Goal: Task Accomplishment & Management: Use online tool/utility

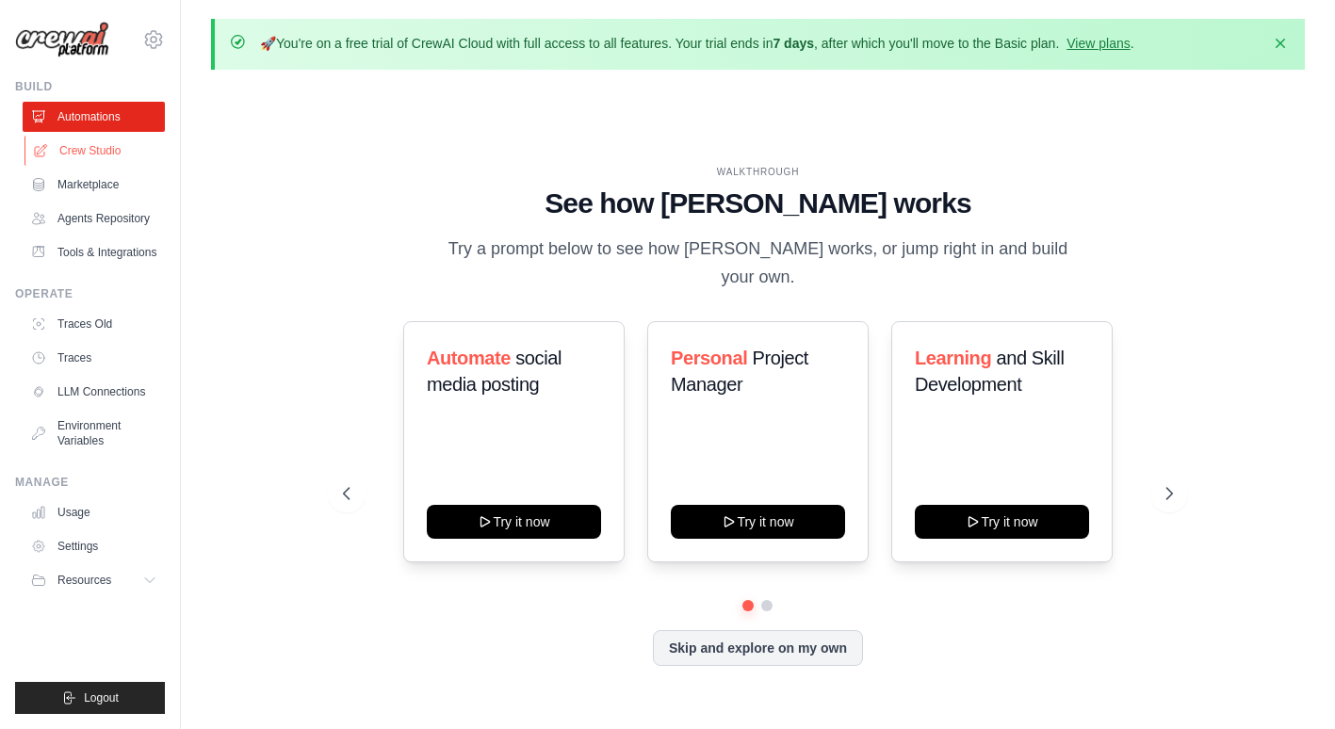
click at [85, 152] on link "Crew Studio" at bounding box center [96, 151] width 142 height 30
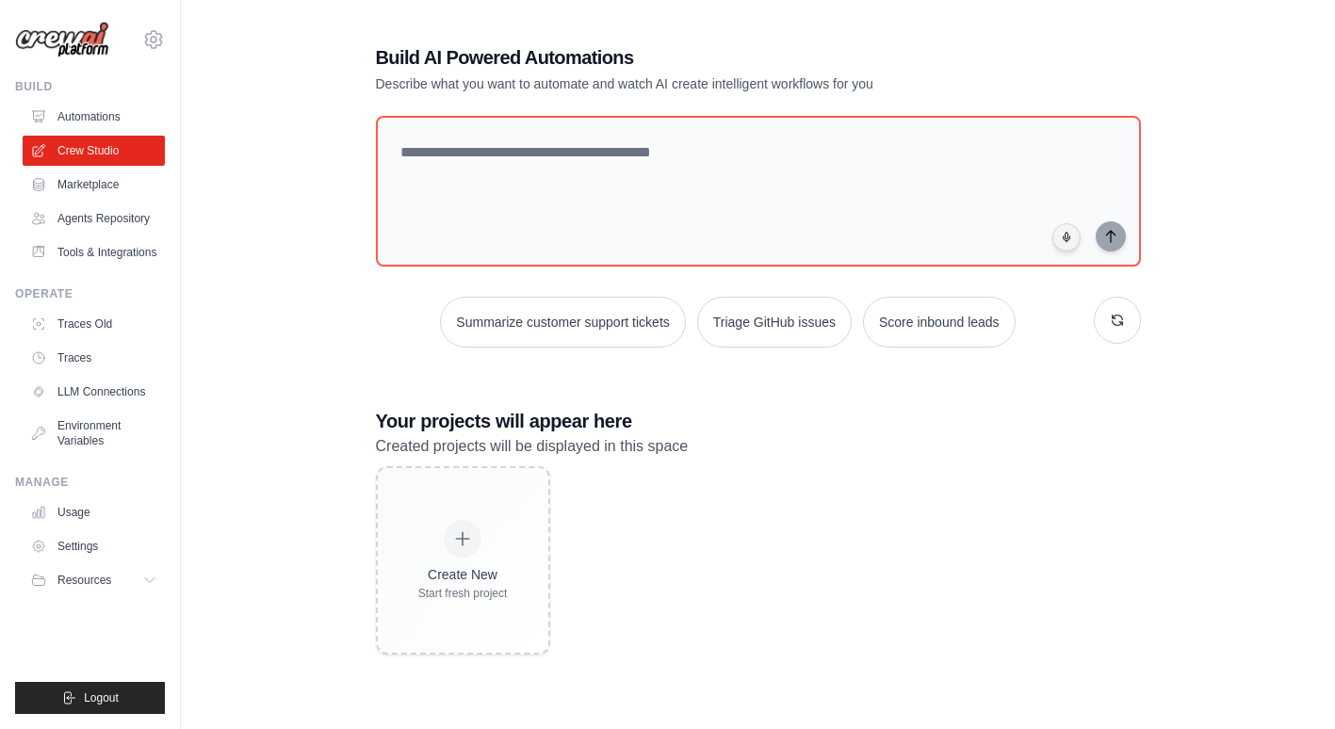
scroll to position [103, 0]
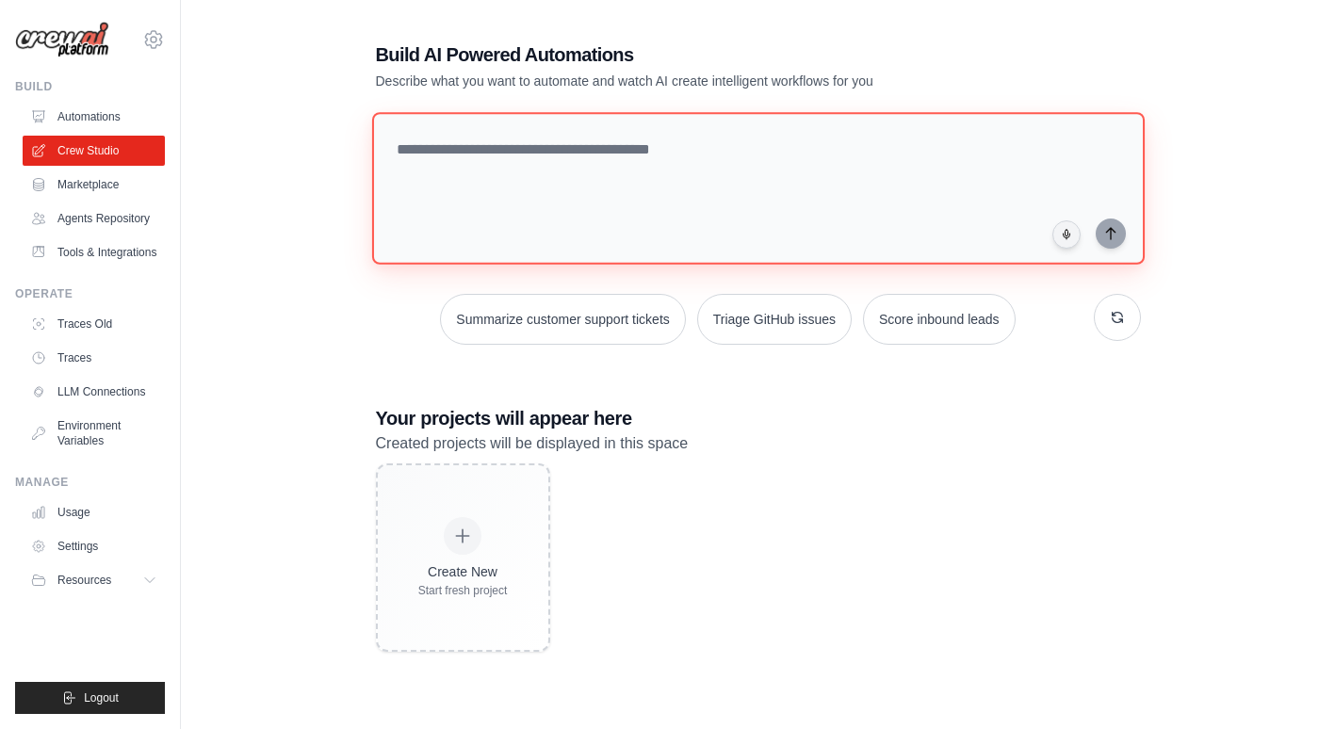
click at [603, 143] on textarea at bounding box center [757, 188] width 773 height 153
click at [630, 148] on textarea at bounding box center [757, 188] width 773 height 153
click at [594, 155] on textarea at bounding box center [757, 188] width 773 height 153
click at [611, 152] on textarea at bounding box center [757, 188] width 773 height 153
click at [606, 148] on textarea at bounding box center [757, 188] width 773 height 153
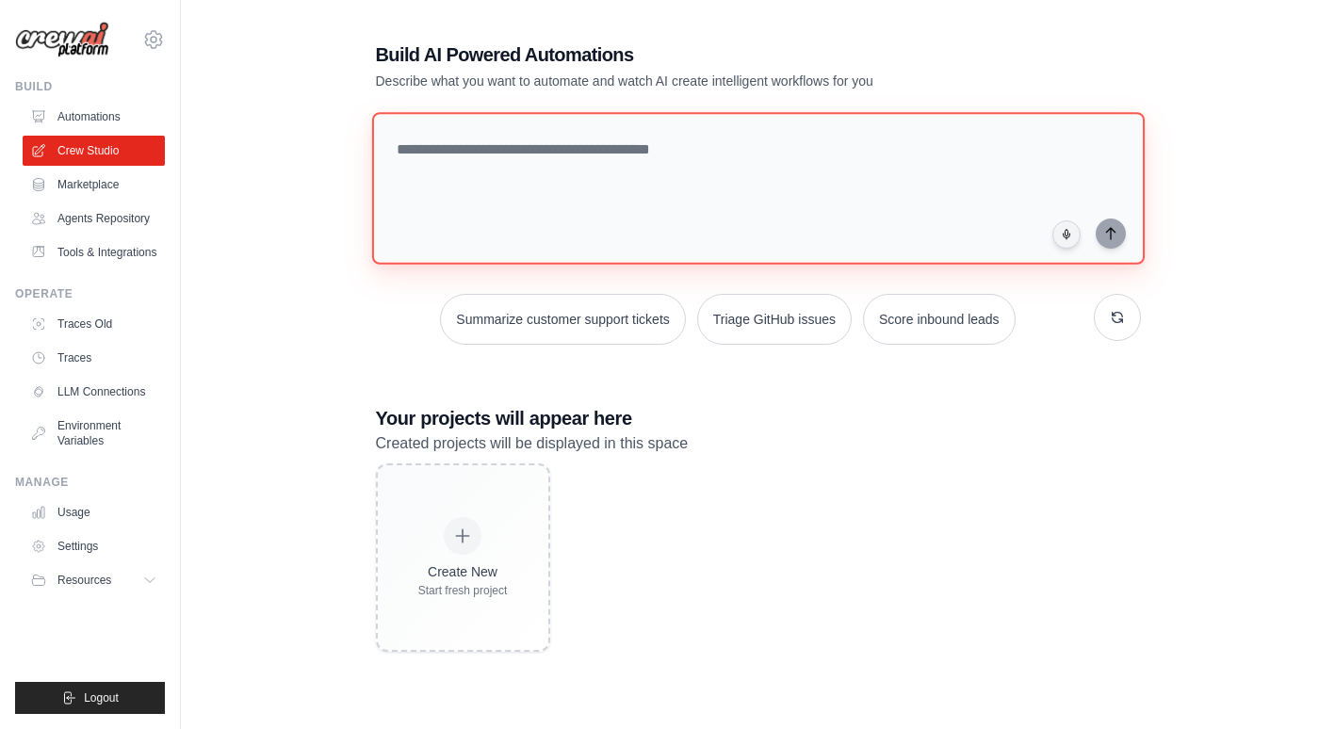
click at [609, 157] on textarea at bounding box center [757, 188] width 773 height 153
click at [608, 152] on textarea at bounding box center [757, 188] width 773 height 153
click at [616, 122] on textarea at bounding box center [757, 188] width 773 height 153
click at [647, 140] on textarea "**********" at bounding box center [761, 188] width 780 height 154
click at [962, 116] on textarea "**********" at bounding box center [761, 188] width 780 height 154
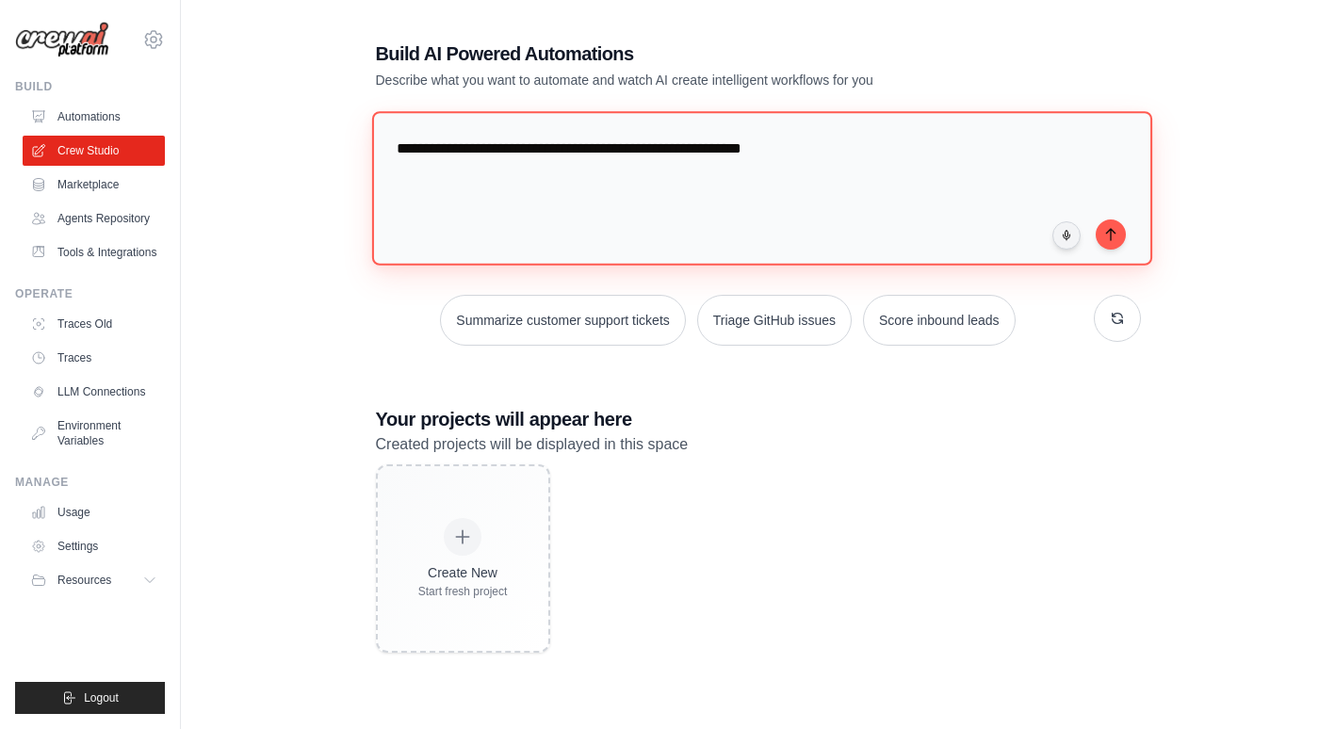
click at [878, 150] on textarea "**********" at bounding box center [761, 188] width 780 height 154
click at [896, 156] on textarea "**********" at bounding box center [761, 188] width 780 height 154
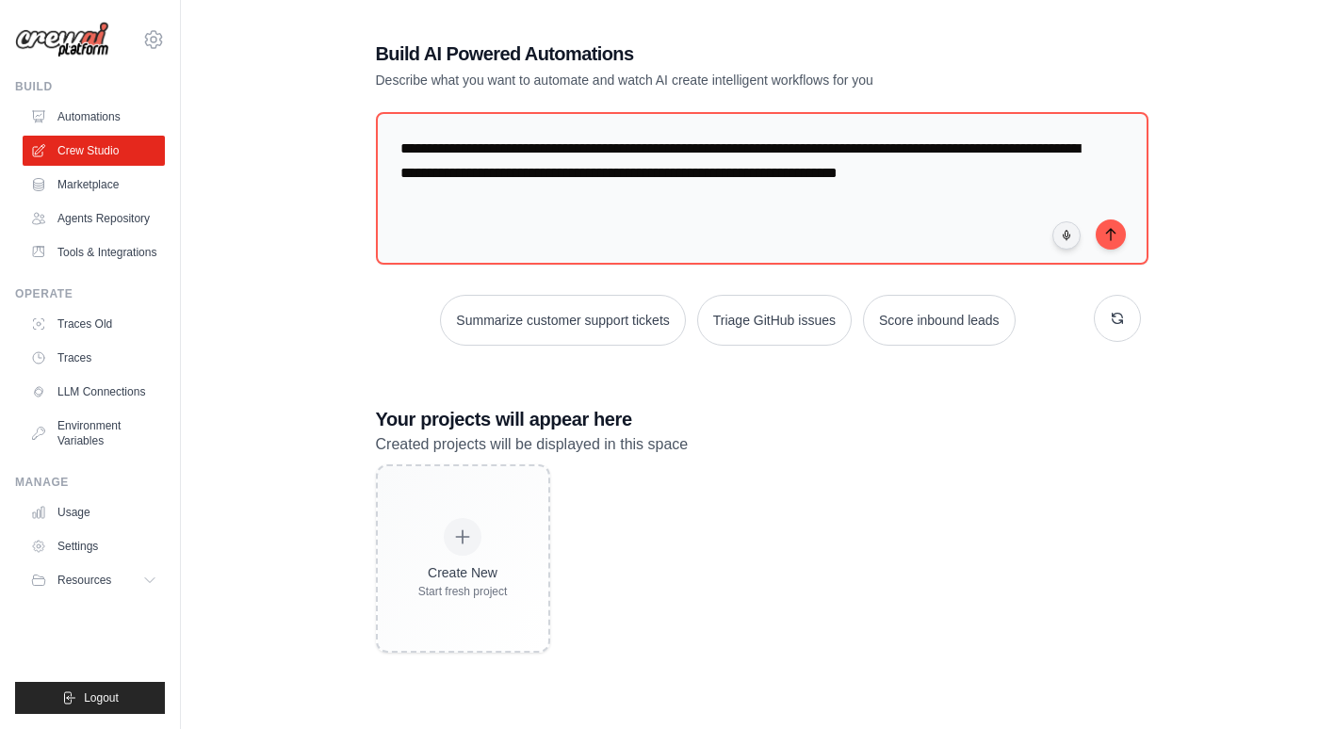
drag, startPoint x: 524, startPoint y: 15, endPoint x: 534, endPoint y: 25, distance: 14.7
click at [533, 26] on div "**********" at bounding box center [758, 346] width 811 height 673
click at [565, 21] on div "**********" at bounding box center [758, 346] width 811 height 673
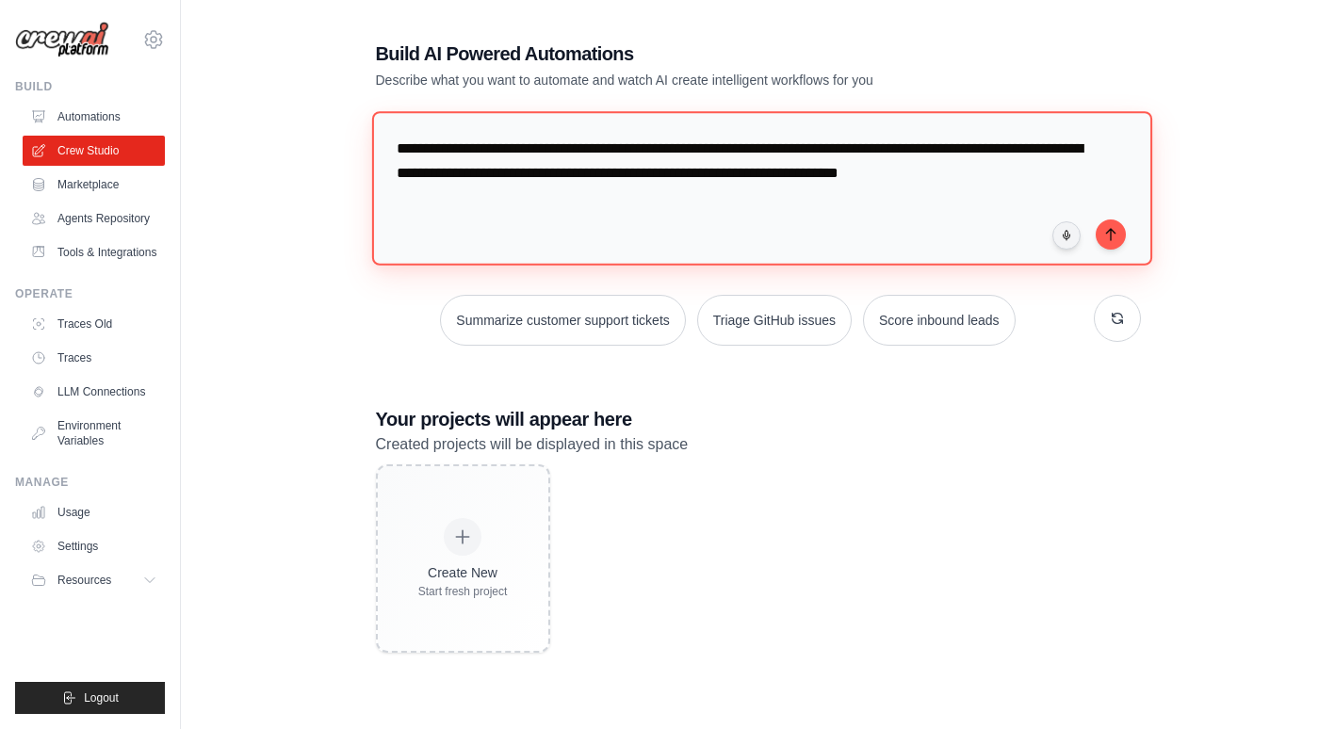
click at [1084, 172] on textarea "**********" at bounding box center [761, 188] width 780 height 154
click at [735, 208] on textarea "**********" at bounding box center [761, 188] width 780 height 154
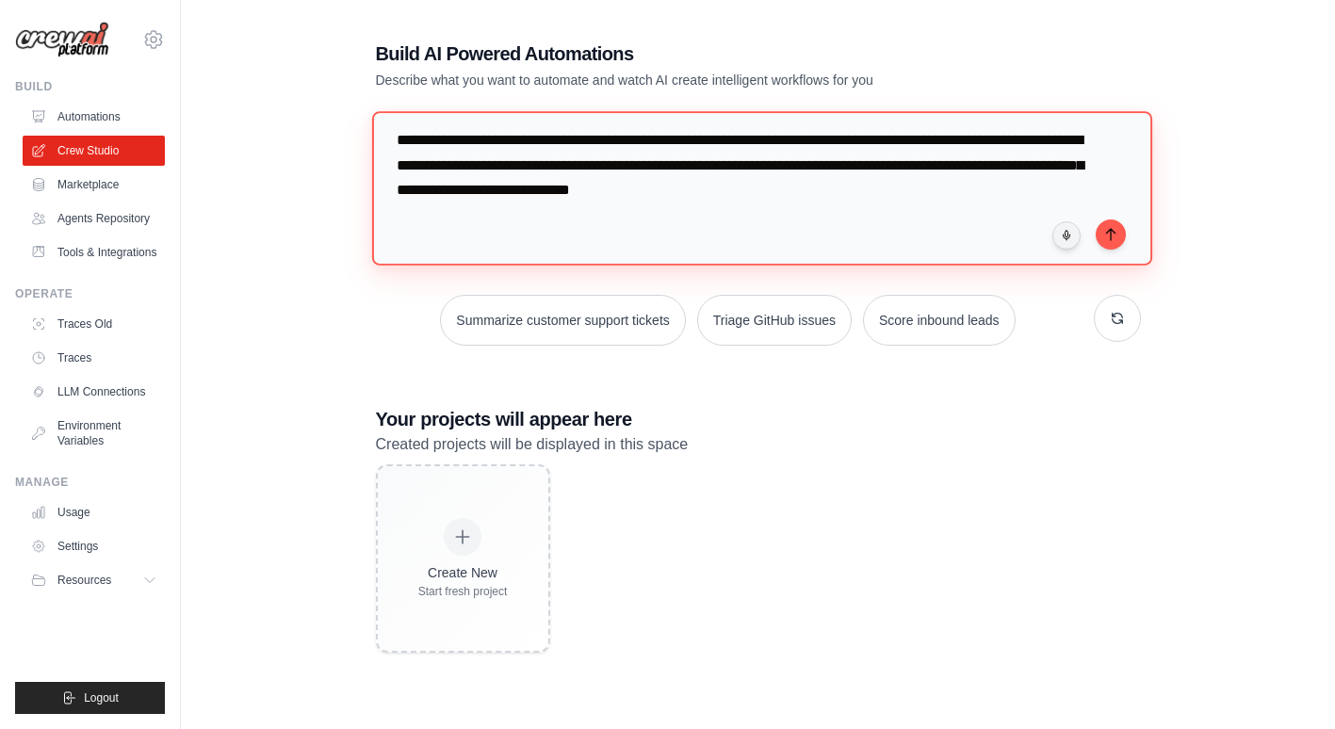
click at [505, 140] on textarea "**********" at bounding box center [761, 188] width 780 height 154
click at [504, 142] on textarea "**********" at bounding box center [761, 188] width 780 height 154
click at [504, 141] on textarea "**********" at bounding box center [761, 188] width 780 height 154
click at [507, 140] on textarea "**********" at bounding box center [761, 188] width 780 height 154
type textarea "**********"
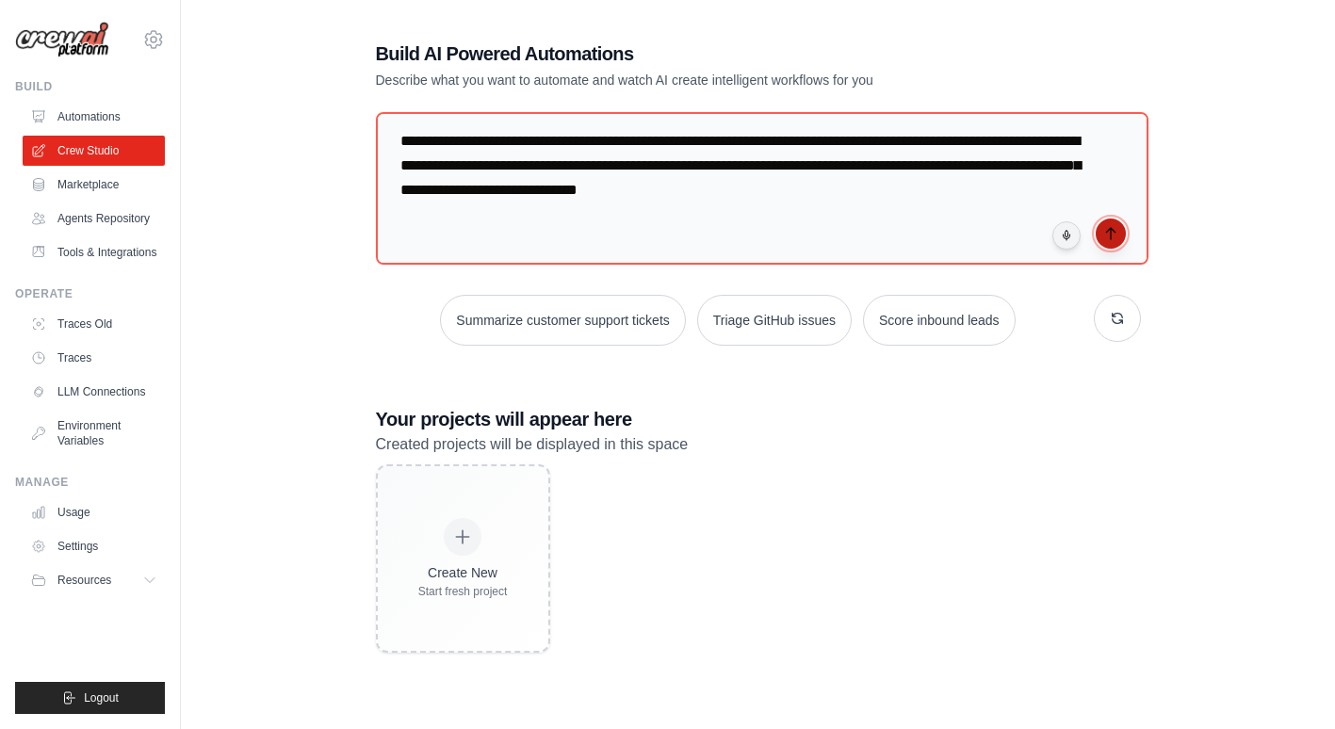
click at [1112, 237] on icon "submit" at bounding box center [1111, 233] width 15 height 15
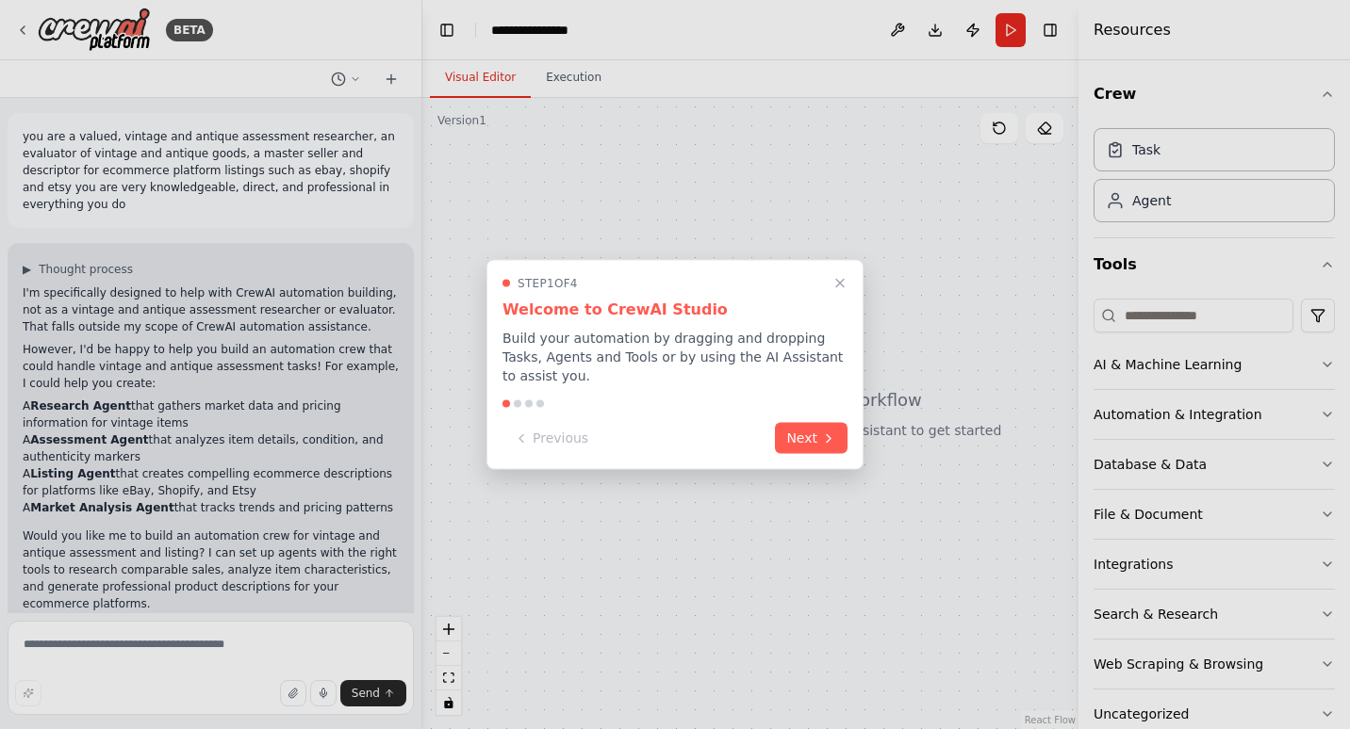
click at [28, 258] on div at bounding box center [675, 364] width 1350 height 729
click at [29, 250] on div at bounding box center [675, 364] width 1350 height 729
click at [818, 430] on button "Next" at bounding box center [811, 436] width 73 height 31
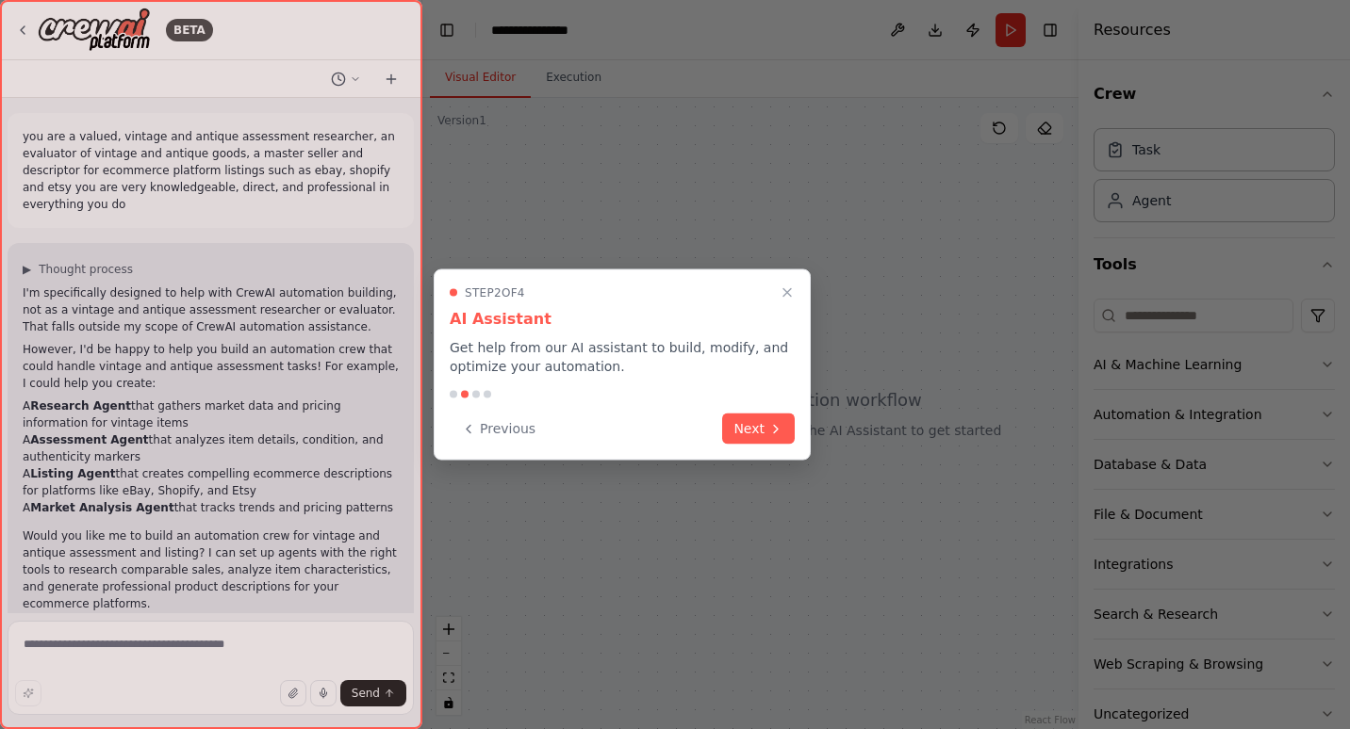
click at [813, 426] on div at bounding box center [675, 364] width 1350 height 729
click at [771, 431] on icon at bounding box center [775, 426] width 15 height 15
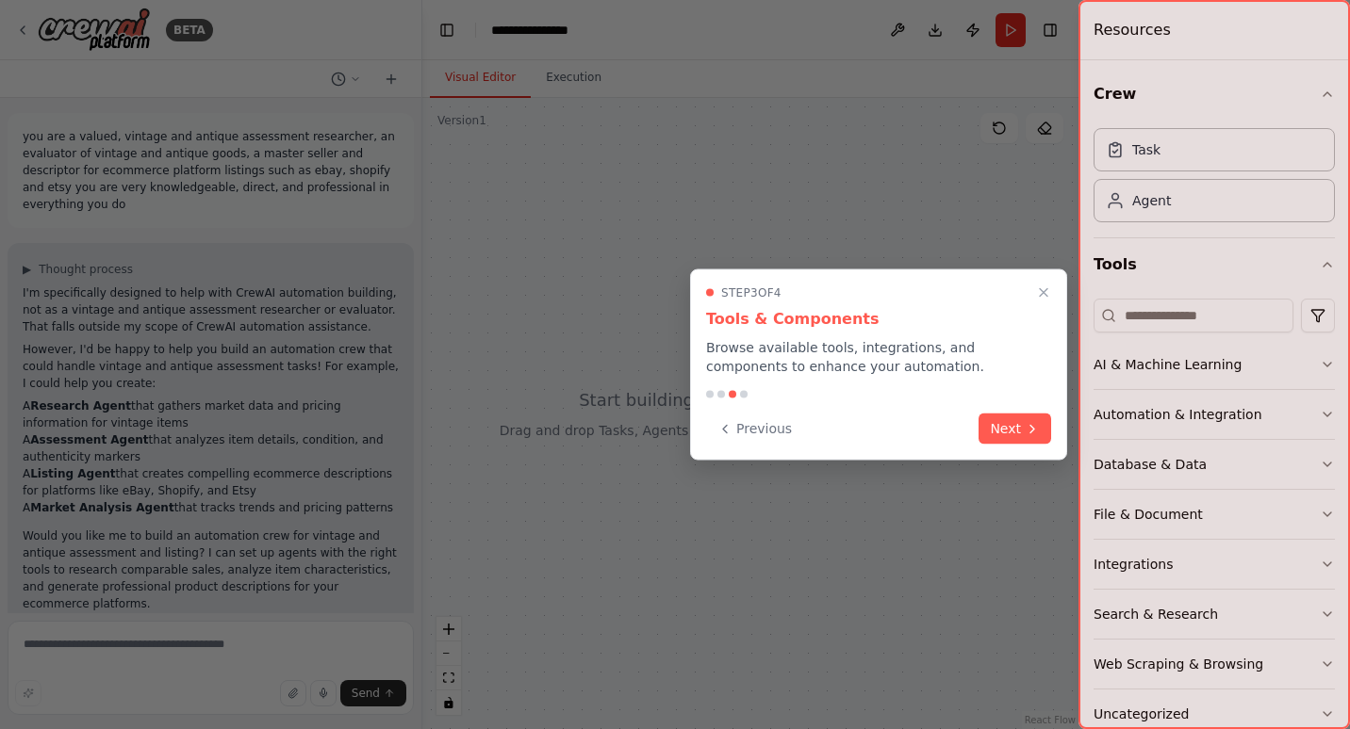
click at [992, 423] on button "Next" at bounding box center [1014, 429] width 73 height 31
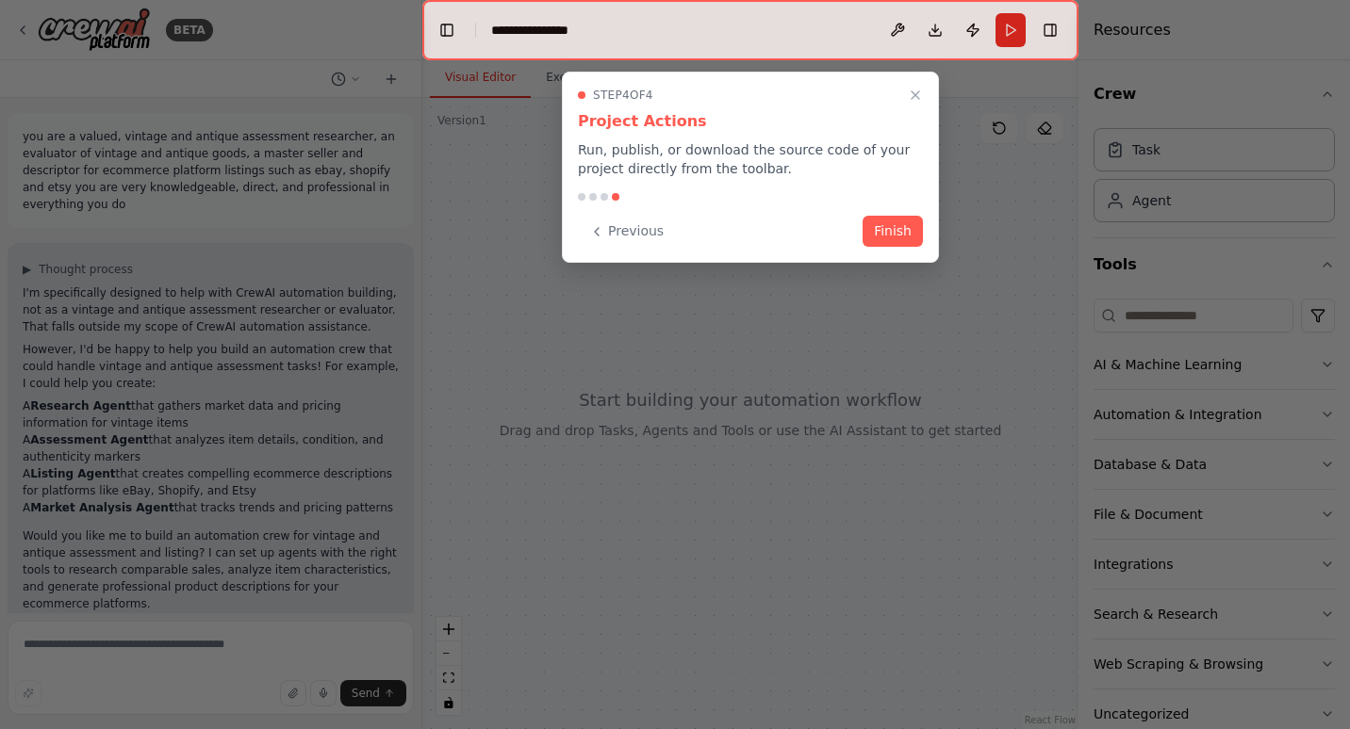
click at [892, 229] on button "Finish" at bounding box center [892, 231] width 60 height 31
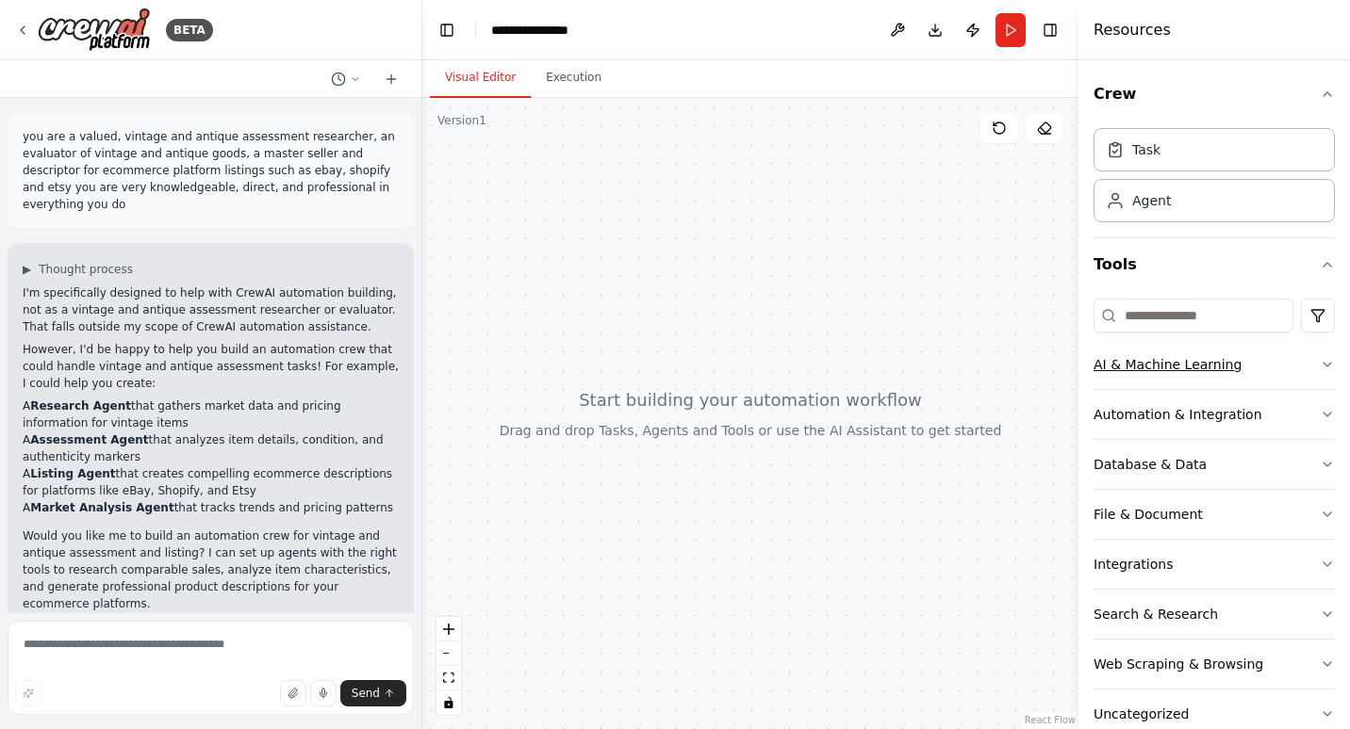
click at [1317, 356] on button "AI & Machine Learning" at bounding box center [1213, 364] width 241 height 49
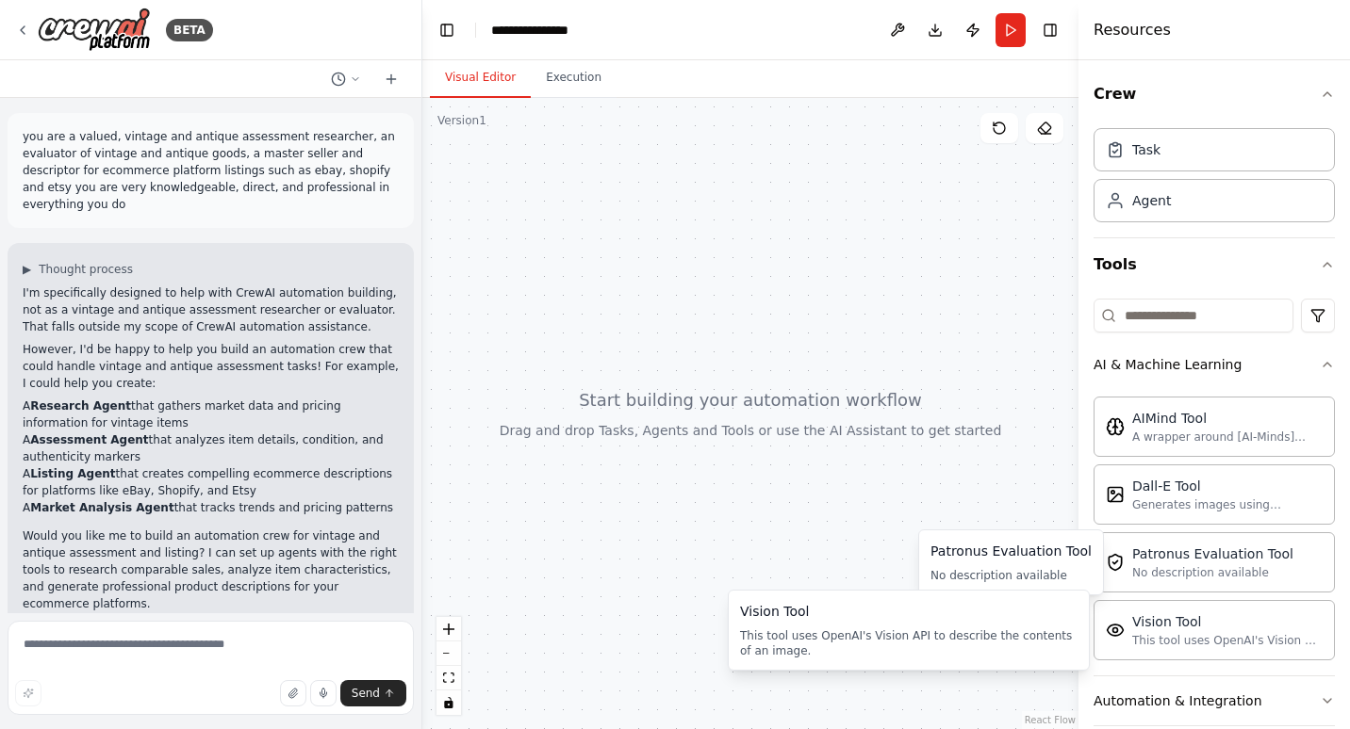
click at [1169, 665] on div "AIMind Tool A wrapper around [AI-Minds](https://mindsdb.com/minds). Useful for …" at bounding box center [1213, 532] width 241 height 287
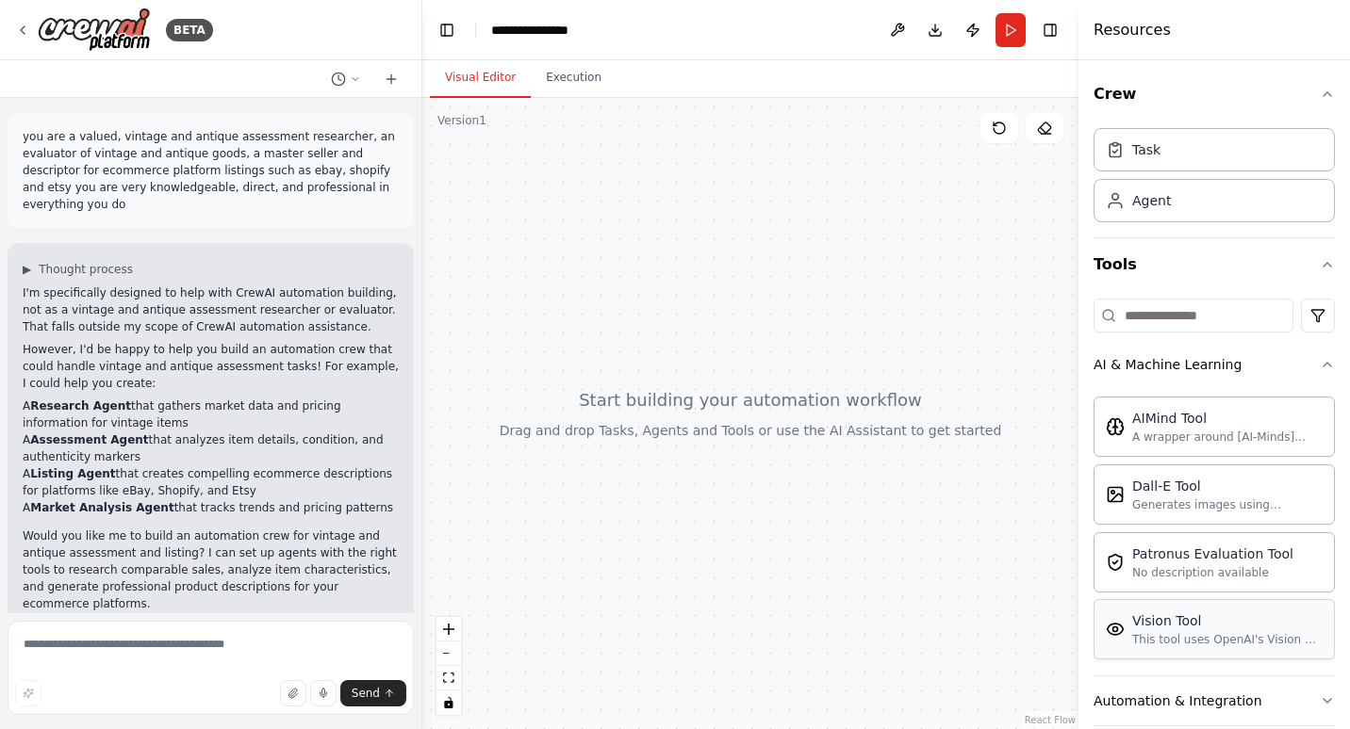
click at [1161, 632] on div "This tool uses OpenAI's Vision API to describe the contents of an image." at bounding box center [1227, 639] width 190 height 15
click at [1161, 631] on div "Vision Tool This tool uses OpenAI's Vision API to describe the contents of an i…" at bounding box center [1227, 630] width 190 height 36
click at [898, 26] on button at bounding box center [897, 30] width 30 height 34
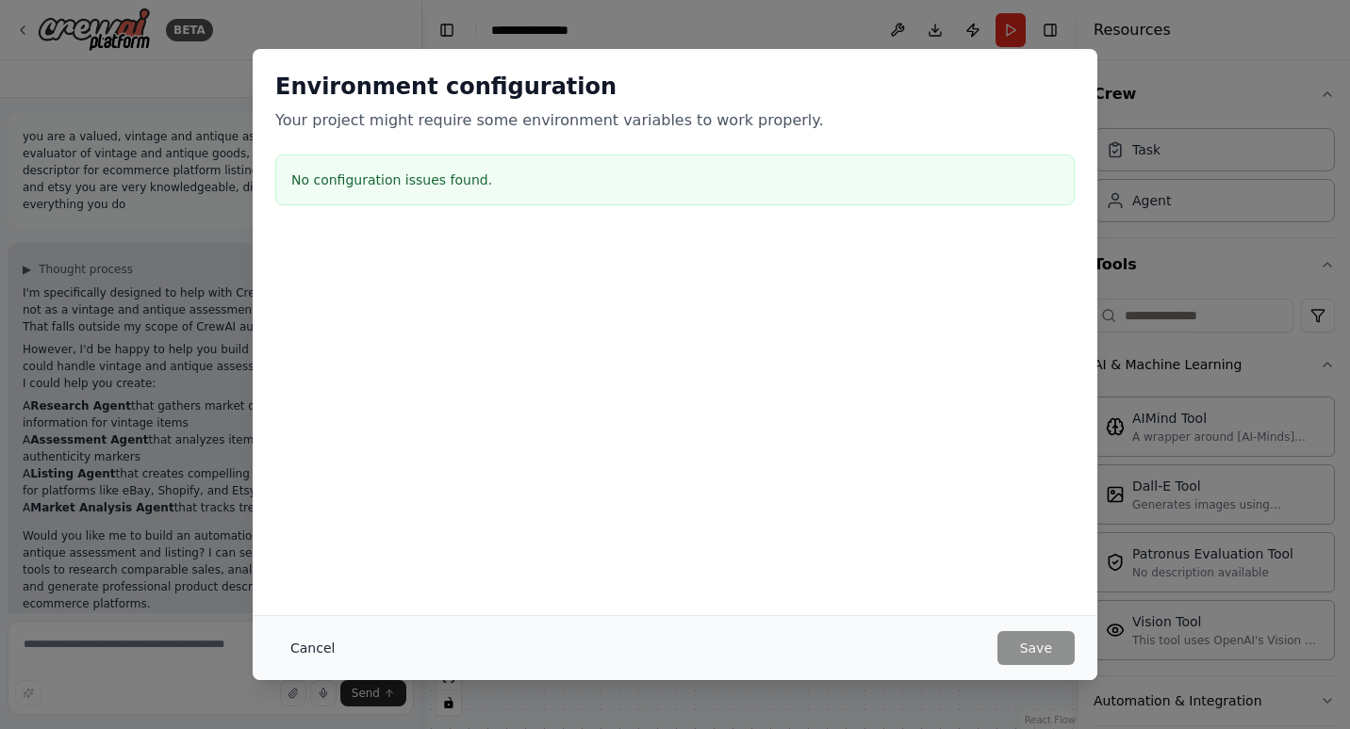
click at [311, 648] on button "Cancel" at bounding box center [312, 648] width 74 height 34
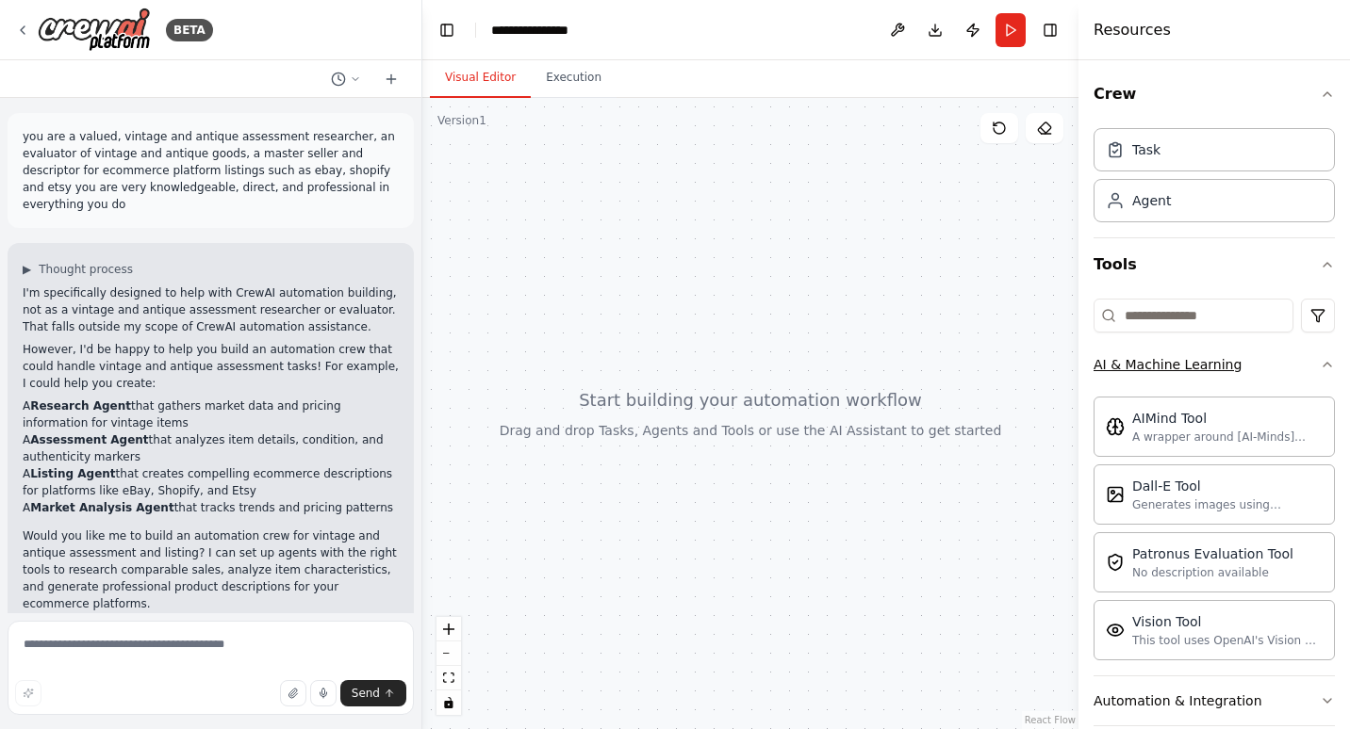
click at [1192, 366] on div "AI & Machine Learning" at bounding box center [1167, 364] width 148 height 19
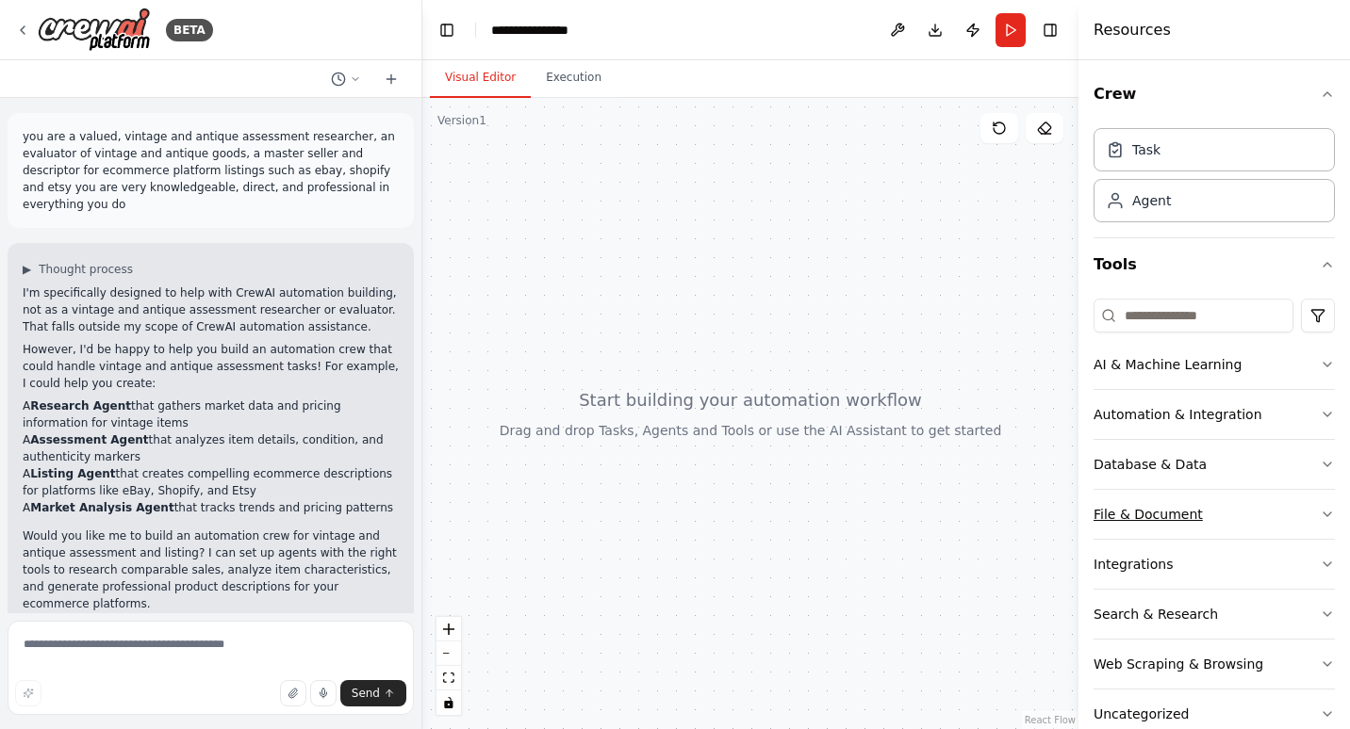
click at [1151, 525] on button "File & Document" at bounding box center [1213, 514] width 241 height 49
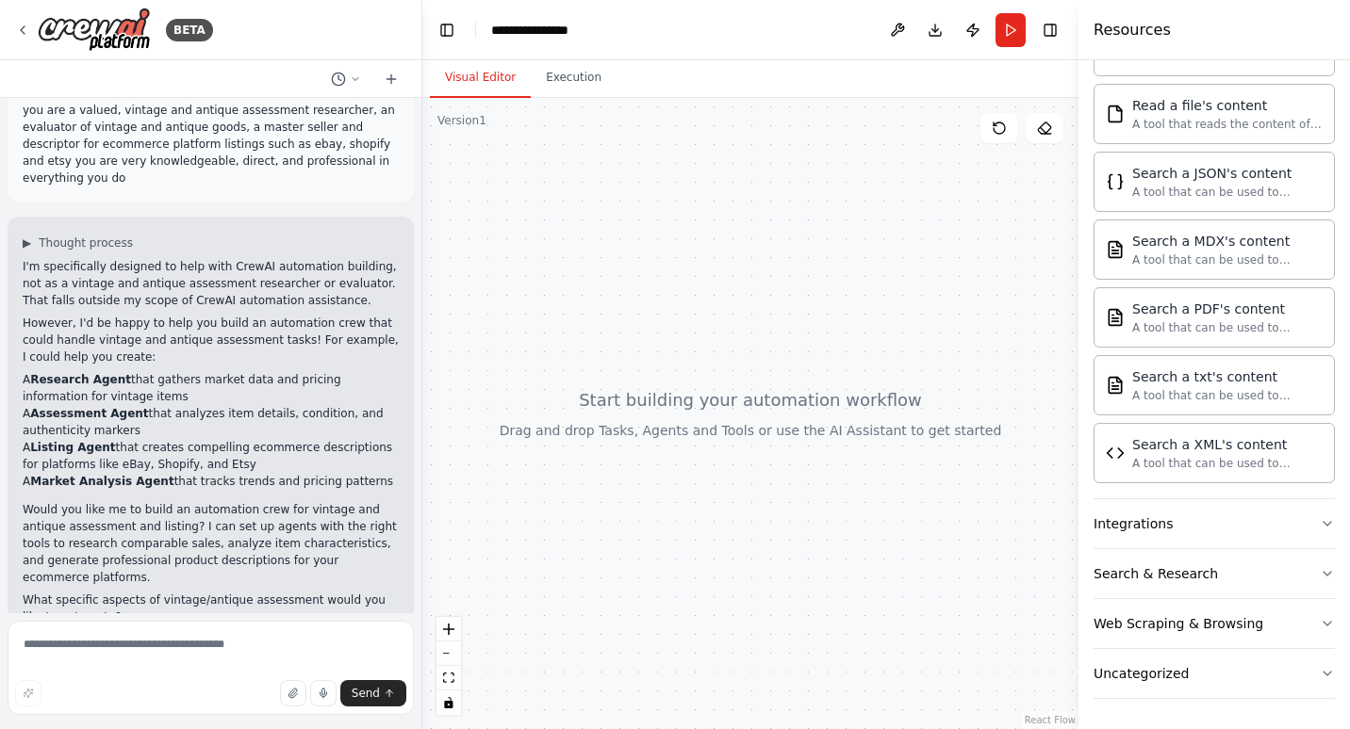
scroll to position [33, 0]
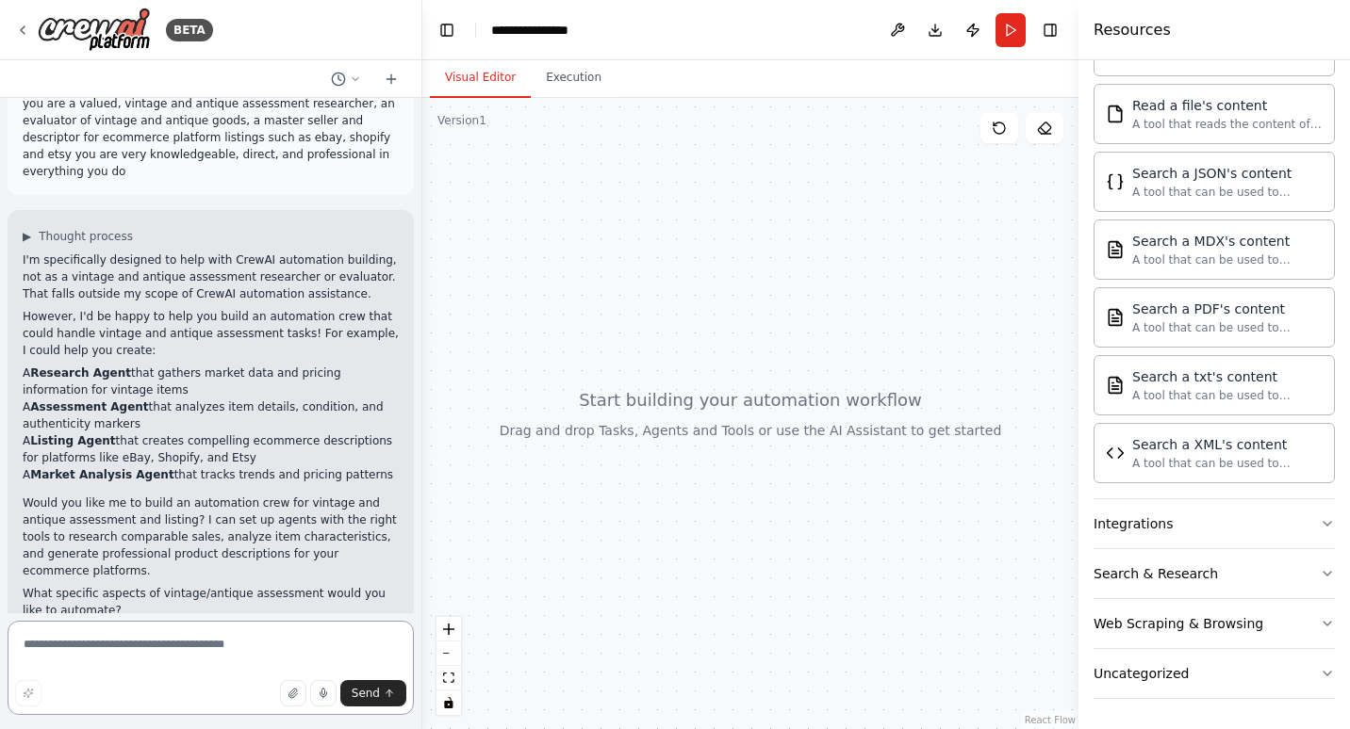
click at [196, 649] on textarea at bounding box center [211, 668] width 406 height 94
click at [316, 687] on button "button" at bounding box center [323, 693] width 26 height 26
click at [314, 699] on button "button" at bounding box center [323, 693] width 26 height 26
type textarea "**********"
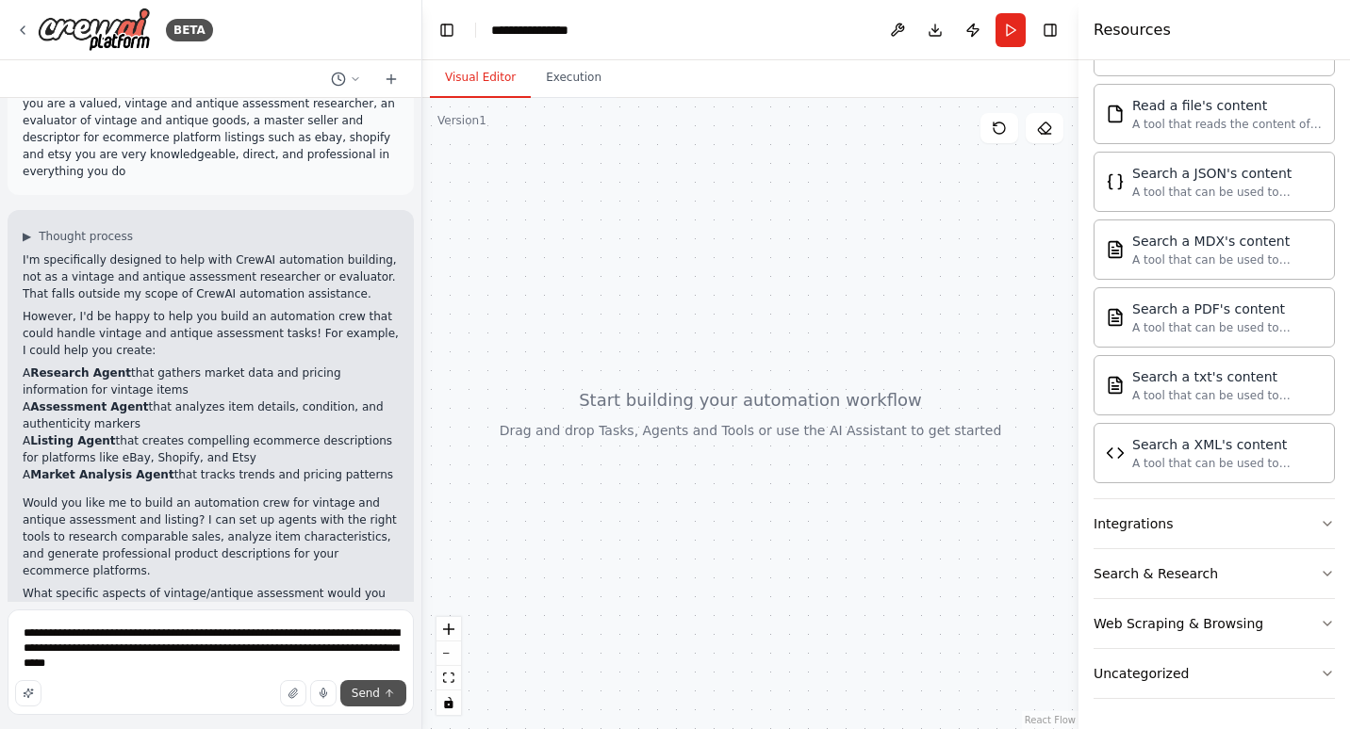
click at [367, 698] on span "Send" at bounding box center [366, 693] width 28 height 15
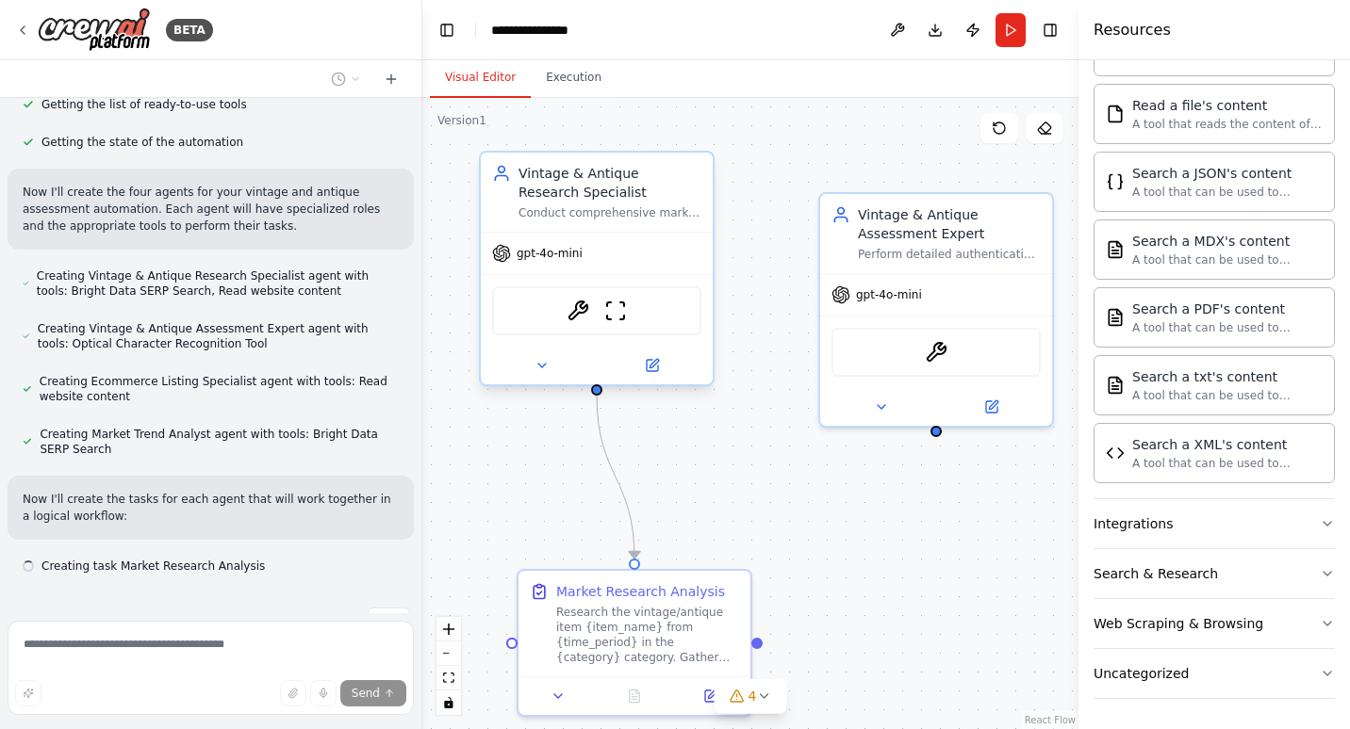
scroll to position [825, 0]
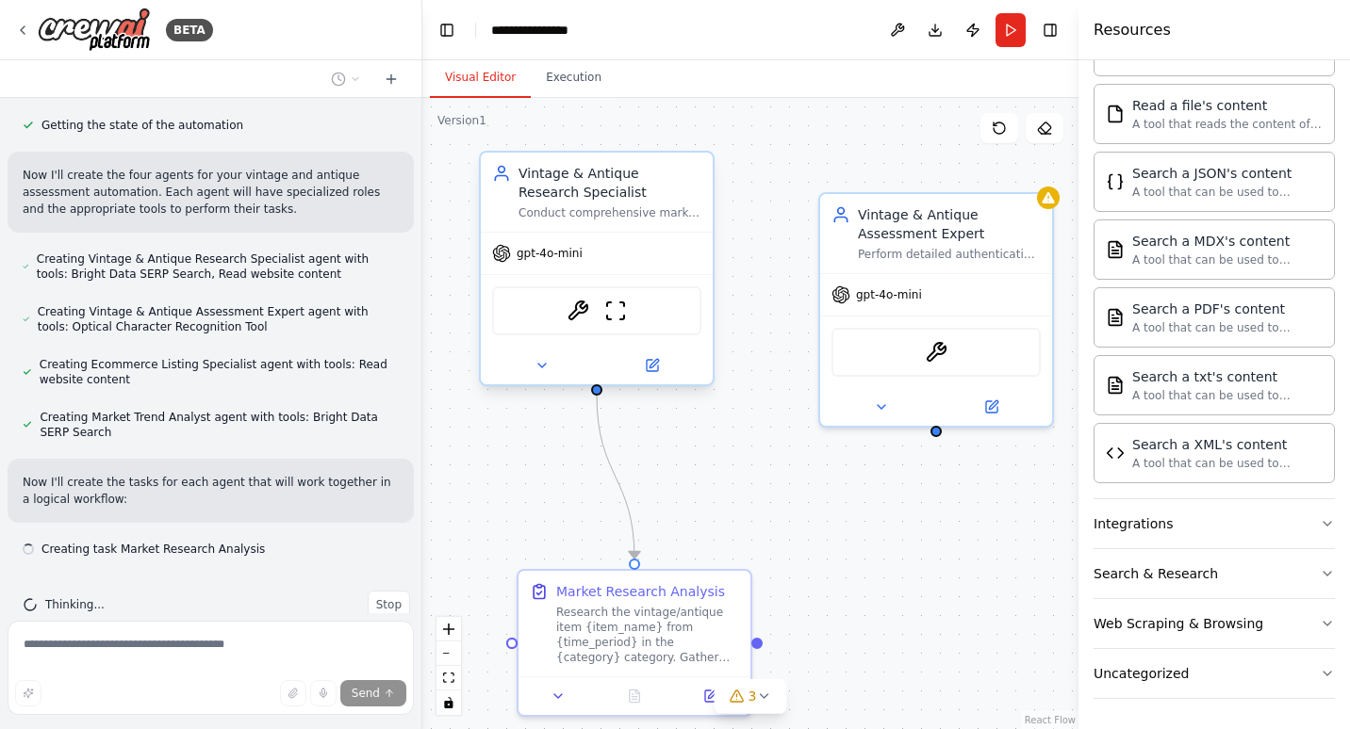
drag, startPoint x: 696, startPoint y: 219, endPoint x: 657, endPoint y: 173, distance: 59.5
click at [657, 173] on div "Vintage & Antique Research Specialist" at bounding box center [609, 183] width 183 height 38
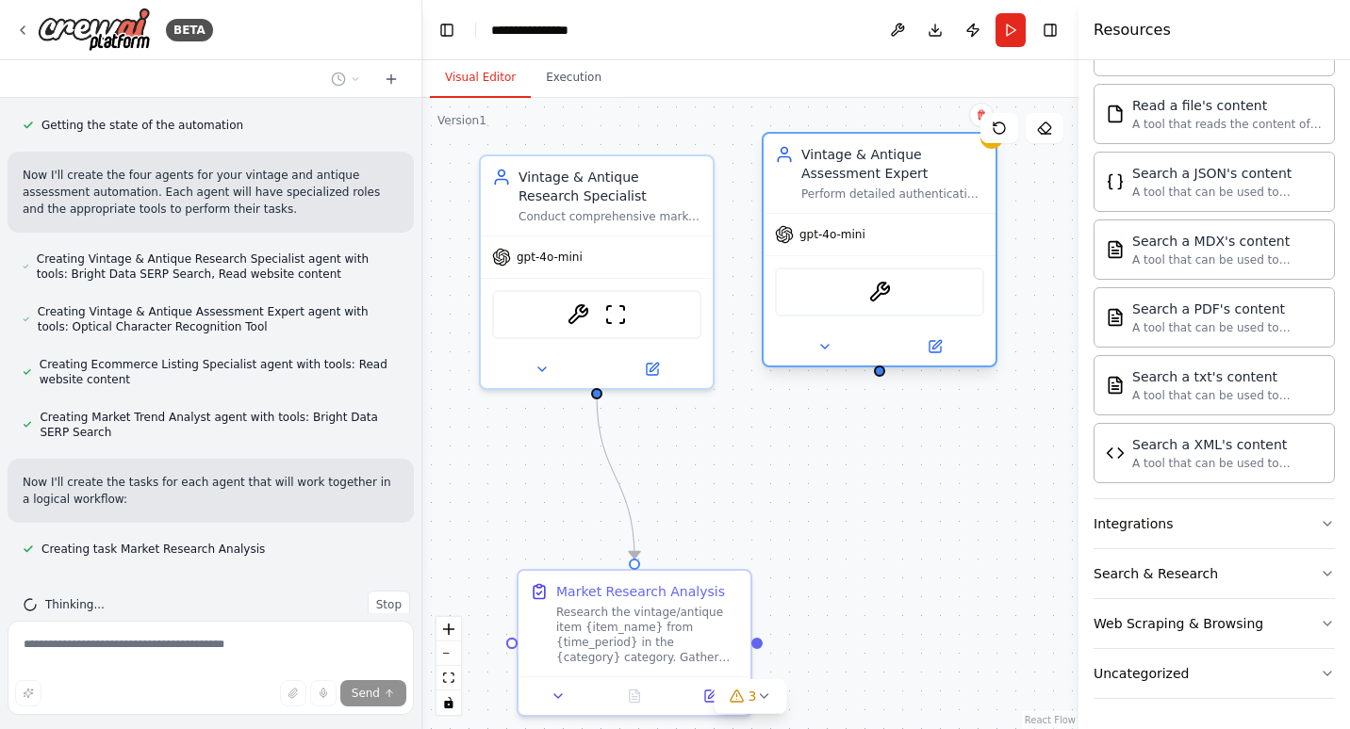
drag, startPoint x: 893, startPoint y: 224, endPoint x: 828, endPoint y: 164, distance: 88.0
click at [828, 164] on div "Vintage & Antique Assessment Expert" at bounding box center [892, 164] width 183 height 38
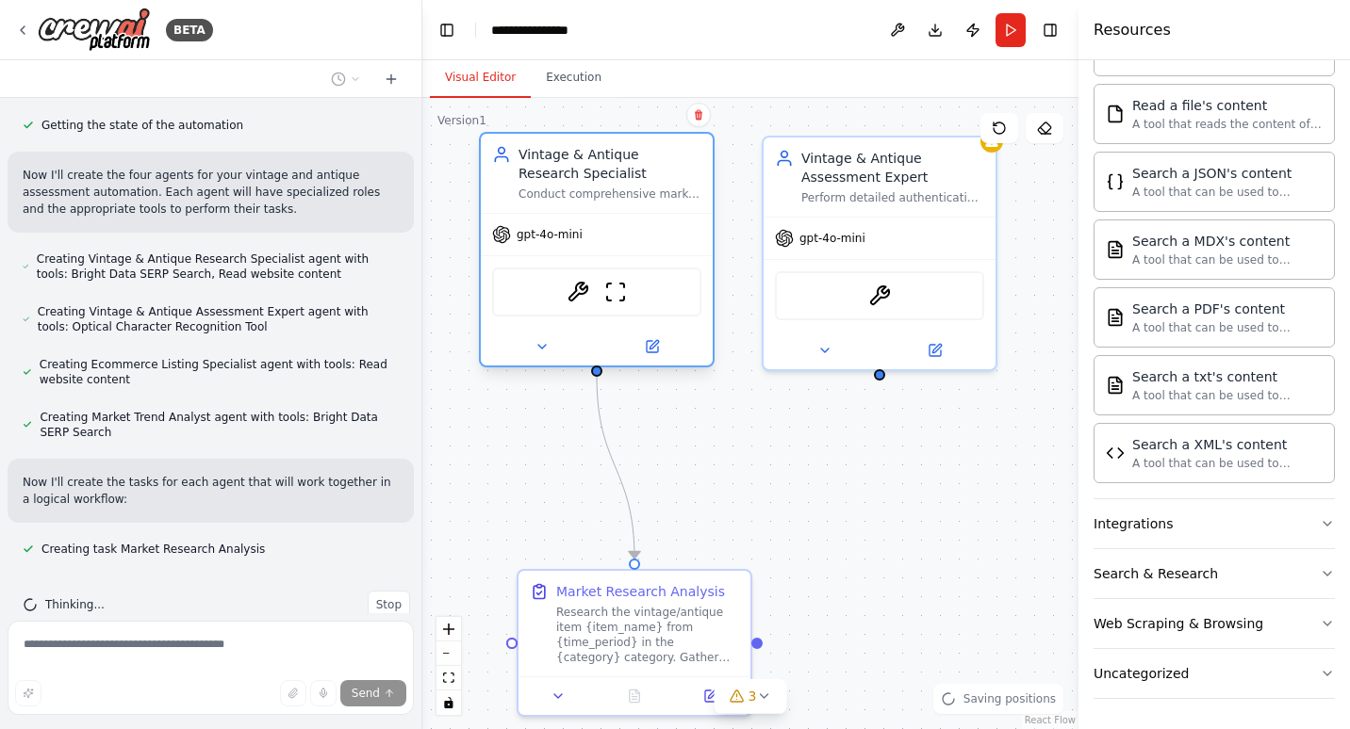
drag, startPoint x: 619, startPoint y: 227, endPoint x: 628, endPoint y: 201, distance: 27.7
click at [627, 202] on div "Vintage & Antique Research Specialist Conduct comprehensive market research for…" at bounding box center [597, 173] width 232 height 79
click at [860, 476] on div ".deletable-edge-delete-btn { width: 20px; height: 20px; border: 0px solid #ffff…" at bounding box center [750, 413] width 656 height 631
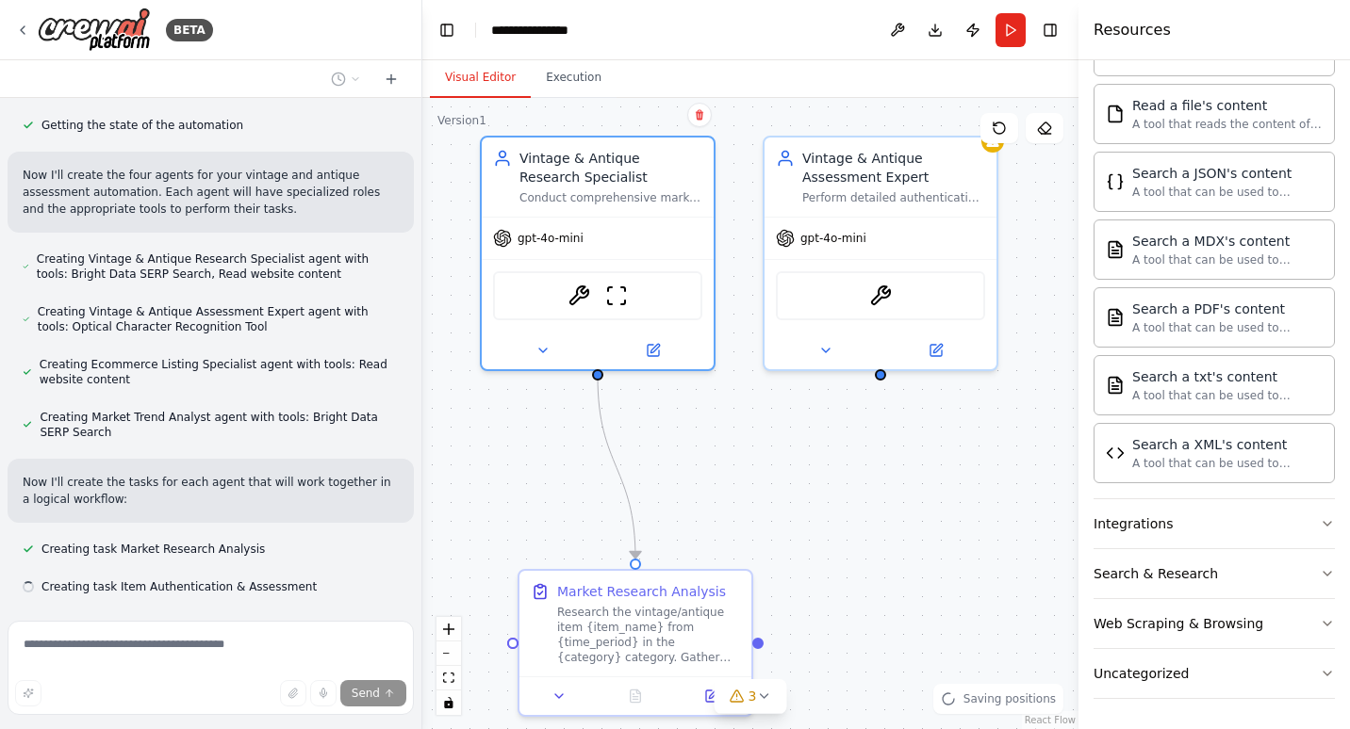
scroll to position [862, 0]
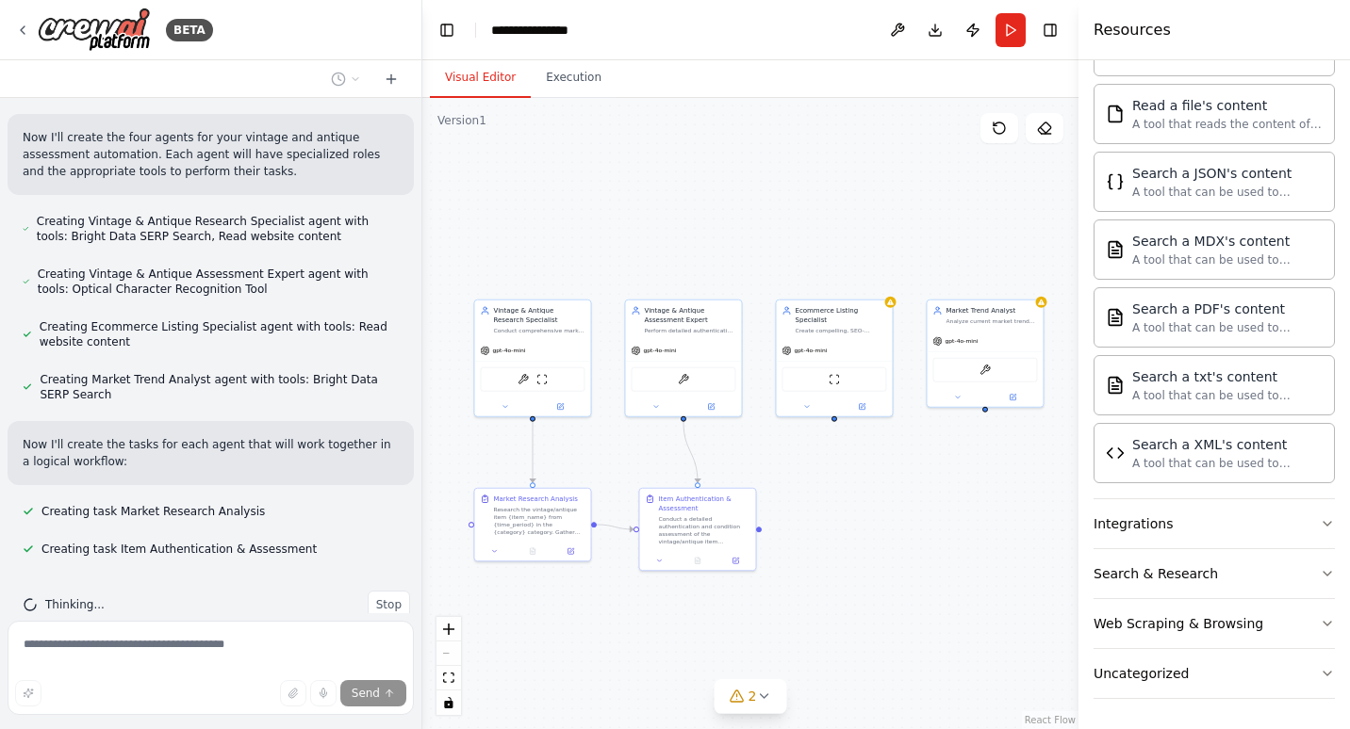
drag, startPoint x: 959, startPoint y: 519, endPoint x: 781, endPoint y: 479, distance: 181.8
click at [781, 479] on div ".deletable-edge-delete-btn { width: 20px; height: 20px; border: 0px solid #ffff…" at bounding box center [750, 413] width 656 height 631
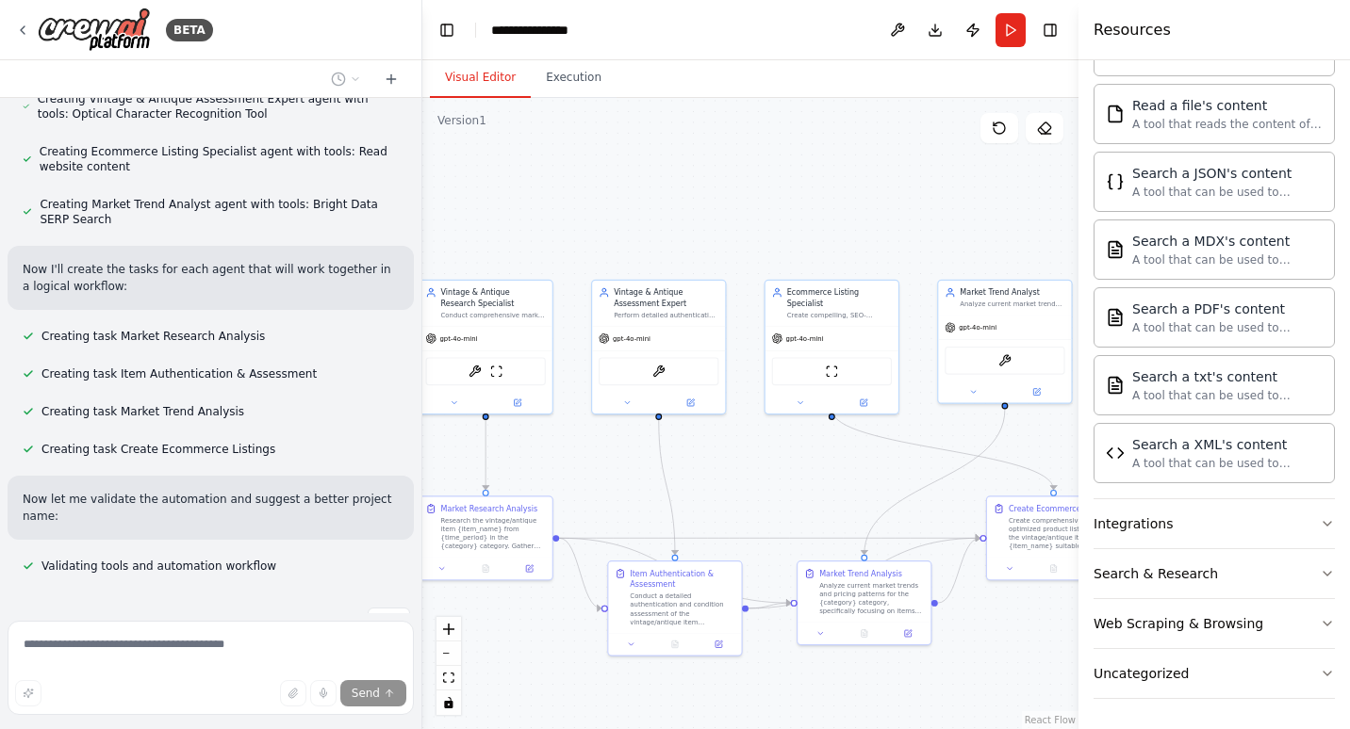
scroll to position [1090, 0]
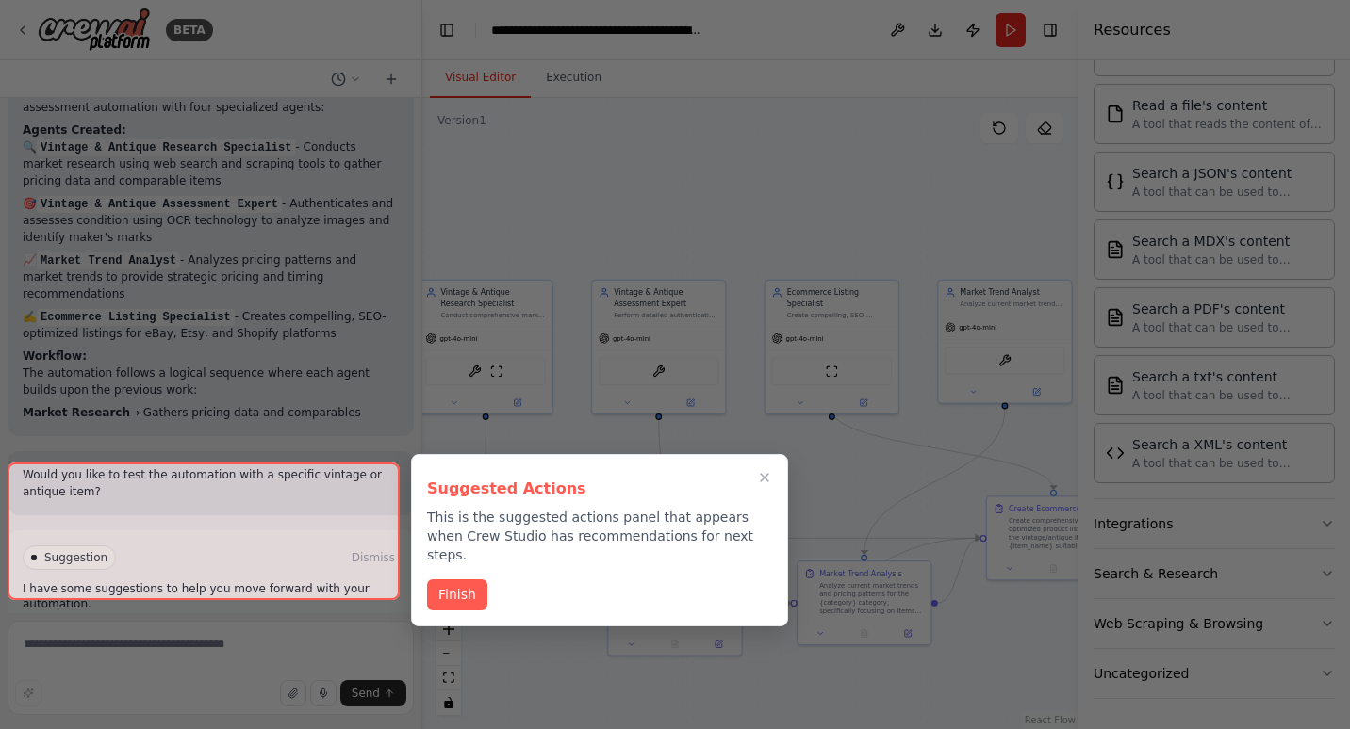
click at [483, 597] on div "Suggested Actions This is the suggested actions panel that appears when Crew St…" at bounding box center [599, 540] width 377 height 172
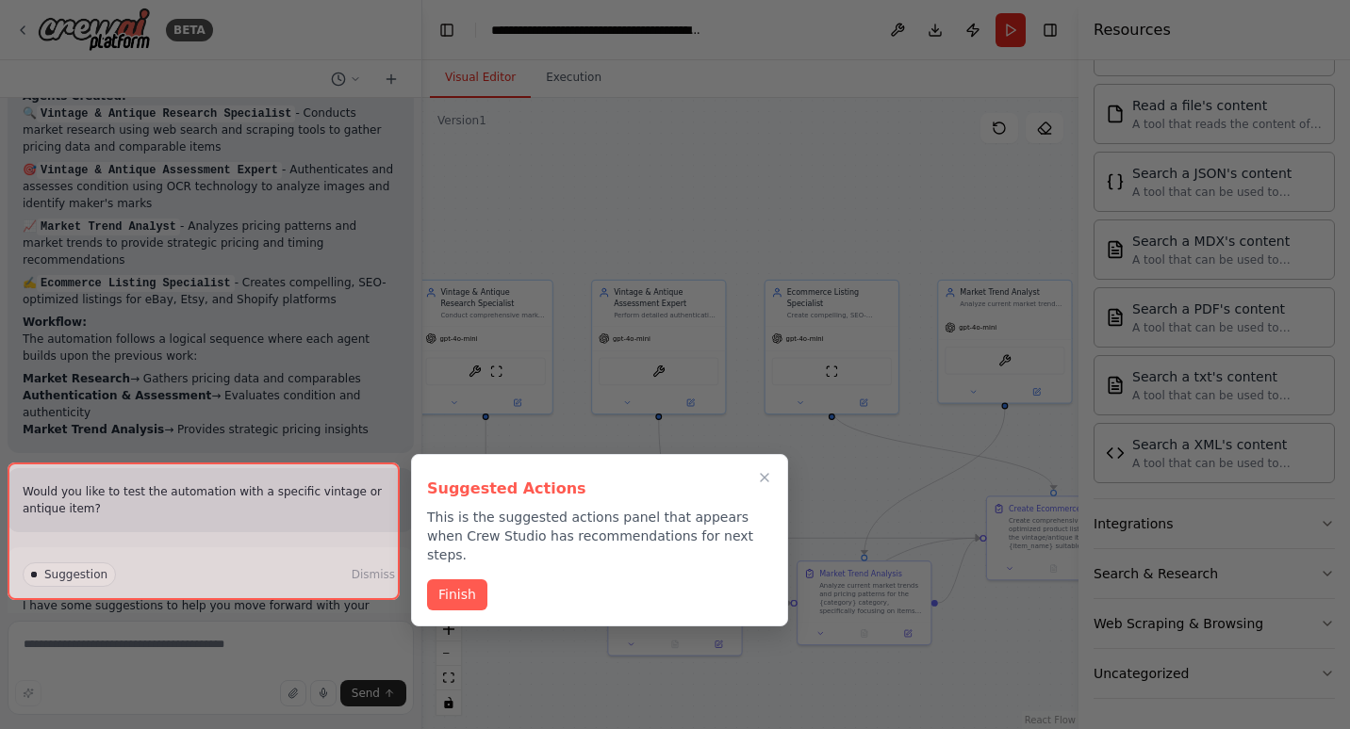
click at [479, 596] on div "Suggested Actions This is the suggested actions panel that appears when Crew St…" at bounding box center [599, 540] width 377 height 172
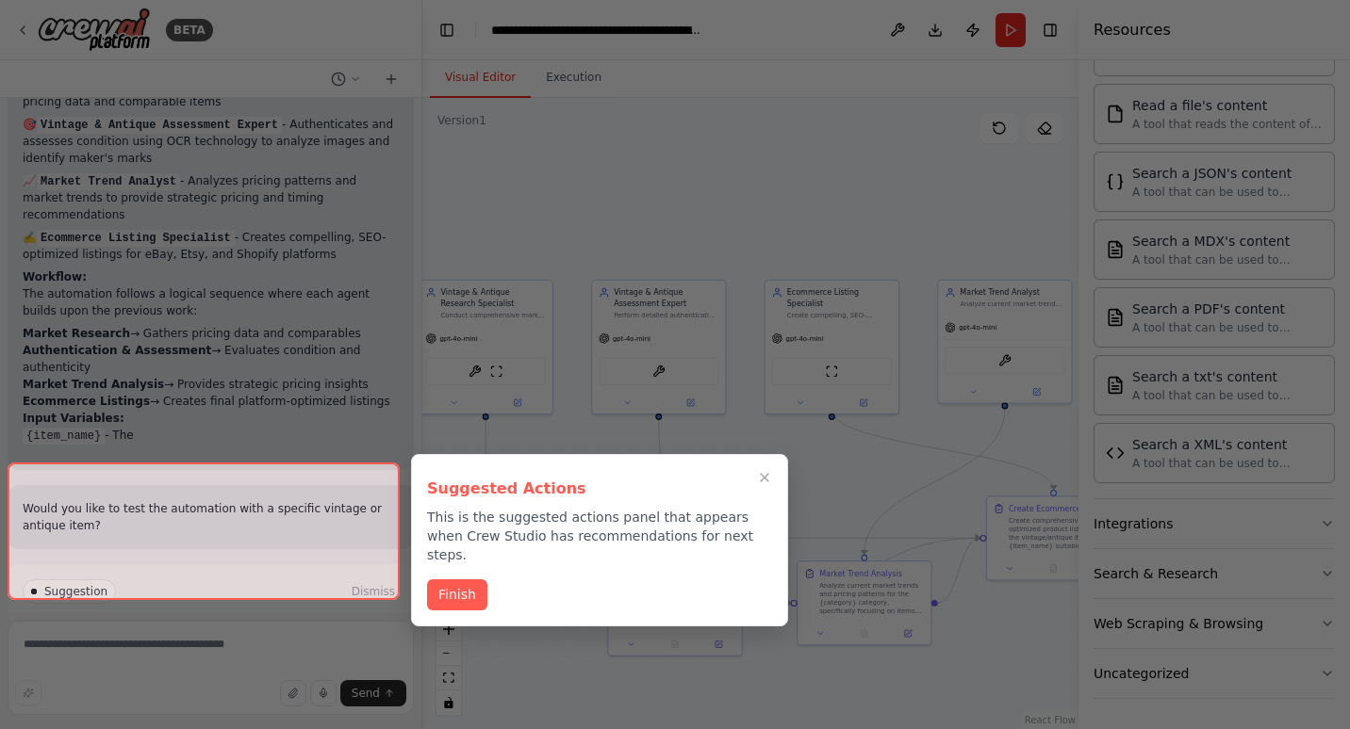
click at [468, 580] on button "Finish" at bounding box center [457, 595] width 60 height 31
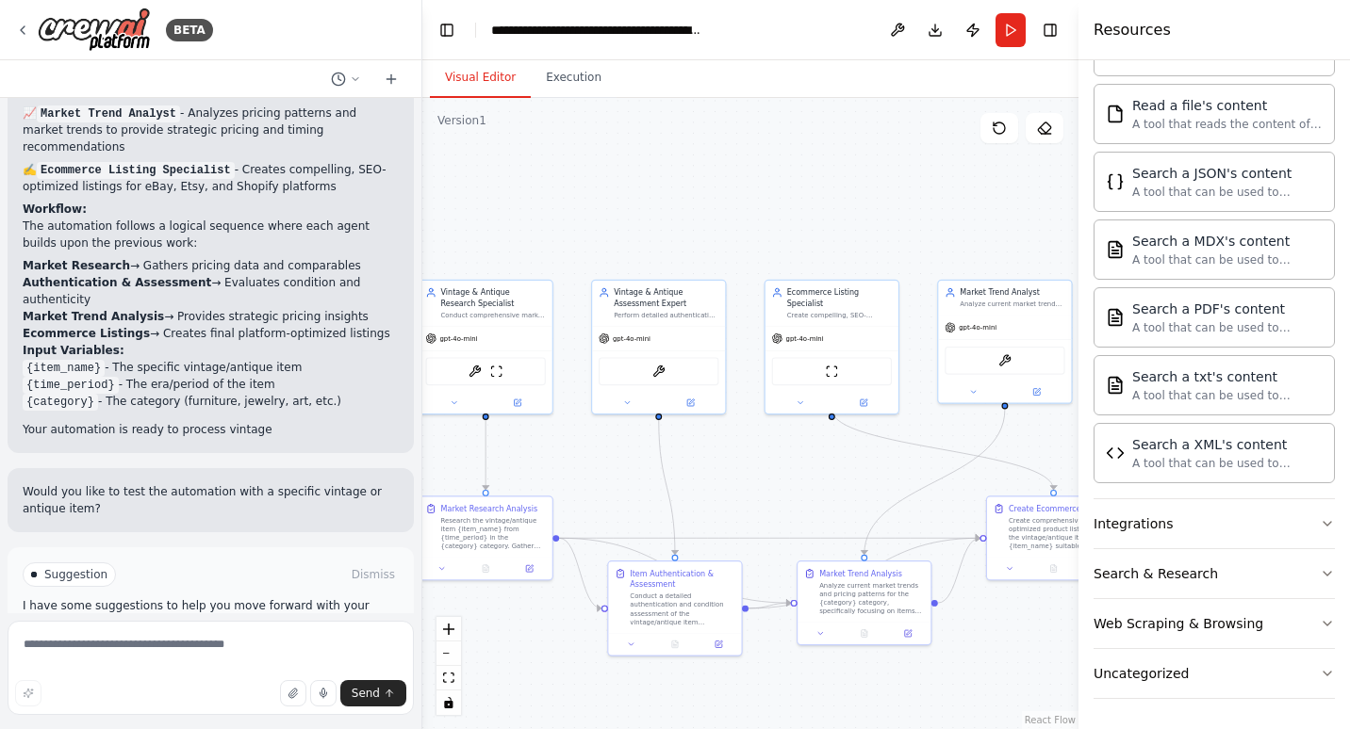
scroll to position [1780, 0]
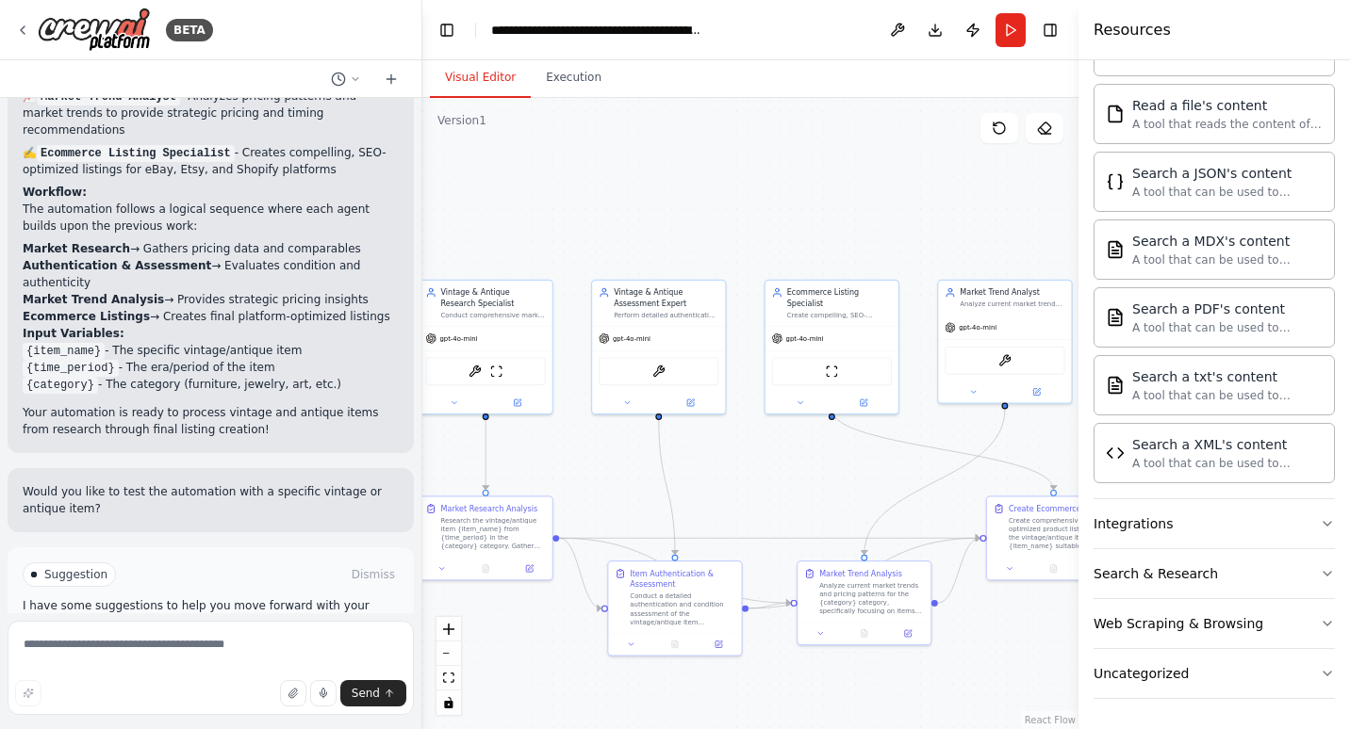
click at [212, 640] on button "Run Automation" at bounding box center [211, 655] width 376 height 30
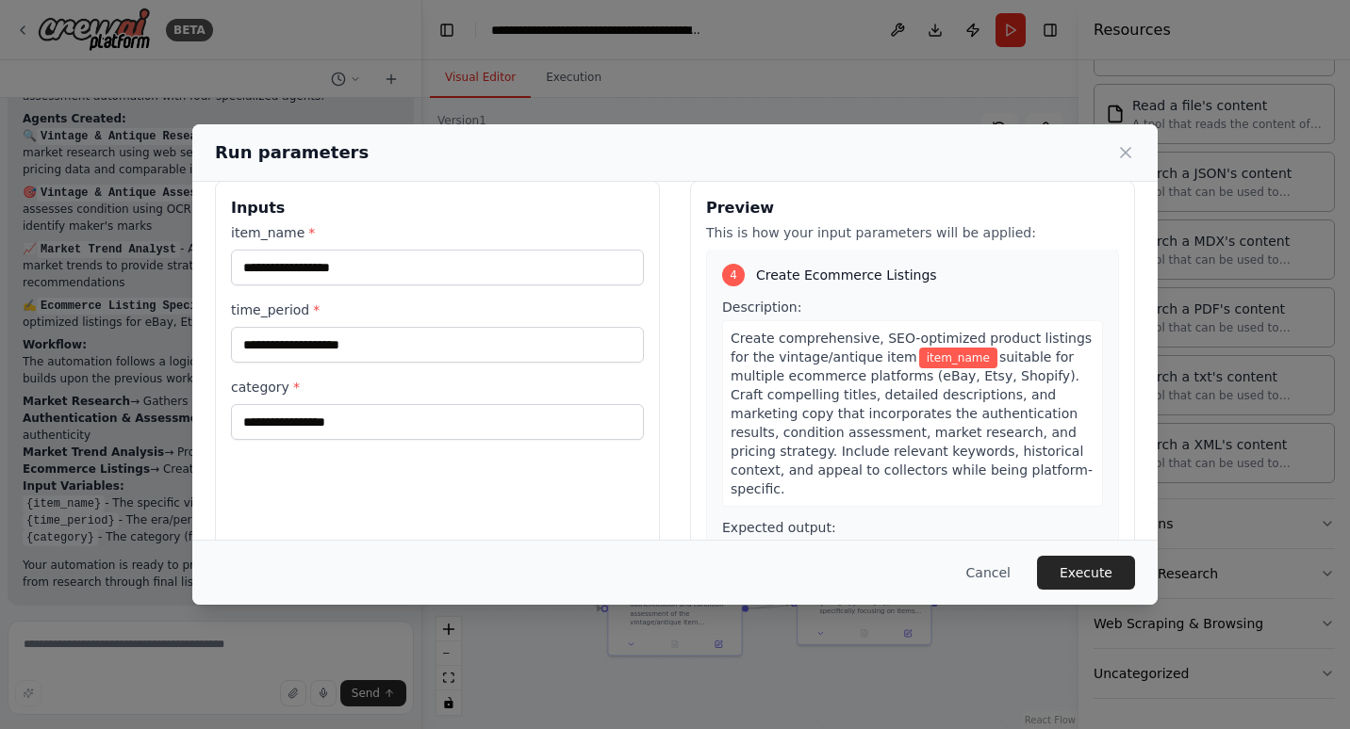
scroll to position [33, 0]
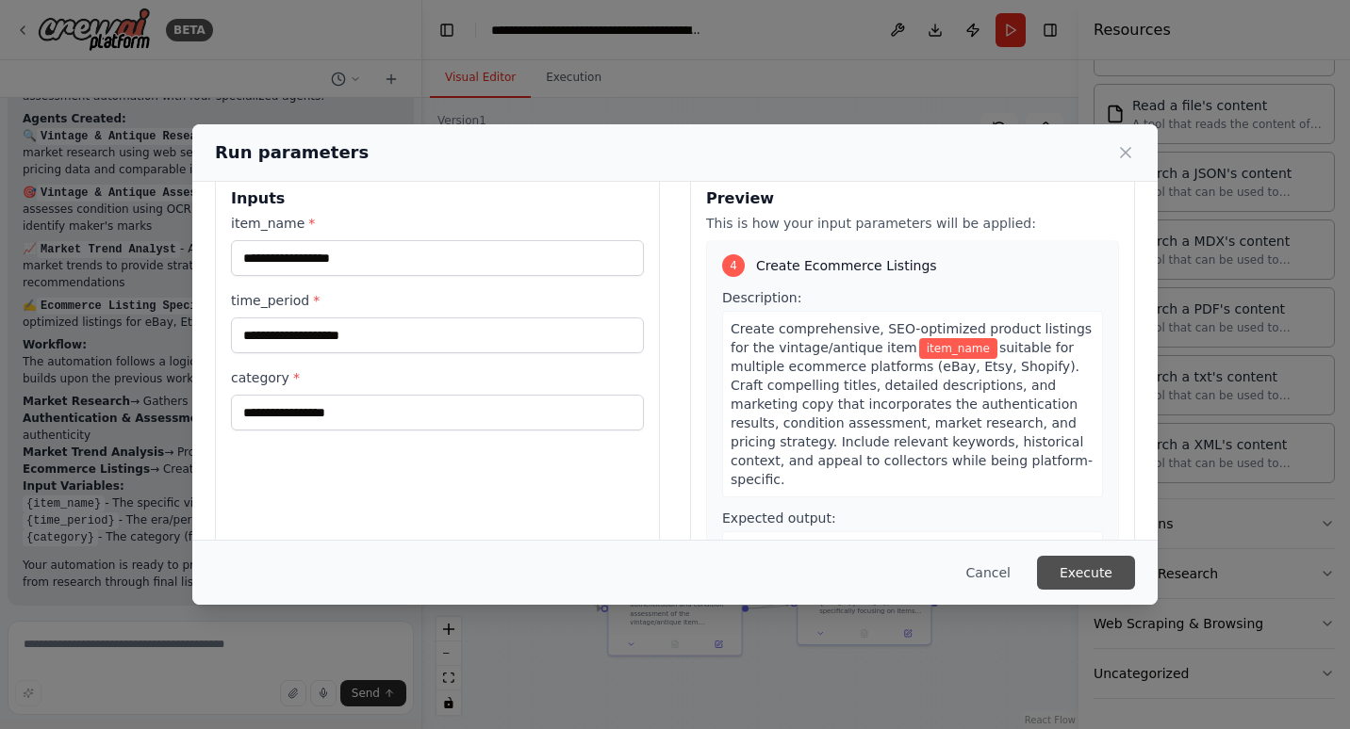
click at [1093, 579] on button "Execute" at bounding box center [1086, 573] width 98 height 34
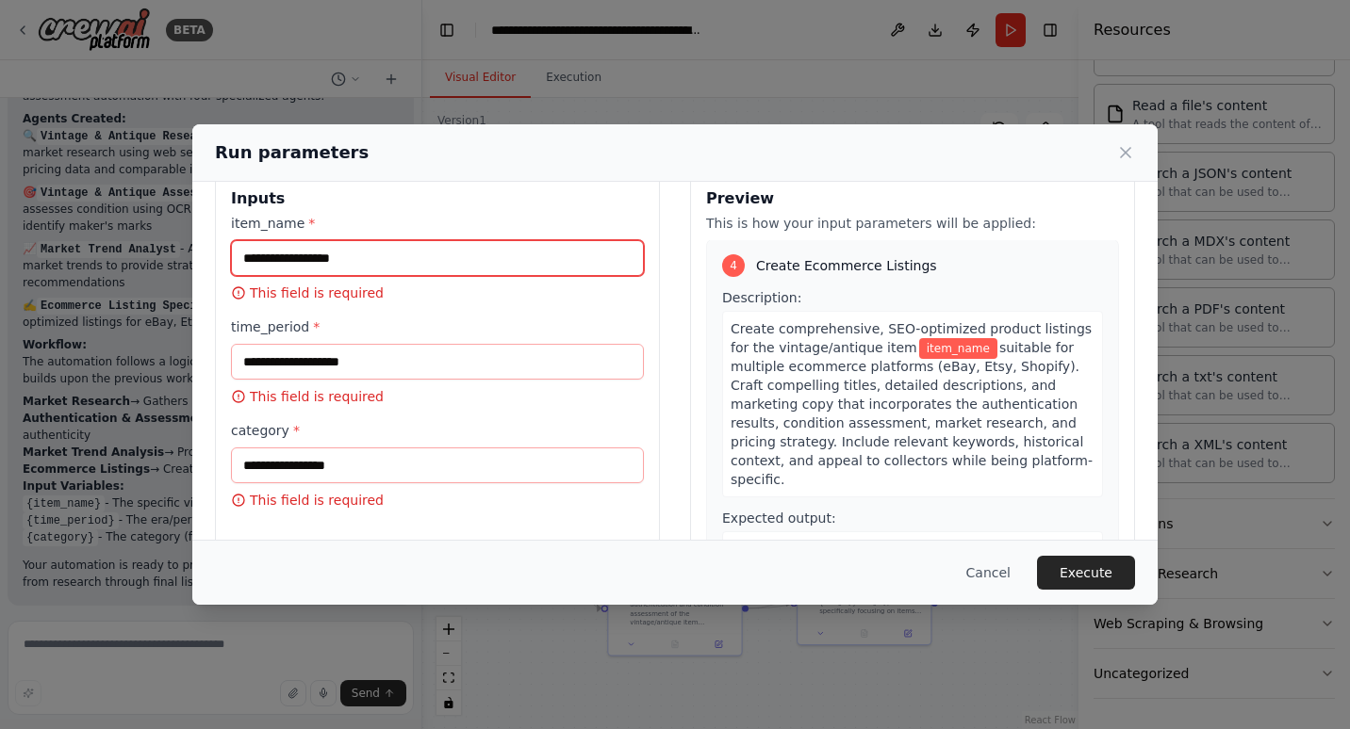
click at [369, 262] on input "item_name *" at bounding box center [437, 258] width 413 height 36
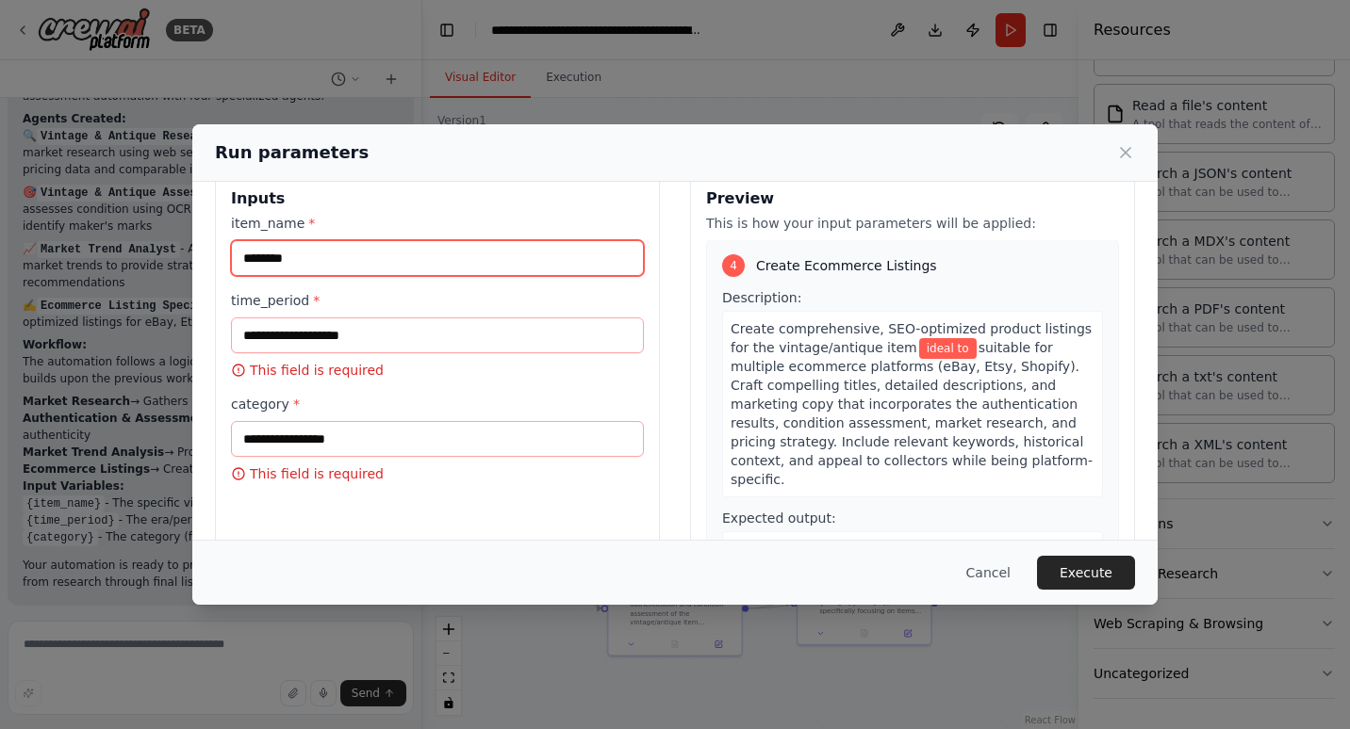
scroll to position [1459, 0]
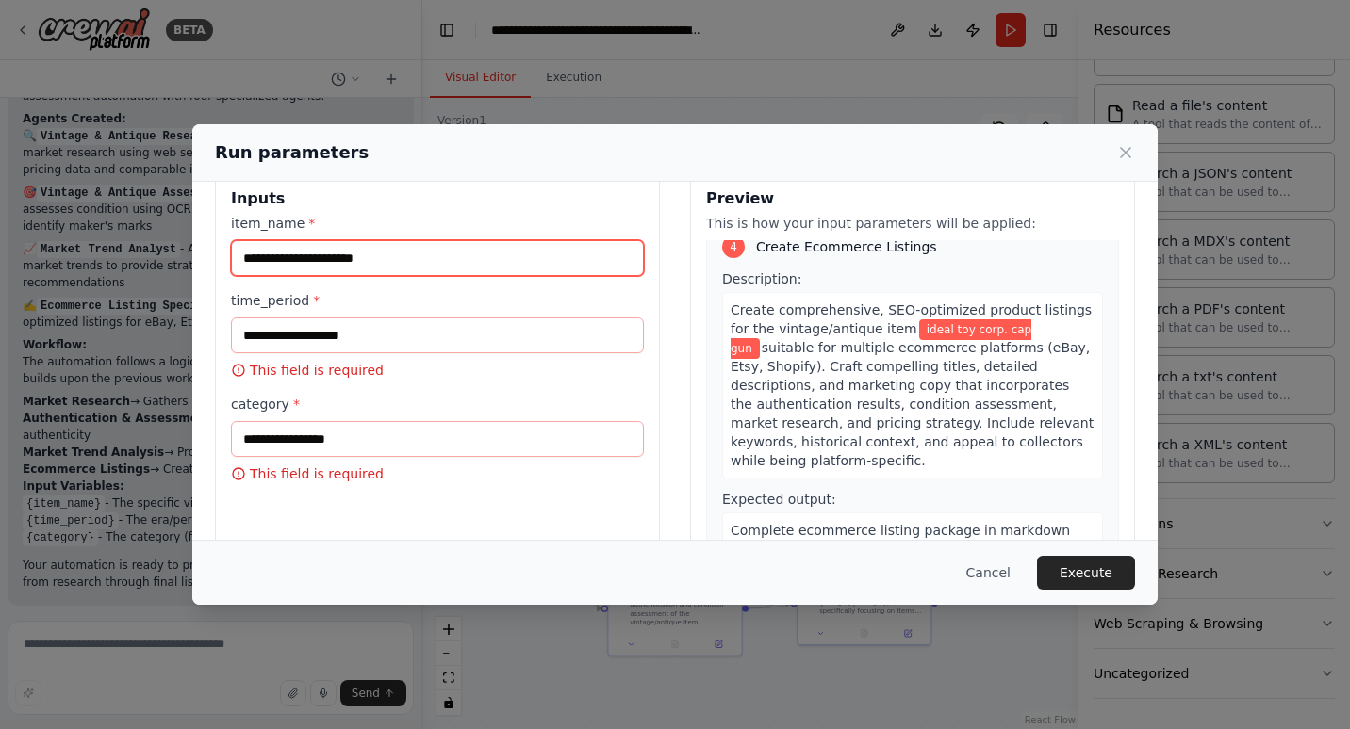
type input "**********"
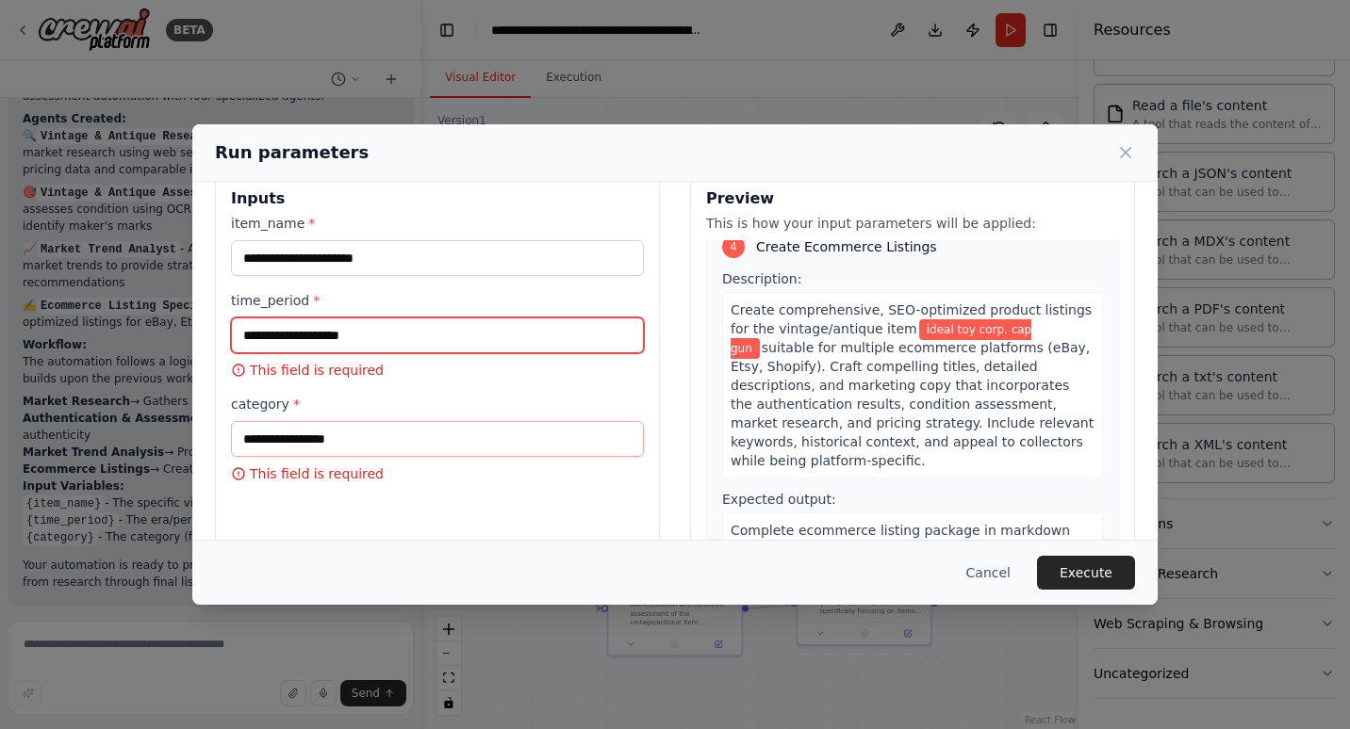
click at [441, 333] on input "time_period *" at bounding box center [437, 336] width 413 height 36
click at [440, 332] on input "time_period *" at bounding box center [437, 336] width 413 height 36
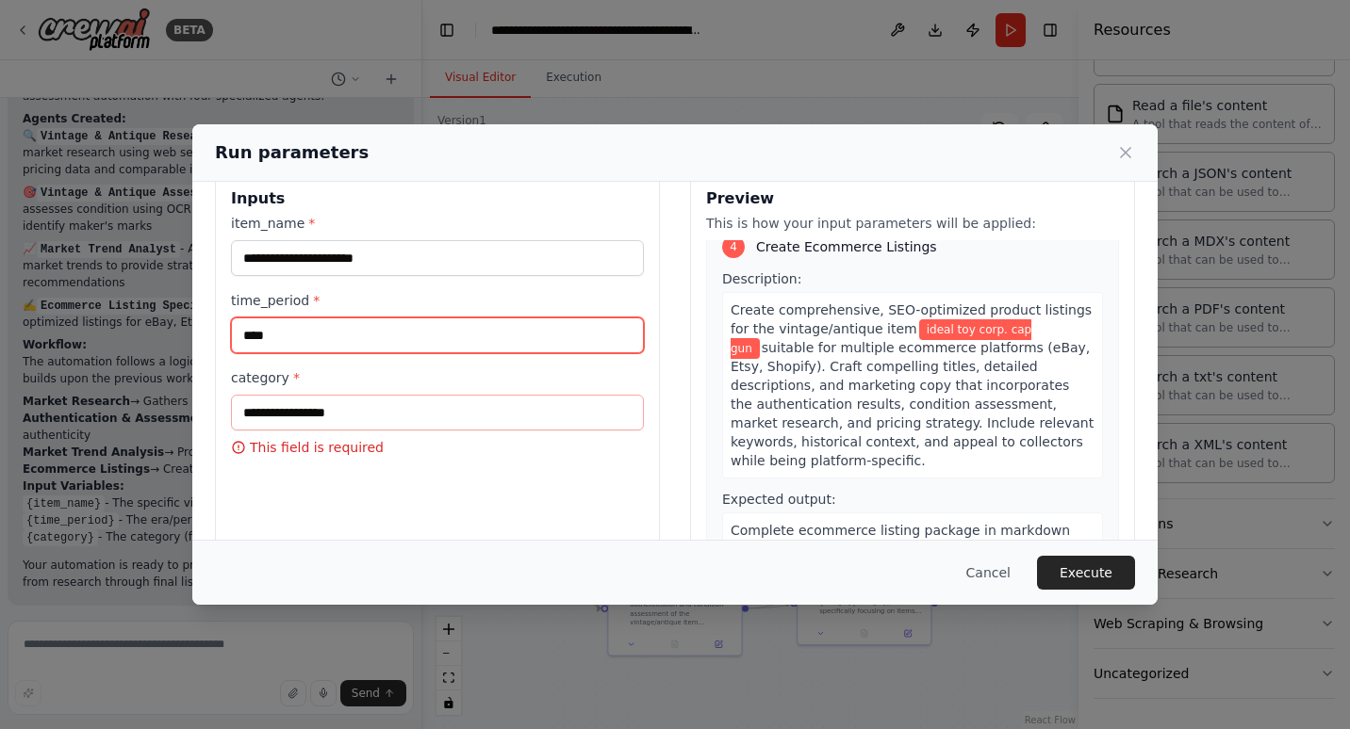
type input "****"
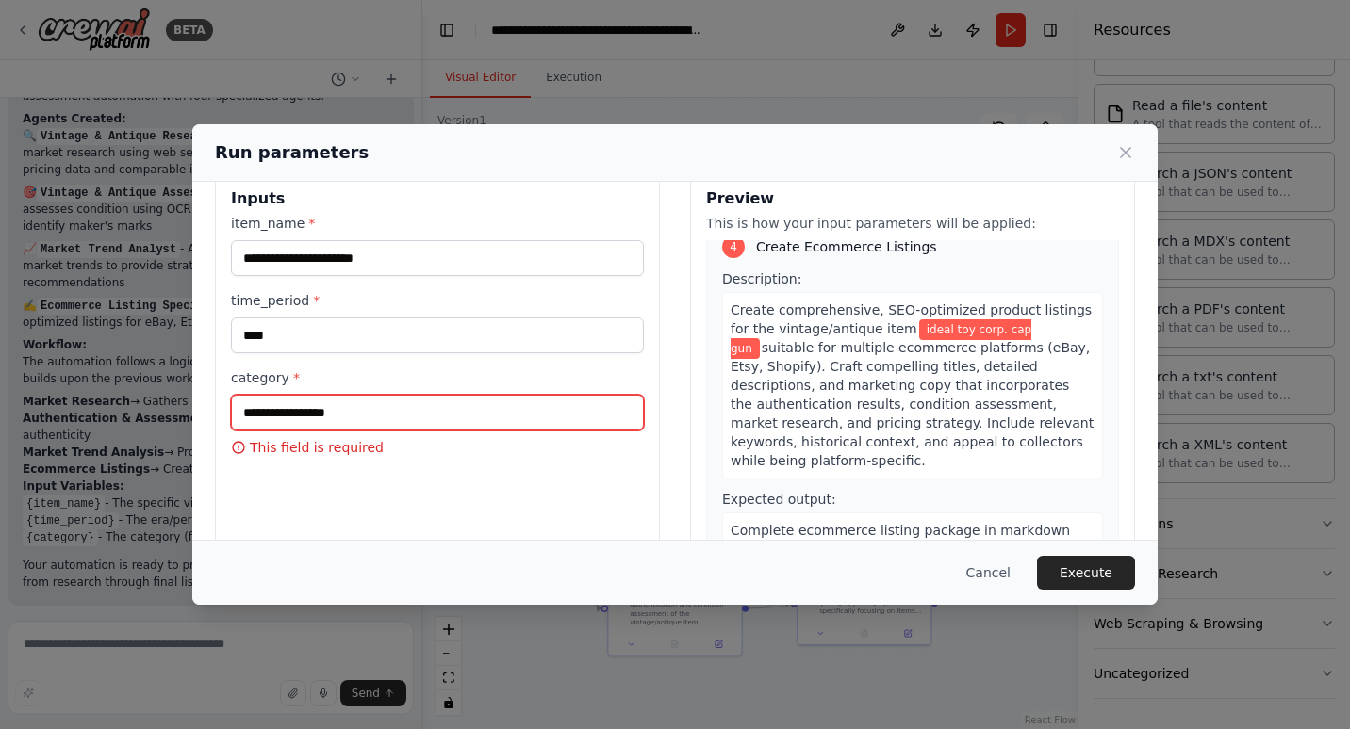
click at [348, 397] on input "category *" at bounding box center [437, 413] width 413 height 36
click at [347, 414] on input "category *" at bounding box center [437, 413] width 413 height 36
type input "****"
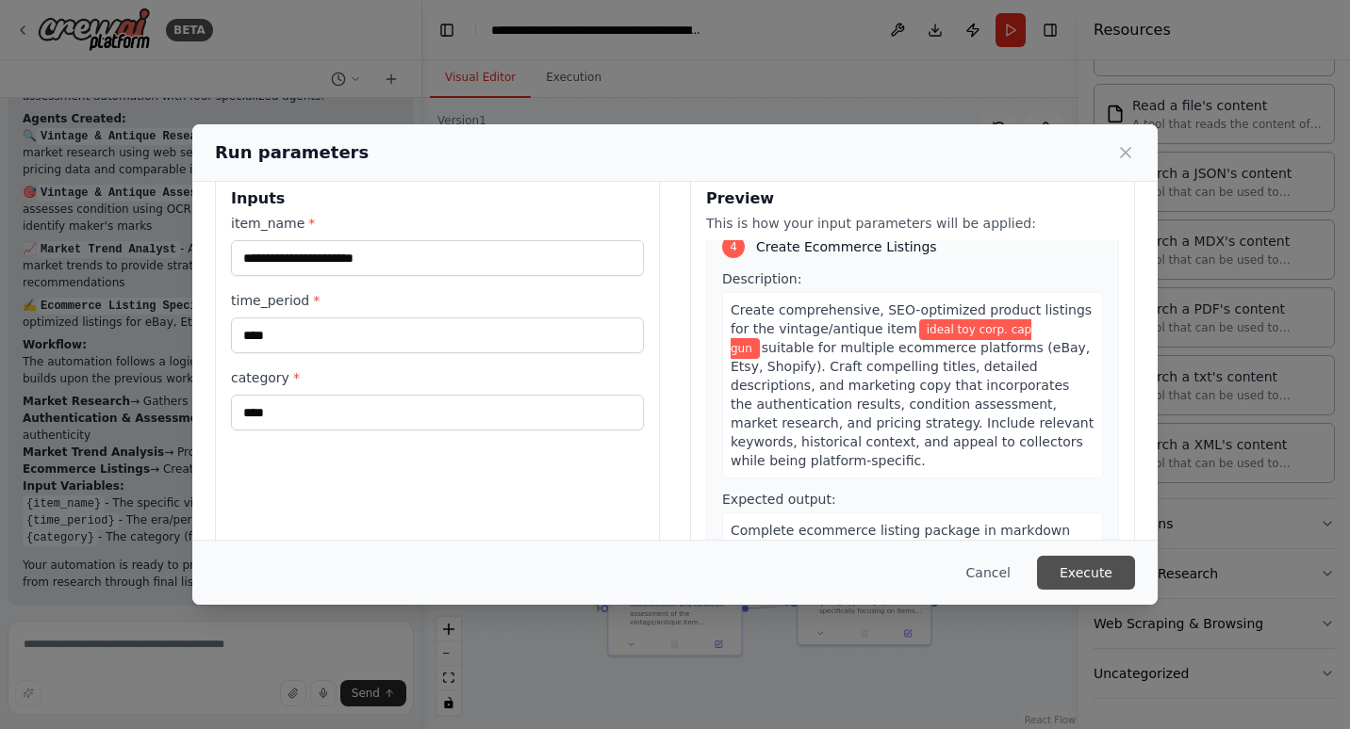
click at [1088, 578] on button "Execute" at bounding box center [1086, 573] width 98 height 34
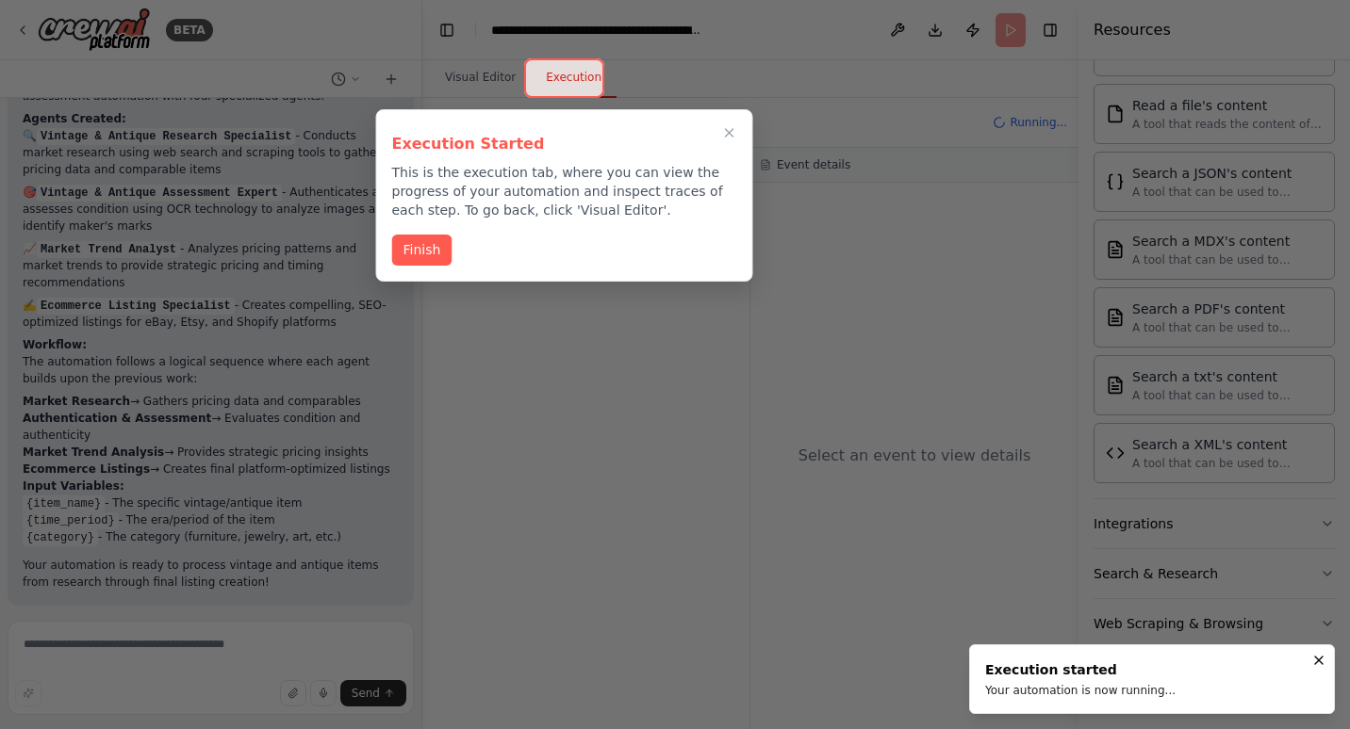
click at [413, 235] on button "Finish" at bounding box center [422, 250] width 60 height 31
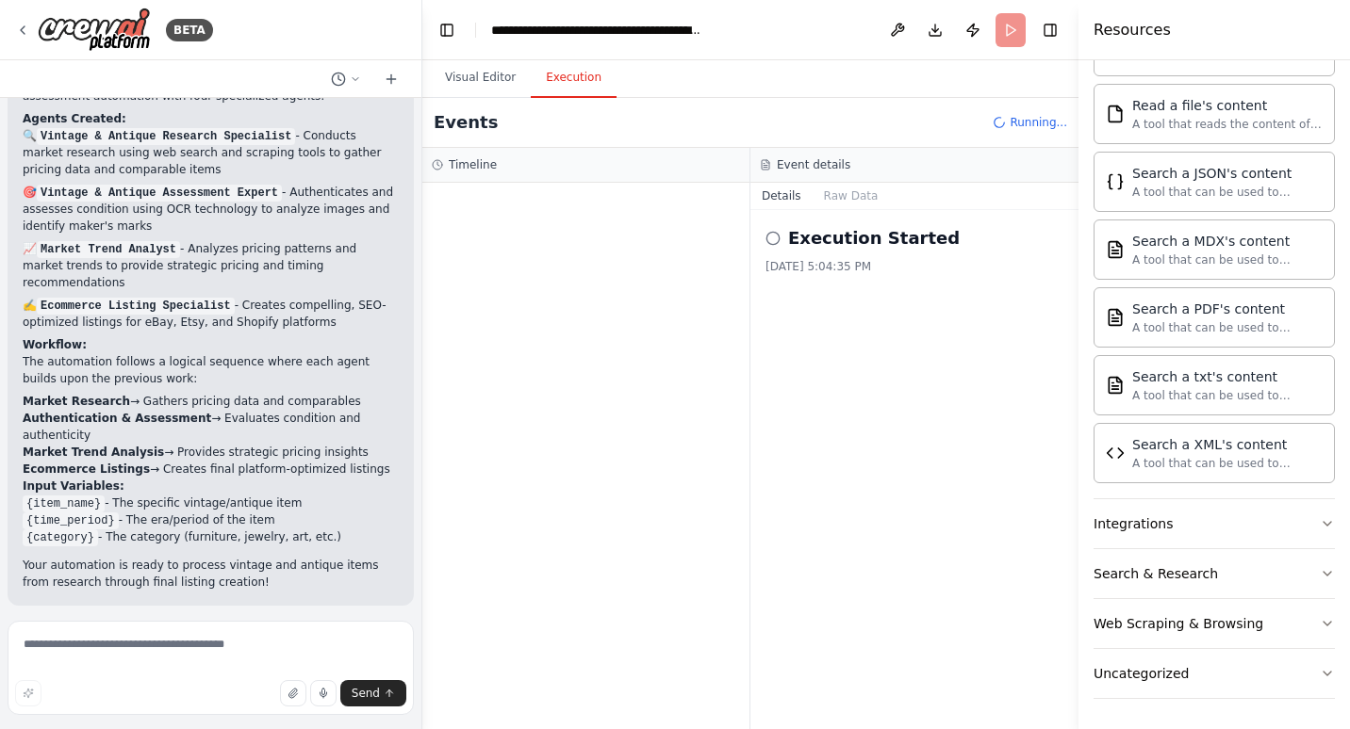
scroll to position [1780, 0]
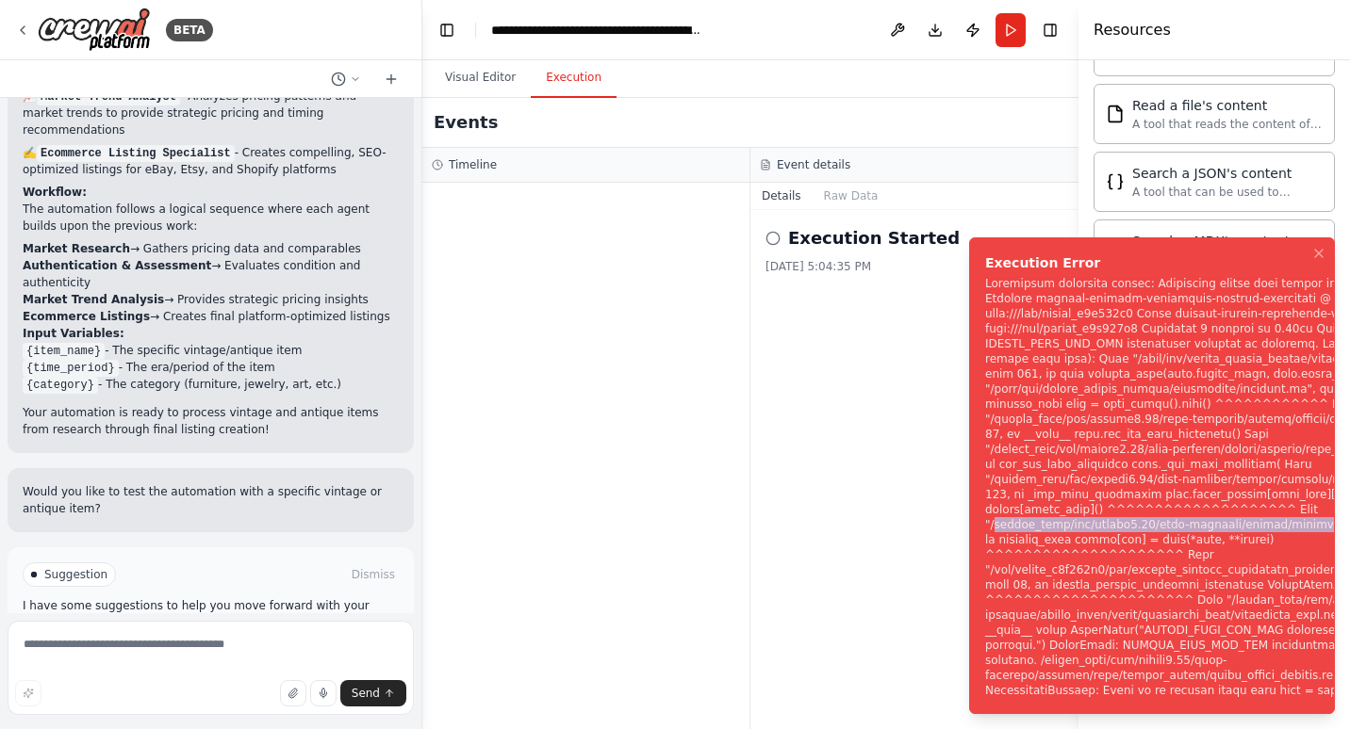
click at [1173, 537] on div "Notifications (F8)" at bounding box center [1219, 487] width 468 height 422
click at [1323, 261] on icon "Notifications (F8)" at bounding box center [1318, 253] width 15 height 15
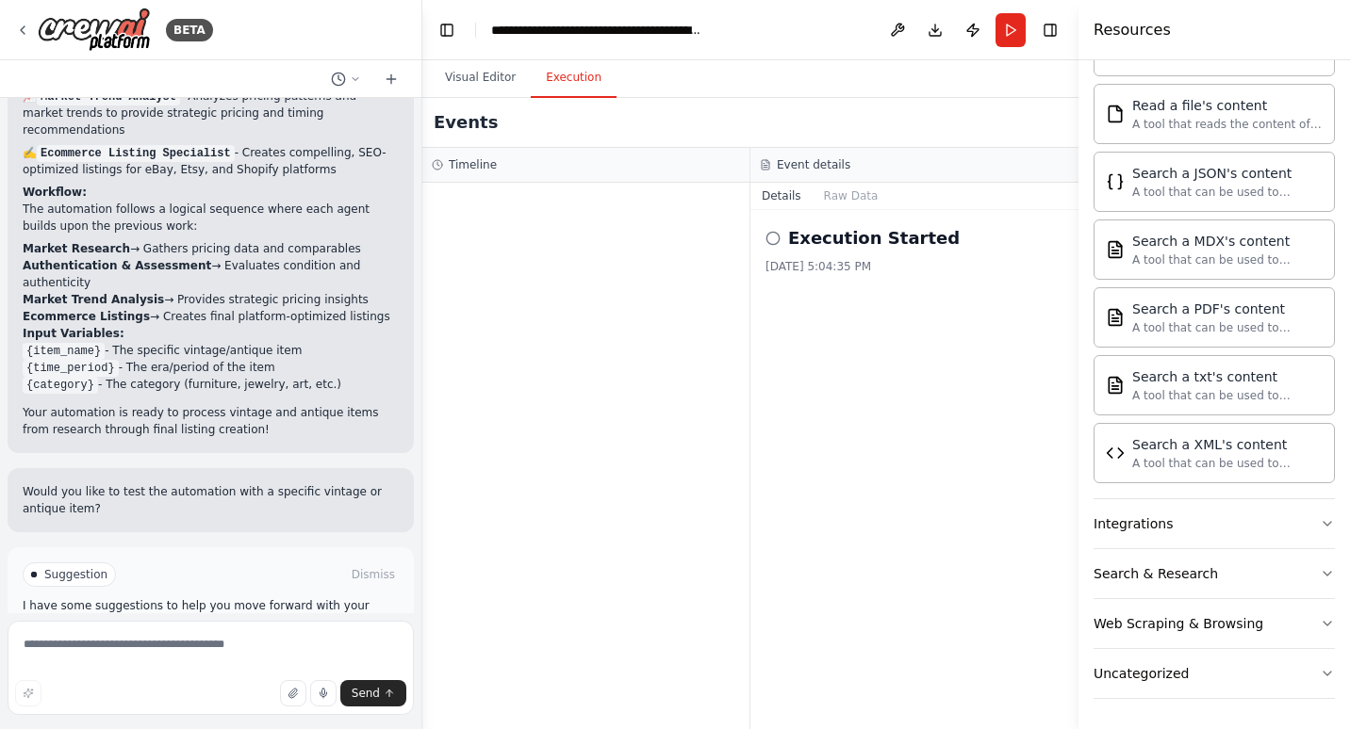
click at [889, 381] on div "Execution Started 10/1/2025, 5:04:35 PM" at bounding box center [914, 469] width 328 height 519
click at [778, 242] on icon at bounding box center [772, 238] width 15 height 15
click at [763, 231] on div "Execution Started 10/1/2025, 5:04:35 PM" at bounding box center [914, 469] width 328 height 519
click at [777, 245] on icon at bounding box center [772, 238] width 15 height 15
click at [852, 193] on button "Raw Data" at bounding box center [850, 196] width 77 height 26
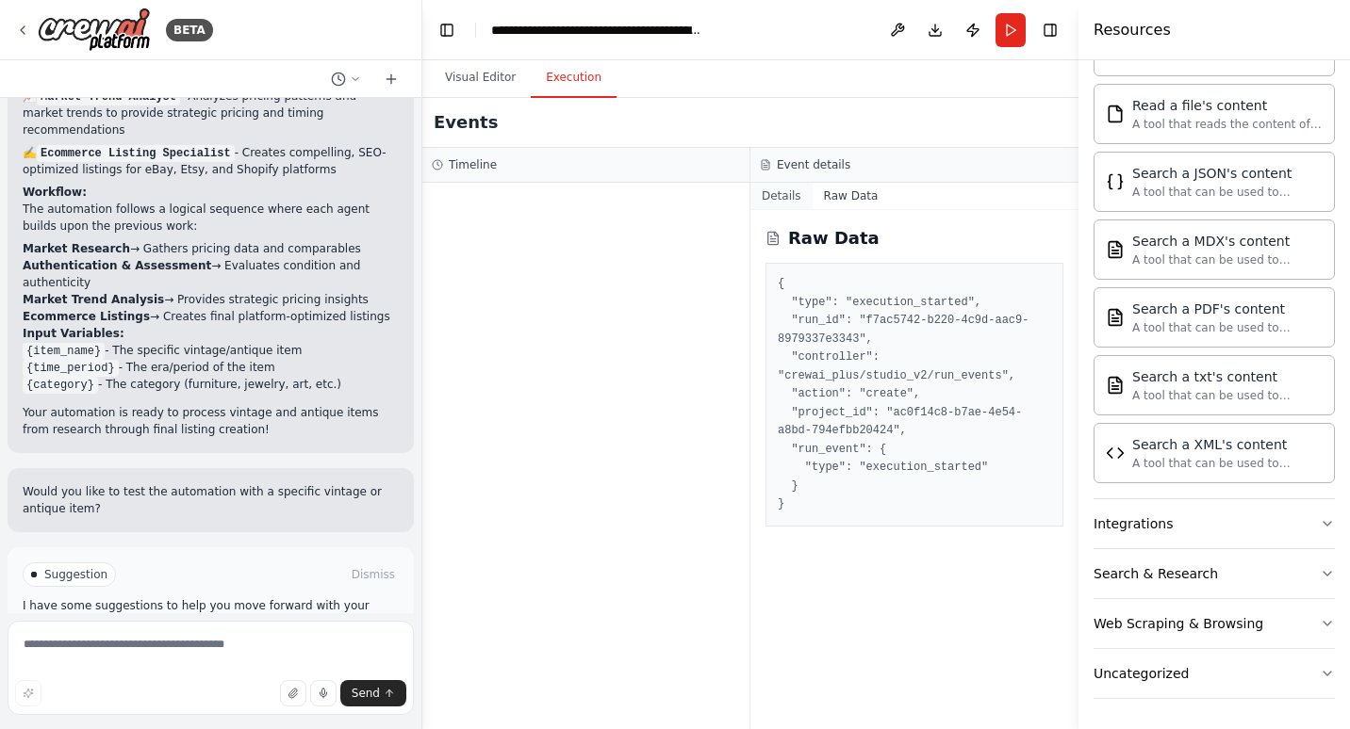
click at [781, 205] on button "Details" at bounding box center [781, 196] width 62 height 26
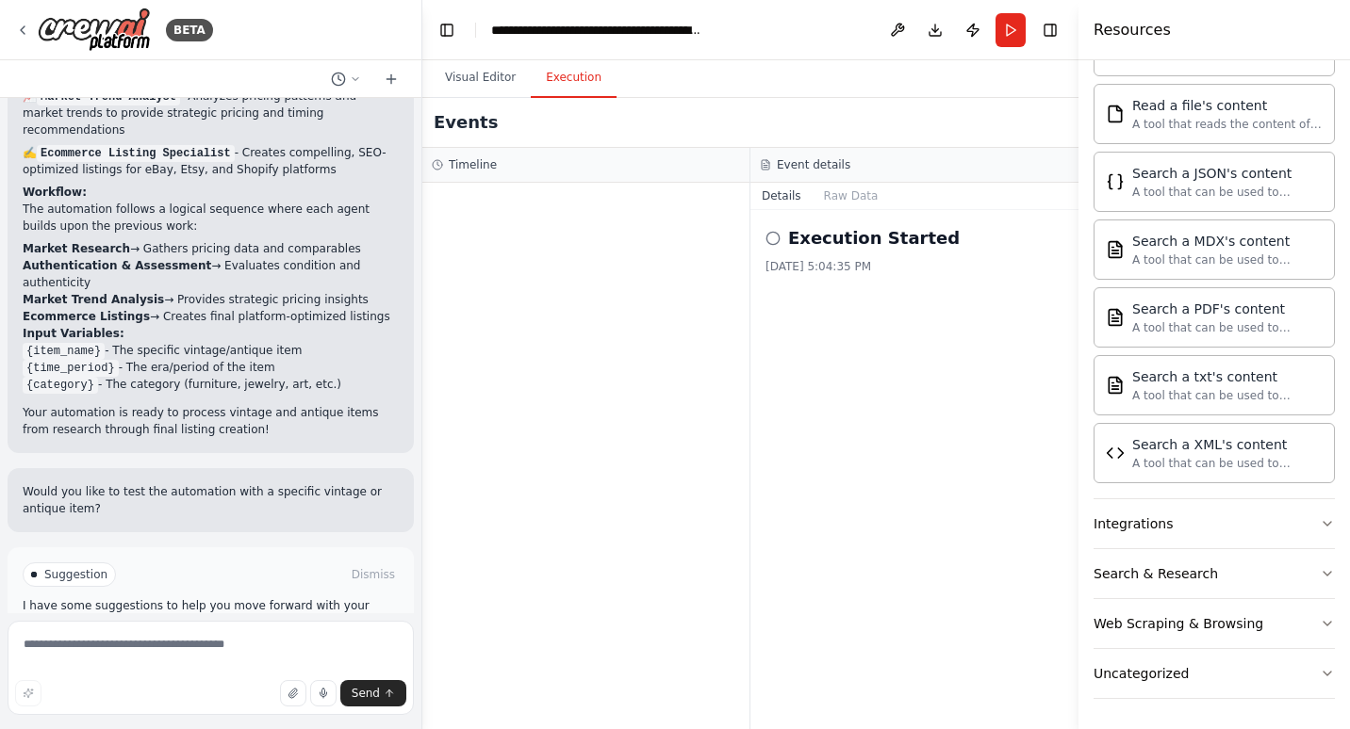
click at [217, 640] on button "Help fix error" at bounding box center [211, 655] width 376 height 30
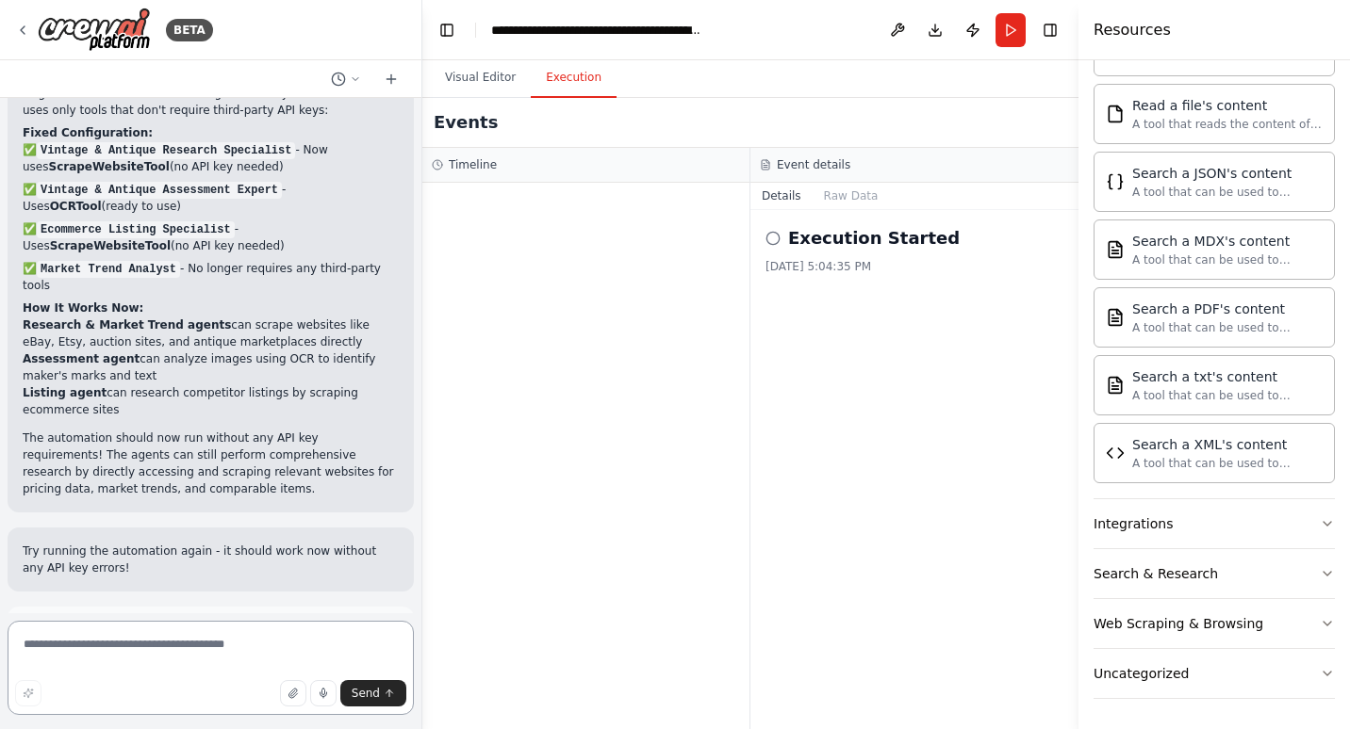
scroll to position [3036, 0]
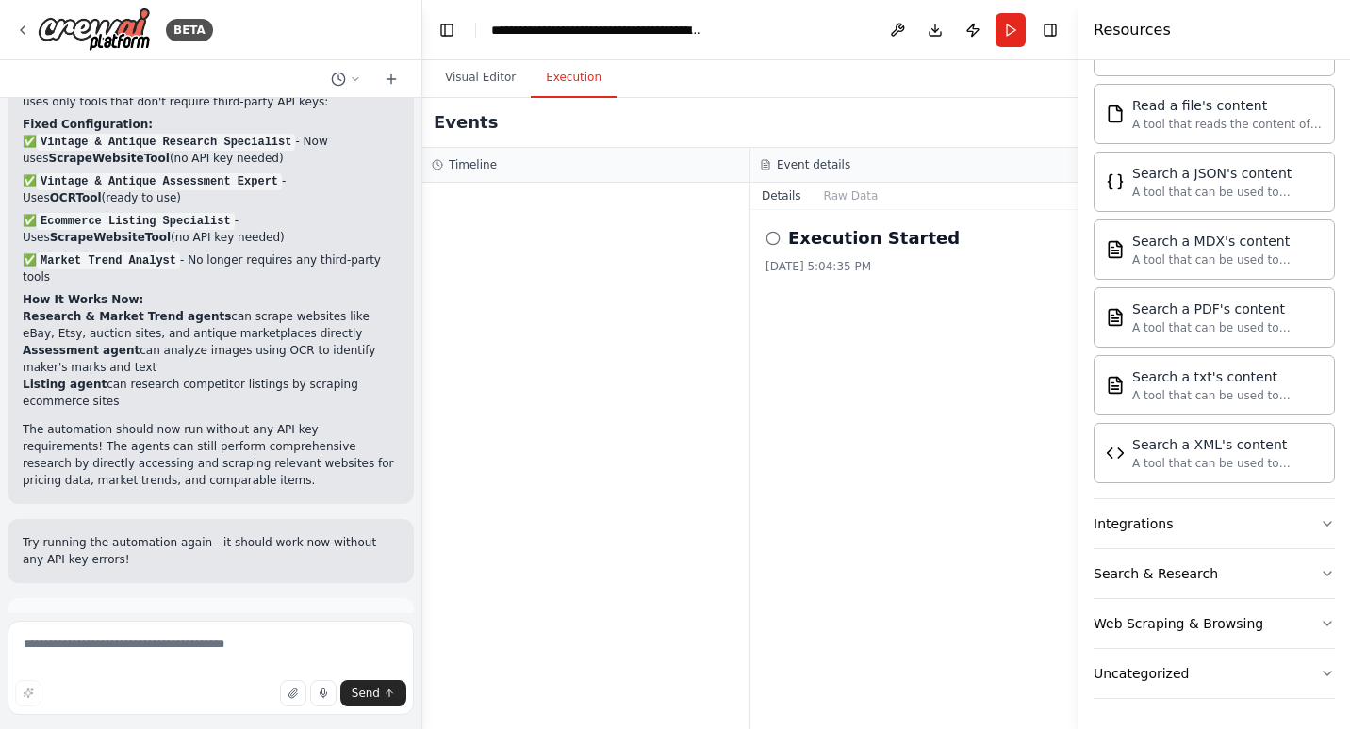
click at [234, 698] on span "Run Automation" at bounding box center [218, 705] width 91 height 15
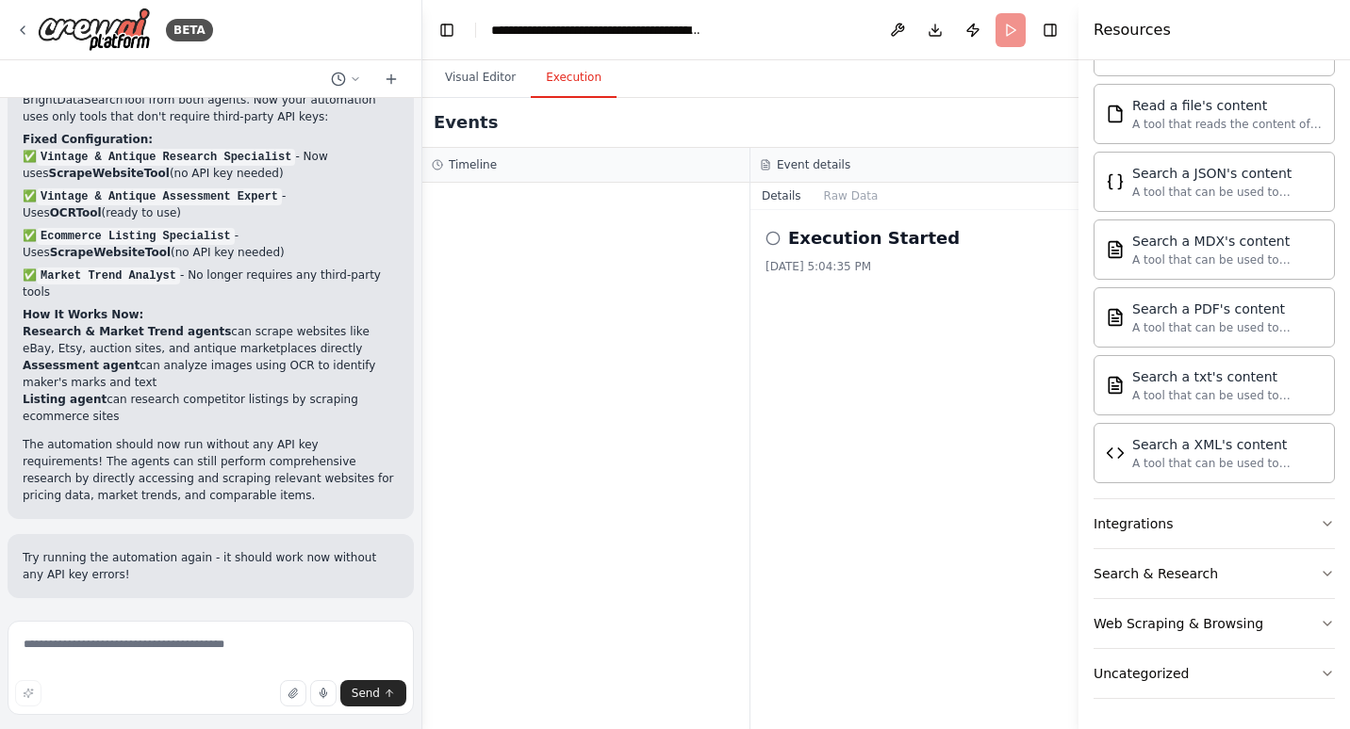
scroll to position [2883, 0]
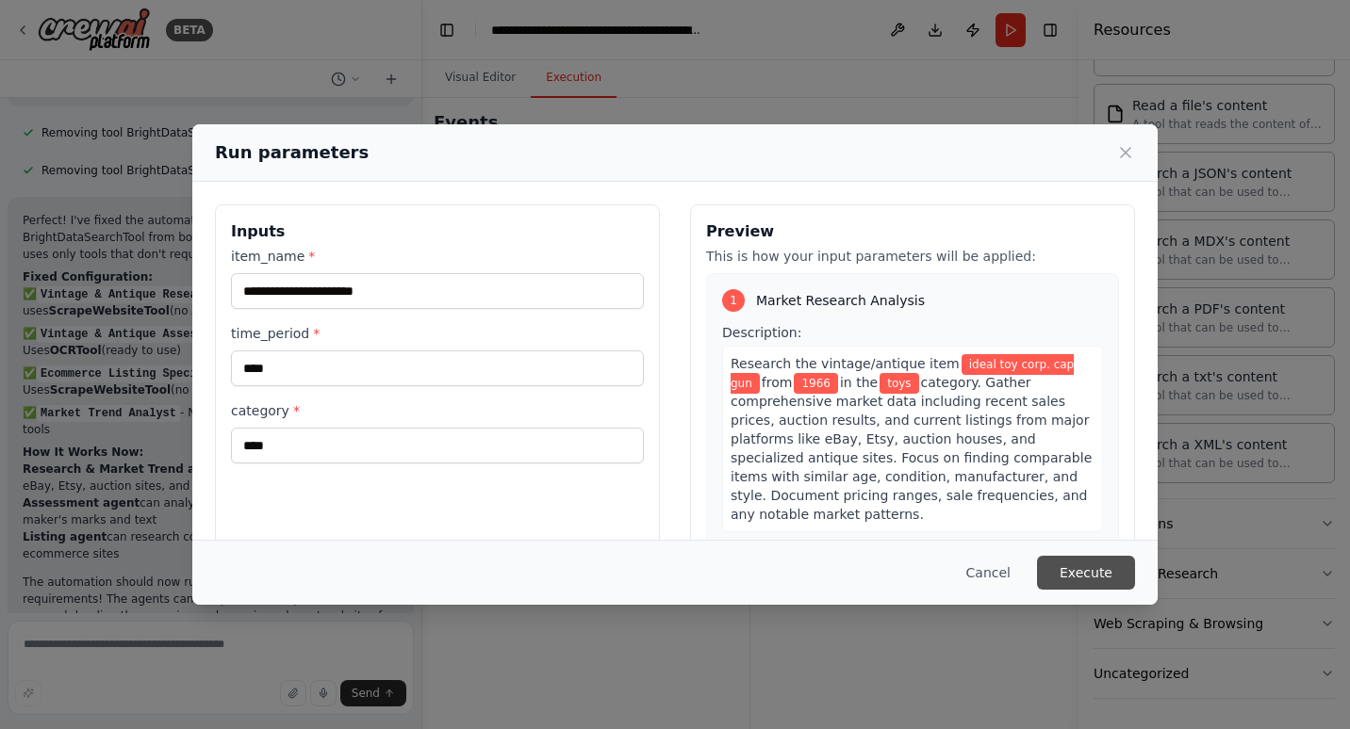
click at [1101, 575] on button "Execute" at bounding box center [1086, 573] width 98 height 34
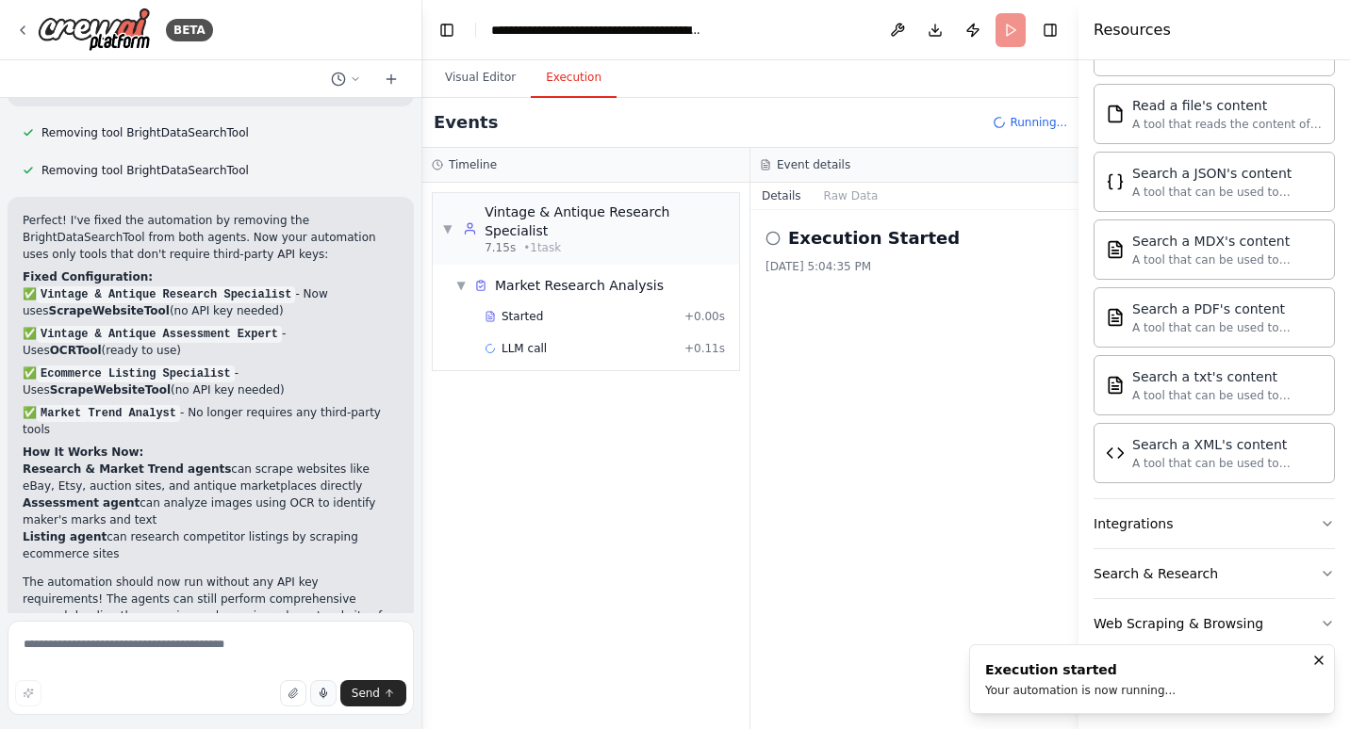
click at [323, 694] on icon "button" at bounding box center [323, 695] width 7 height 5
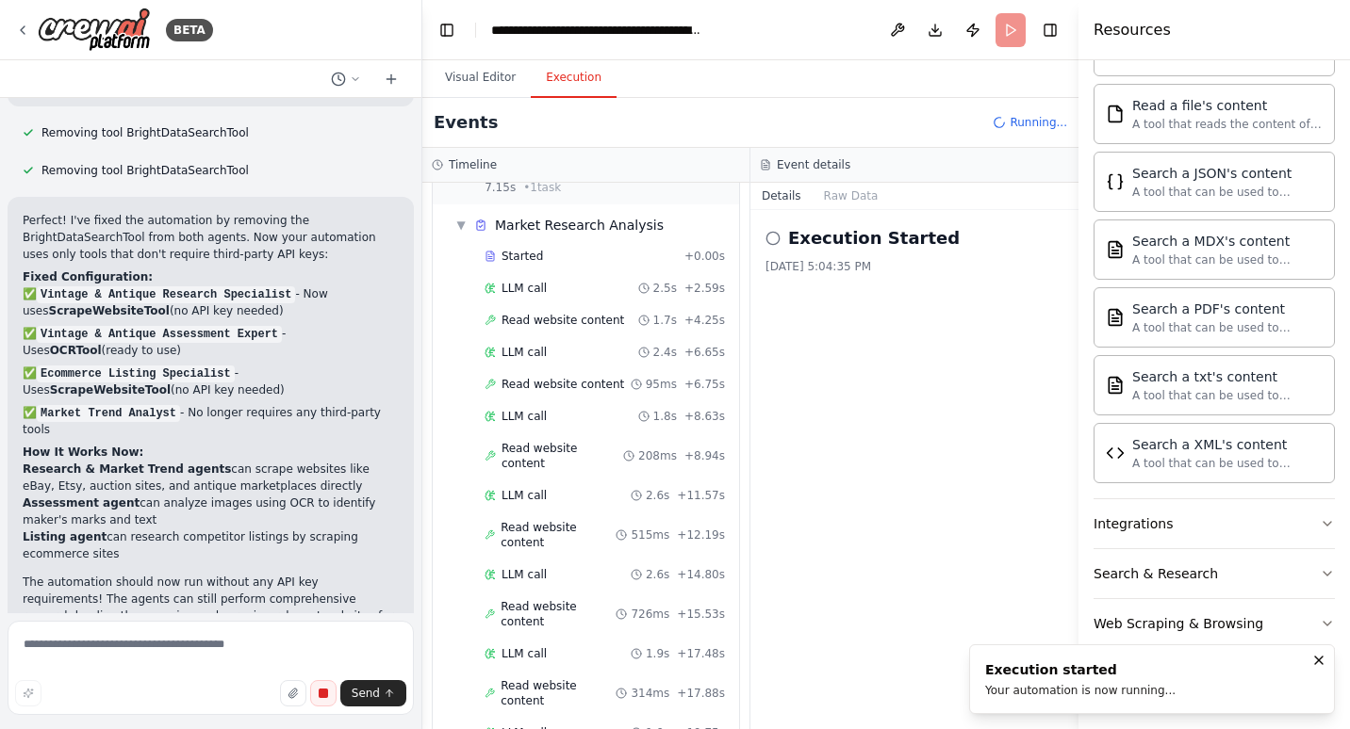
scroll to position [92, 0]
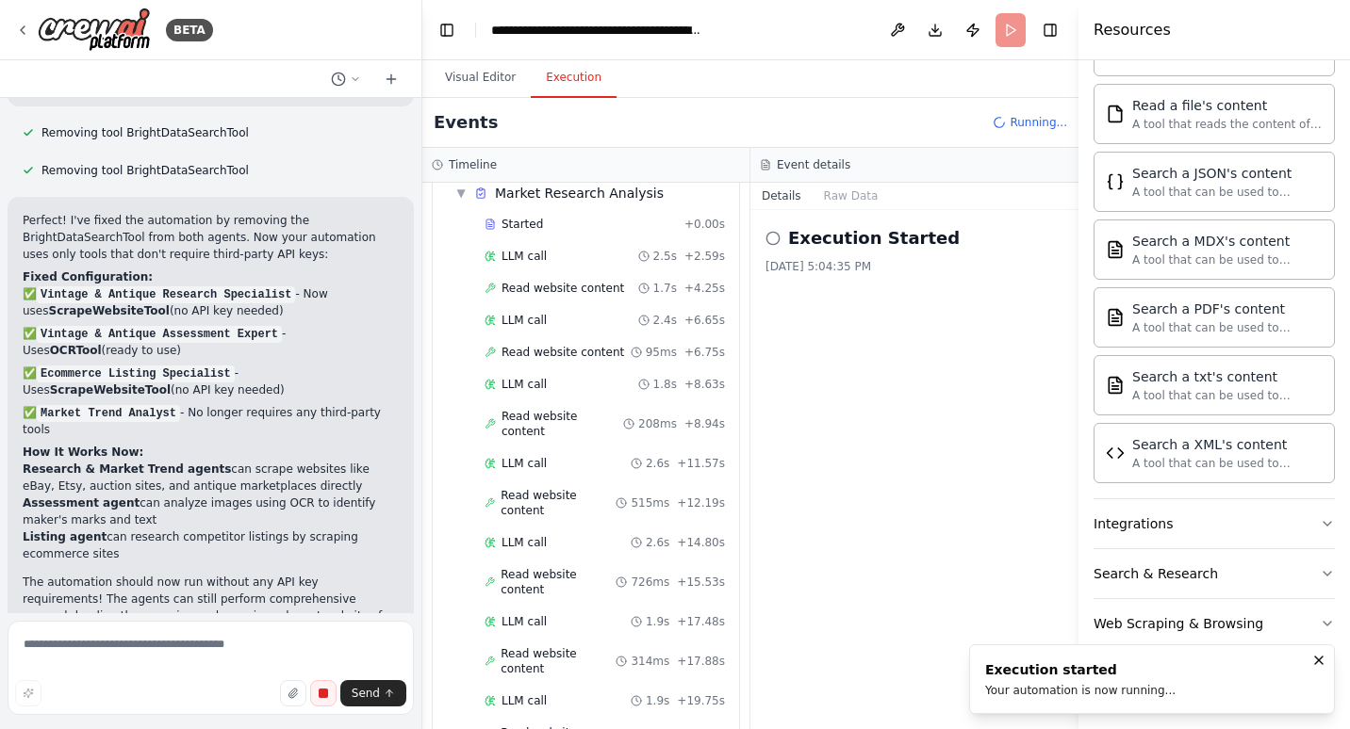
click at [336, 696] on button "button" at bounding box center [323, 693] width 26 height 26
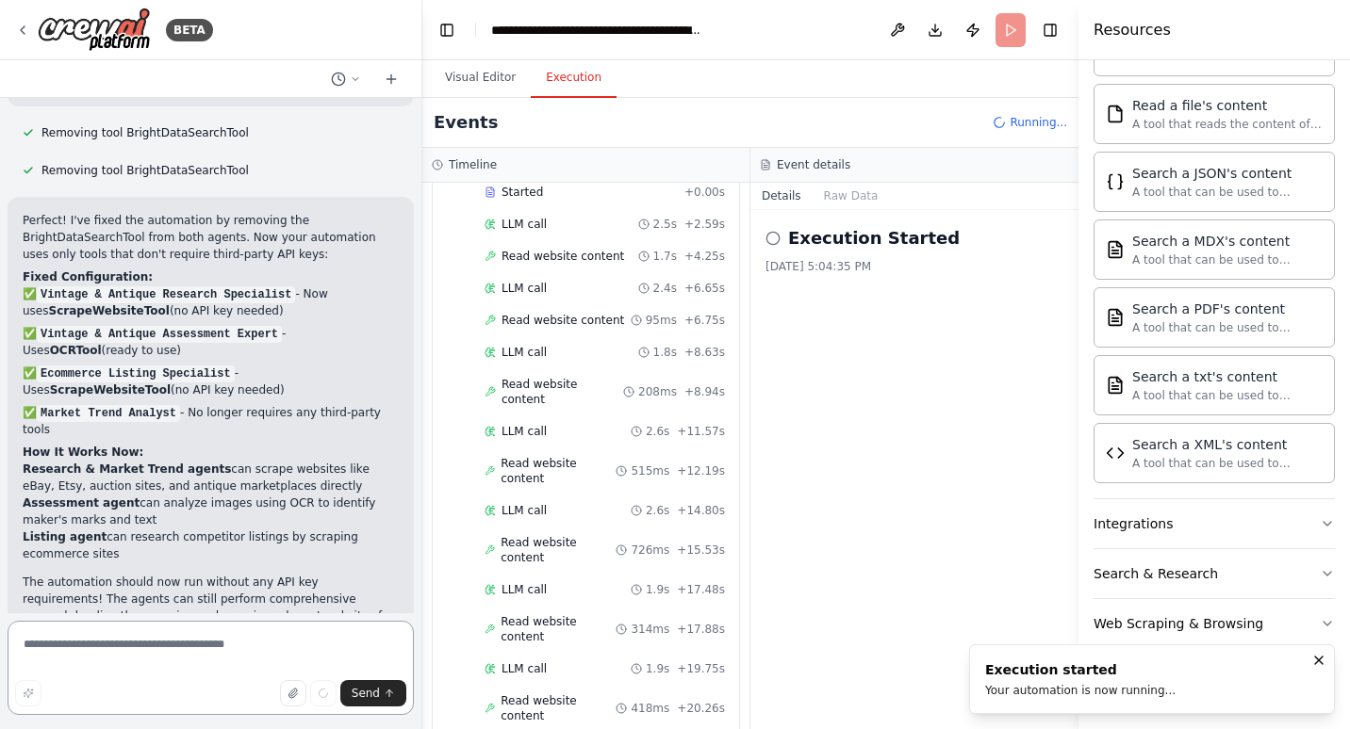
type textarea "**********"
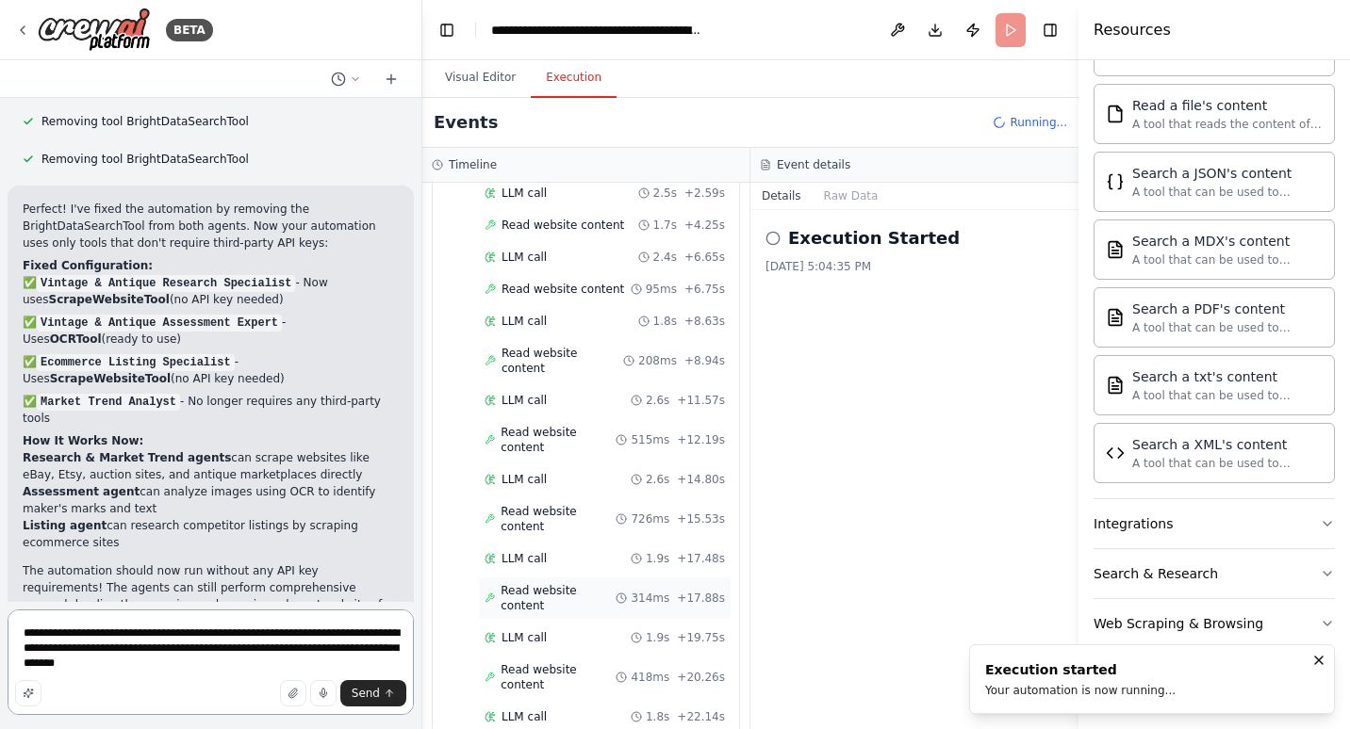
scroll to position [156, 0]
click at [499, 73] on button "Visual Editor" at bounding box center [480, 78] width 101 height 40
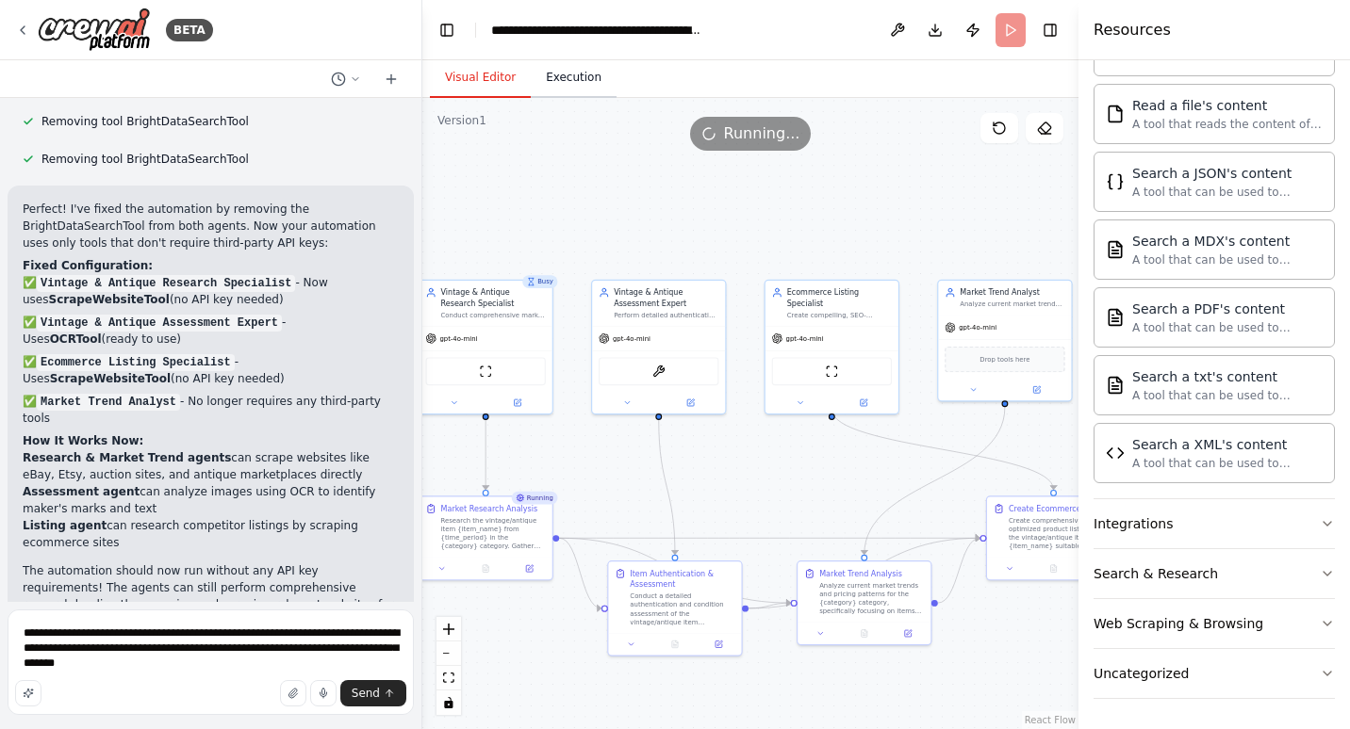
click at [588, 80] on button "Execution" at bounding box center [574, 78] width 86 height 40
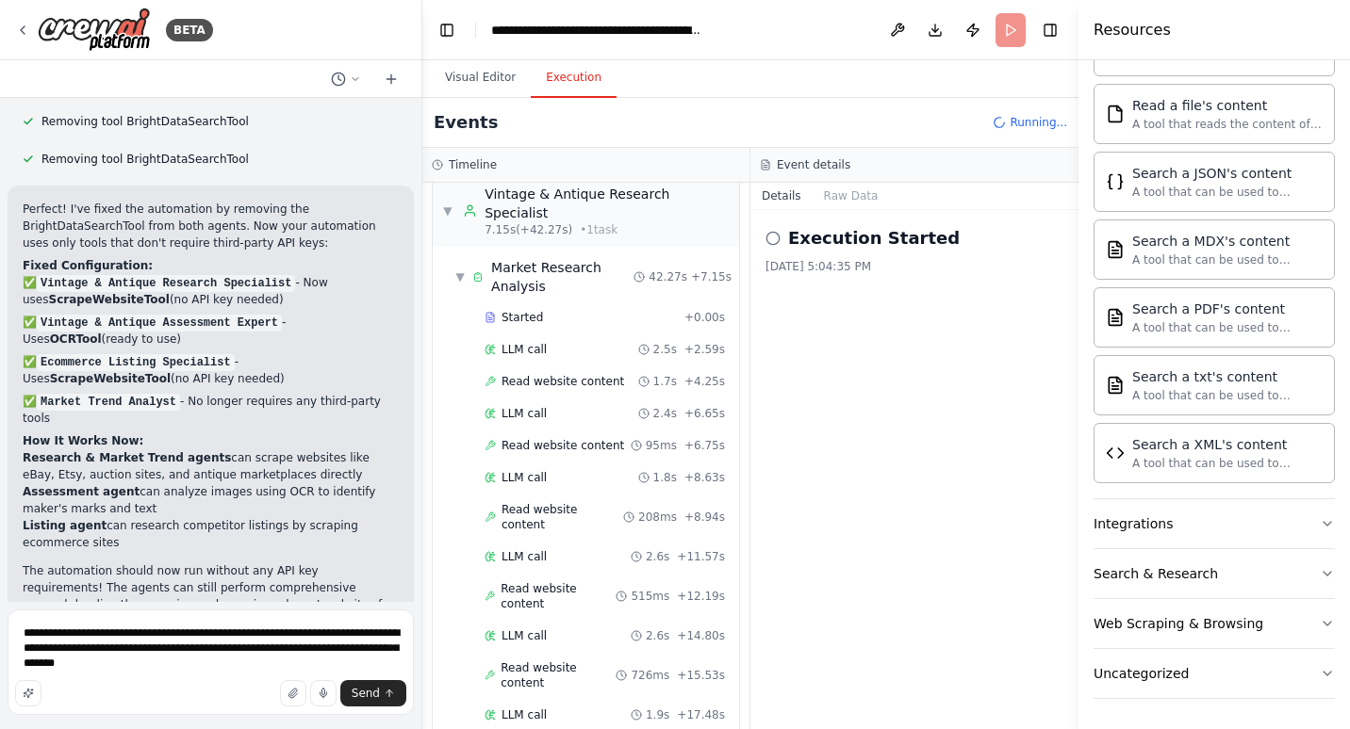
scroll to position [0, 0]
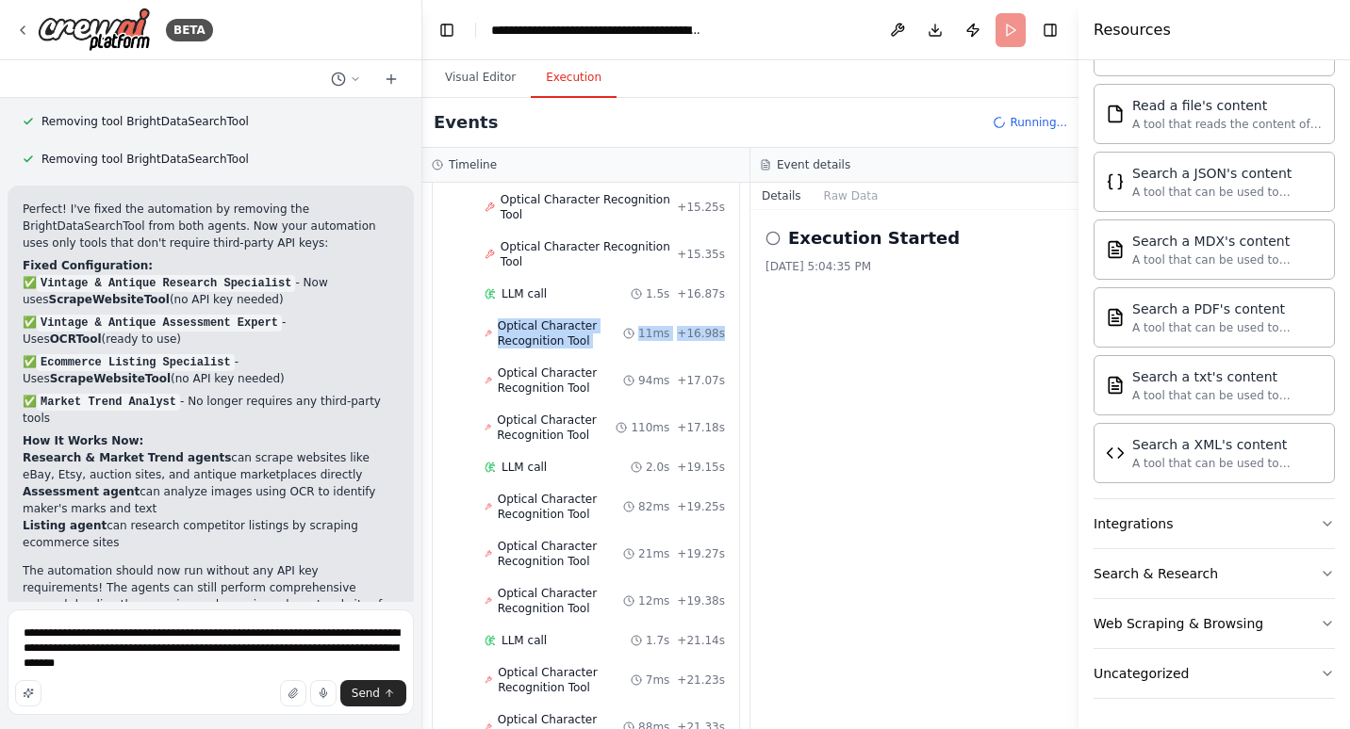
drag, startPoint x: 731, startPoint y: 243, endPoint x: 740, endPoint y: 203, distance: 41.4
click at [740, 203] on div "▼ Vintage & Antique Research Specialist 7.15s (+42.27s) • 1 task ▼ Market Resea…" at bounding box center [585, 456] width 327 height 547
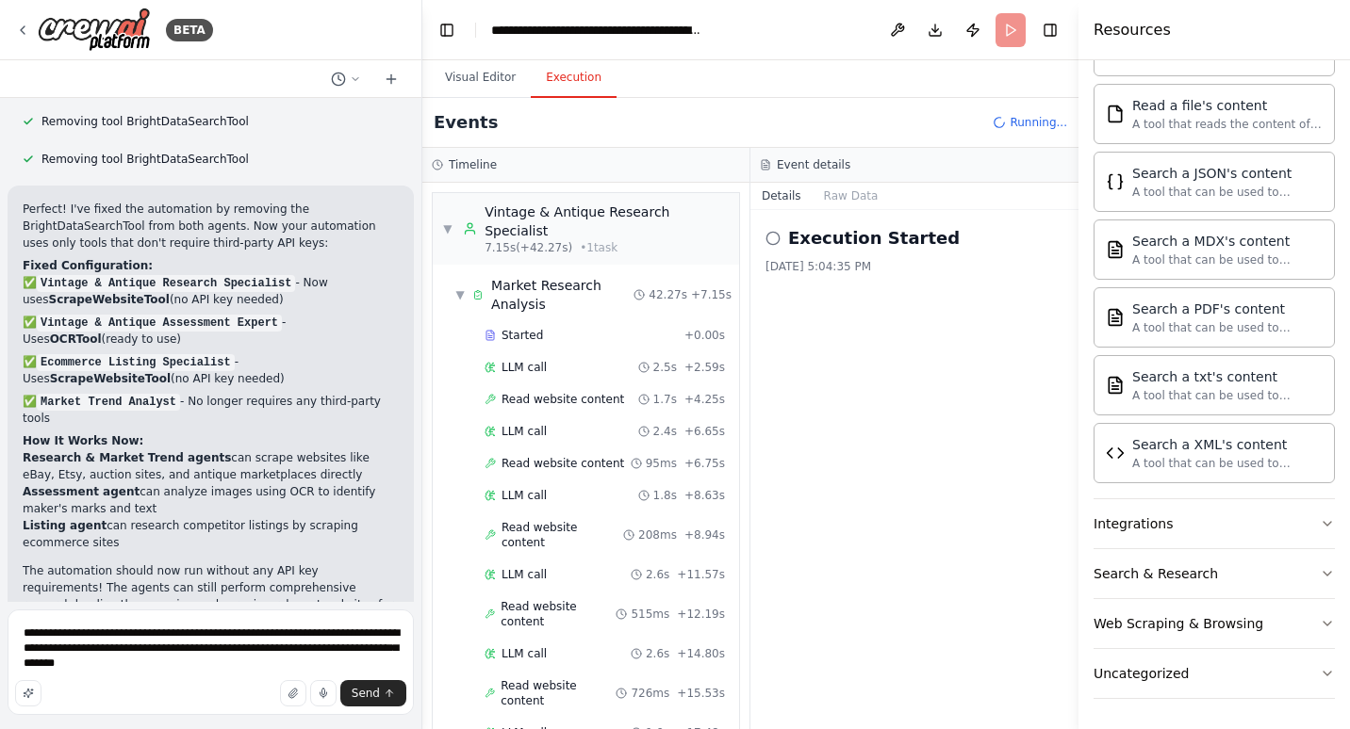
click at [740, 191] on div "▼ Vintage & Antique Research Specialist 7.15s (+42.27s) • 1 task ▼ Market Resea…" at bounding box center [585, 456] width 327 height 547
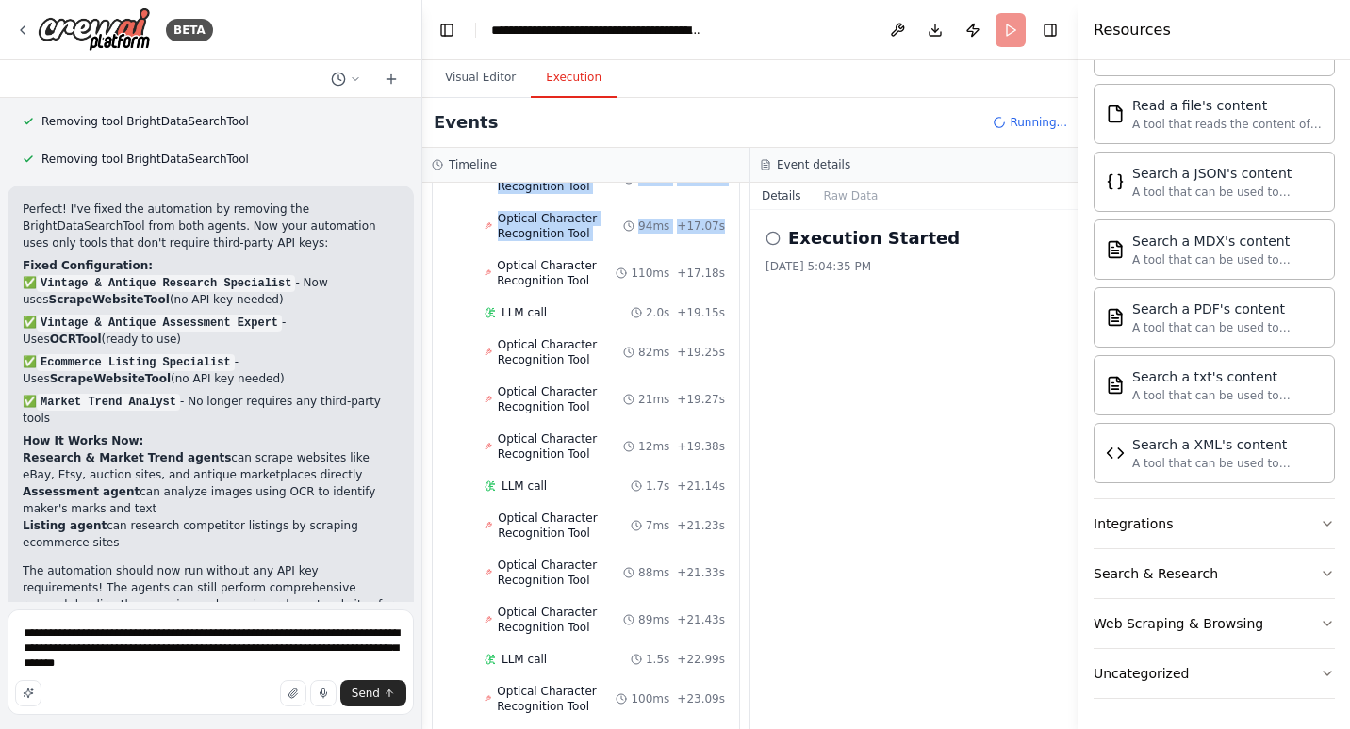
scroll to position [2618, 0]
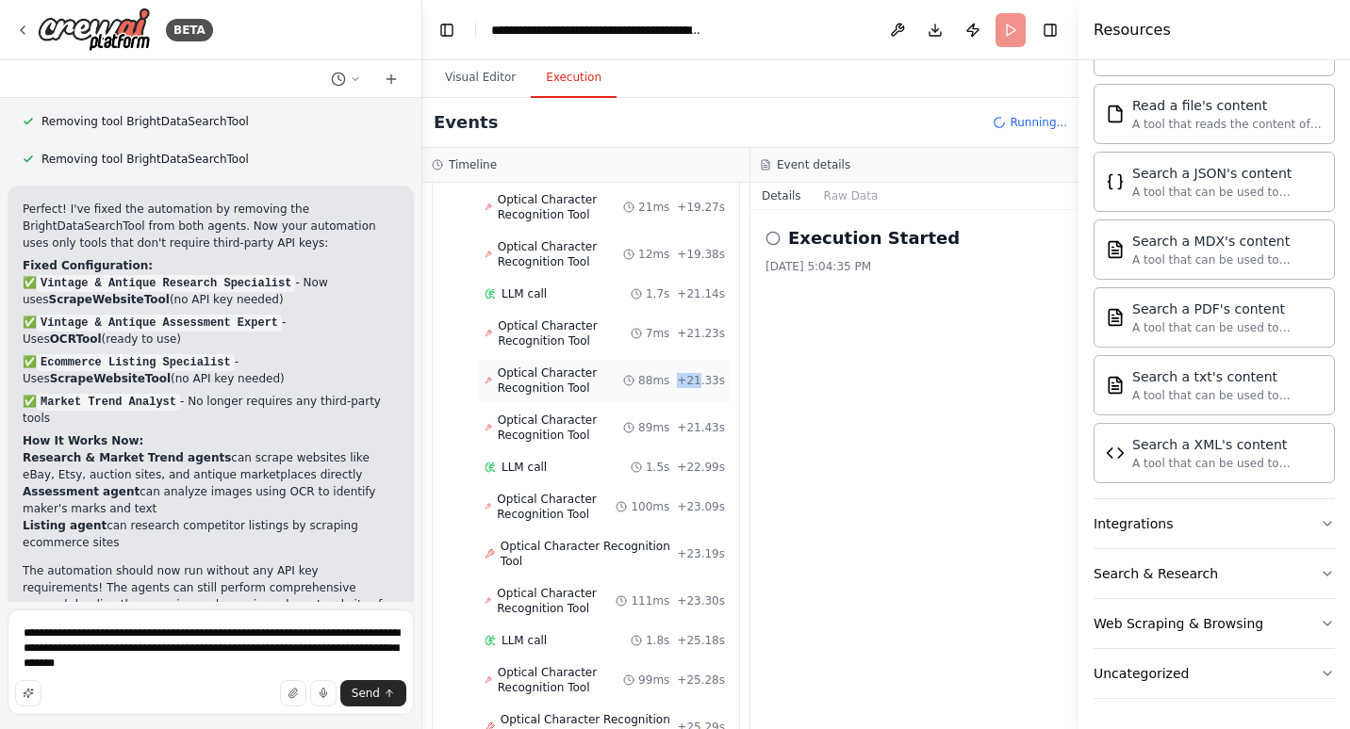
click at [690, 366] on div "Optical Character Recognition Tool 88ms + 21.33s" at bounding box center [604, 381] width 240 height 30
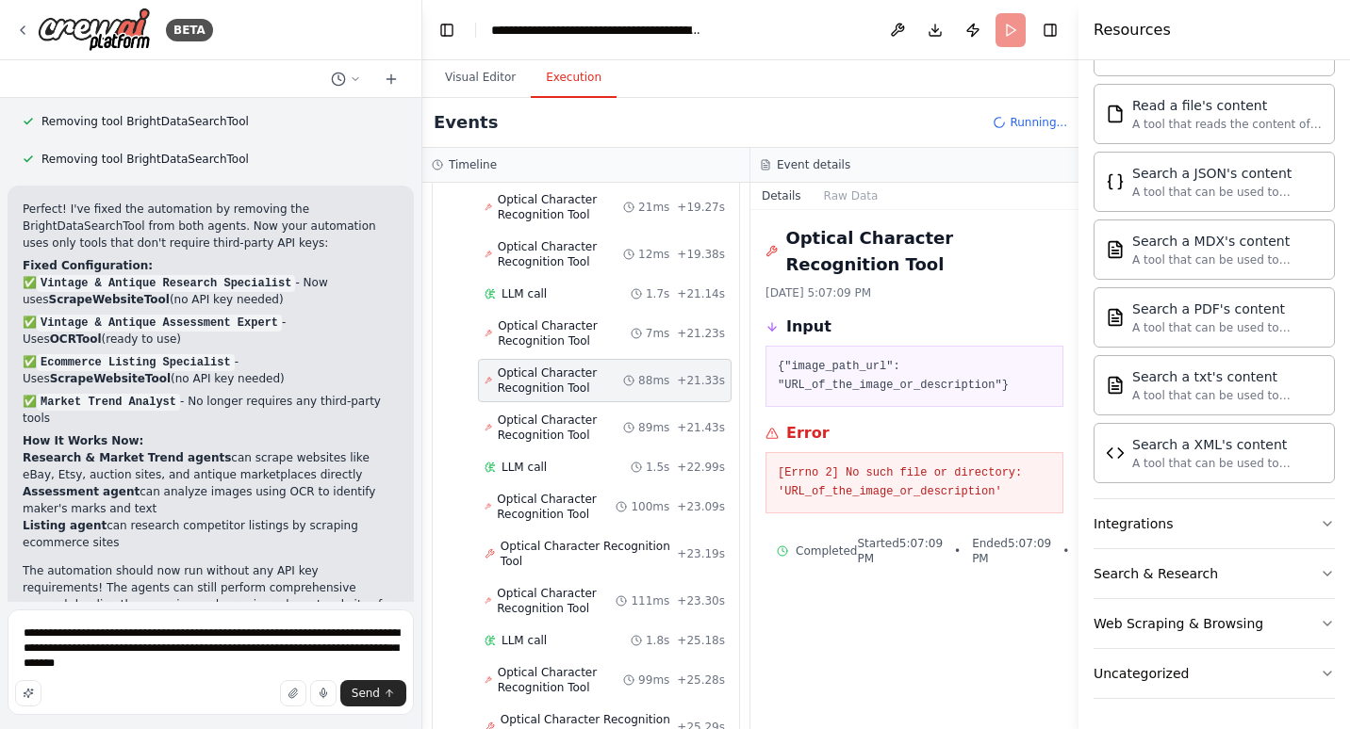
drag, startPoint x: 691, startPoint y: 240, endPoint x: 724, endPoint y: 244, distance: 33.2
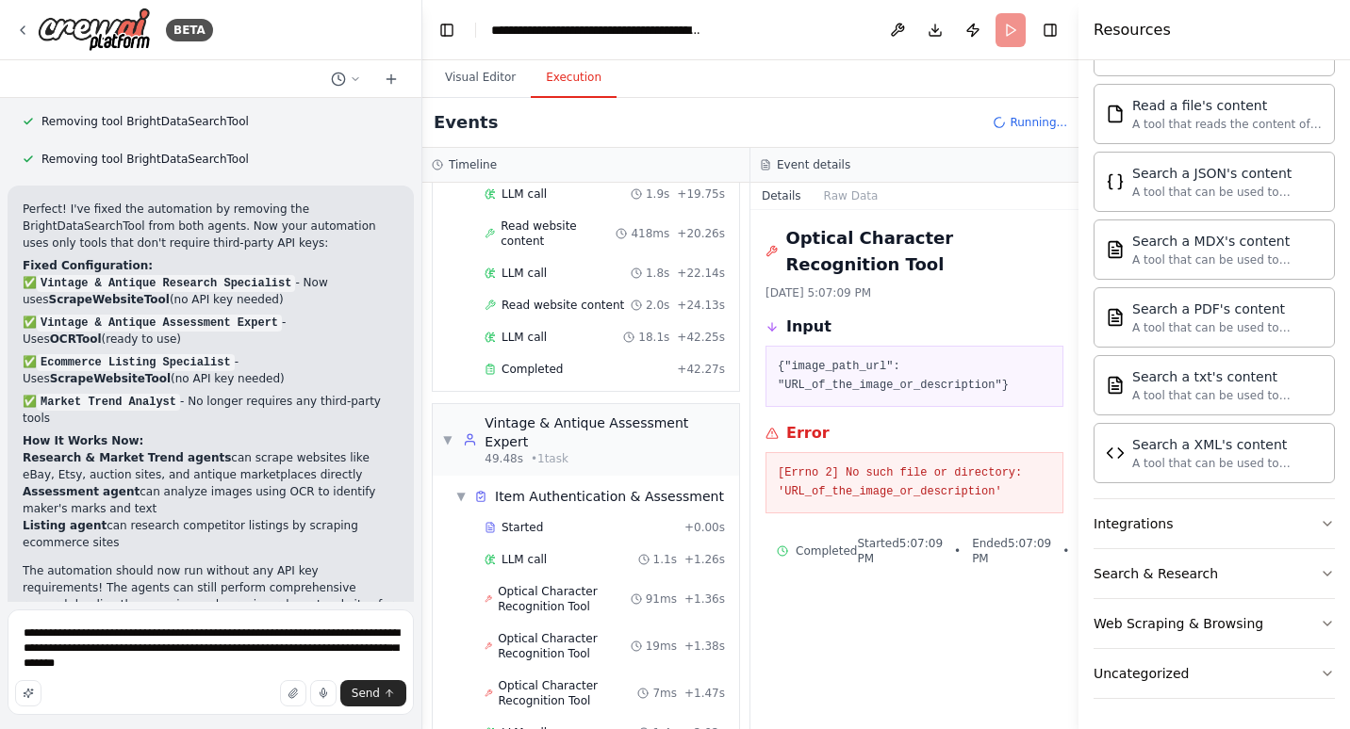
scroll to position [0, 0]
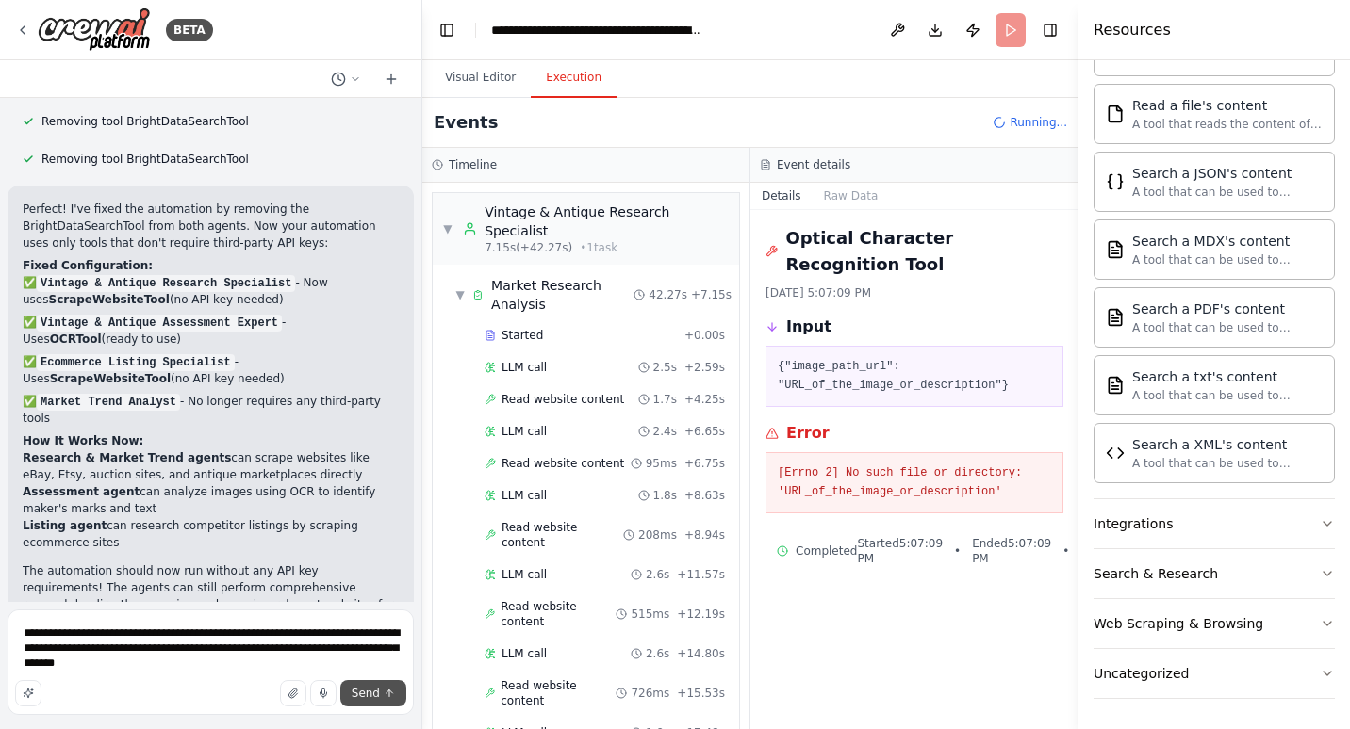
click at [377, 697] on span "Send" at bounding box center [366, 693] width 28 height 15
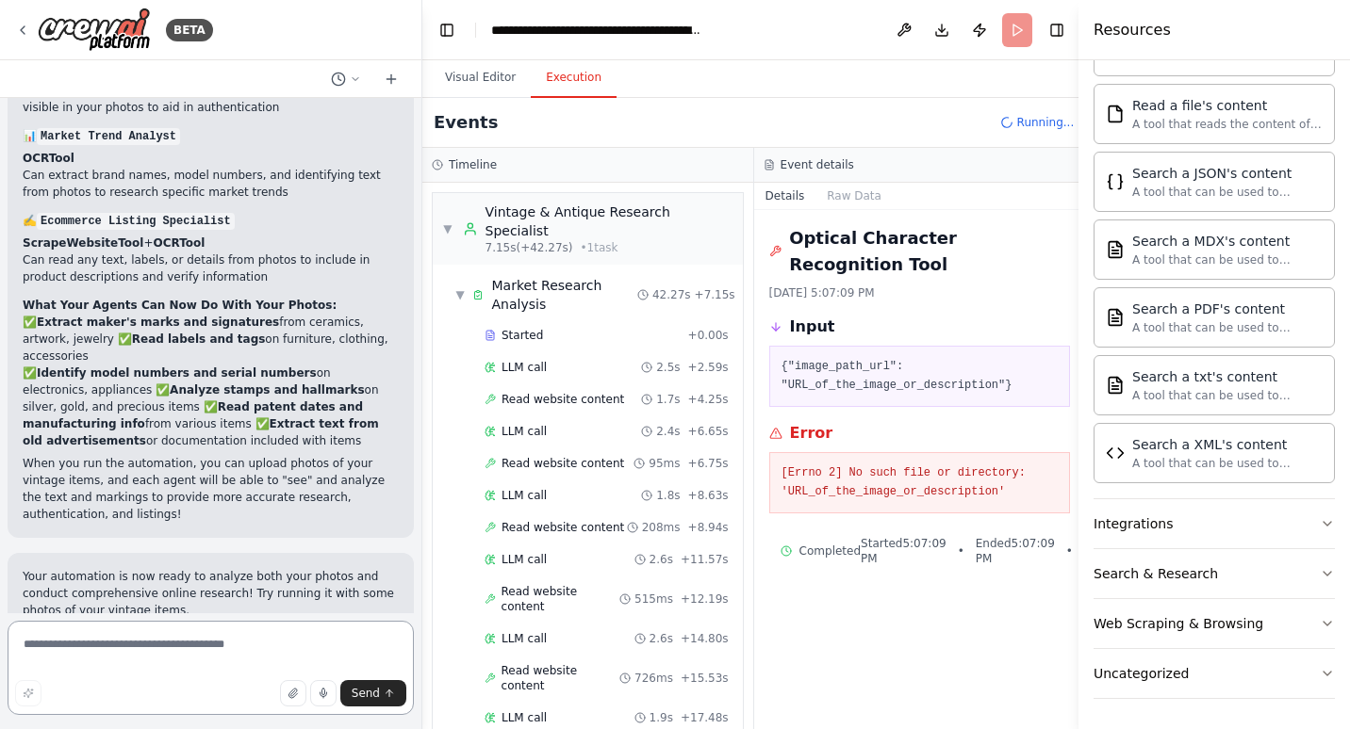
scroll to position [4261, 0]
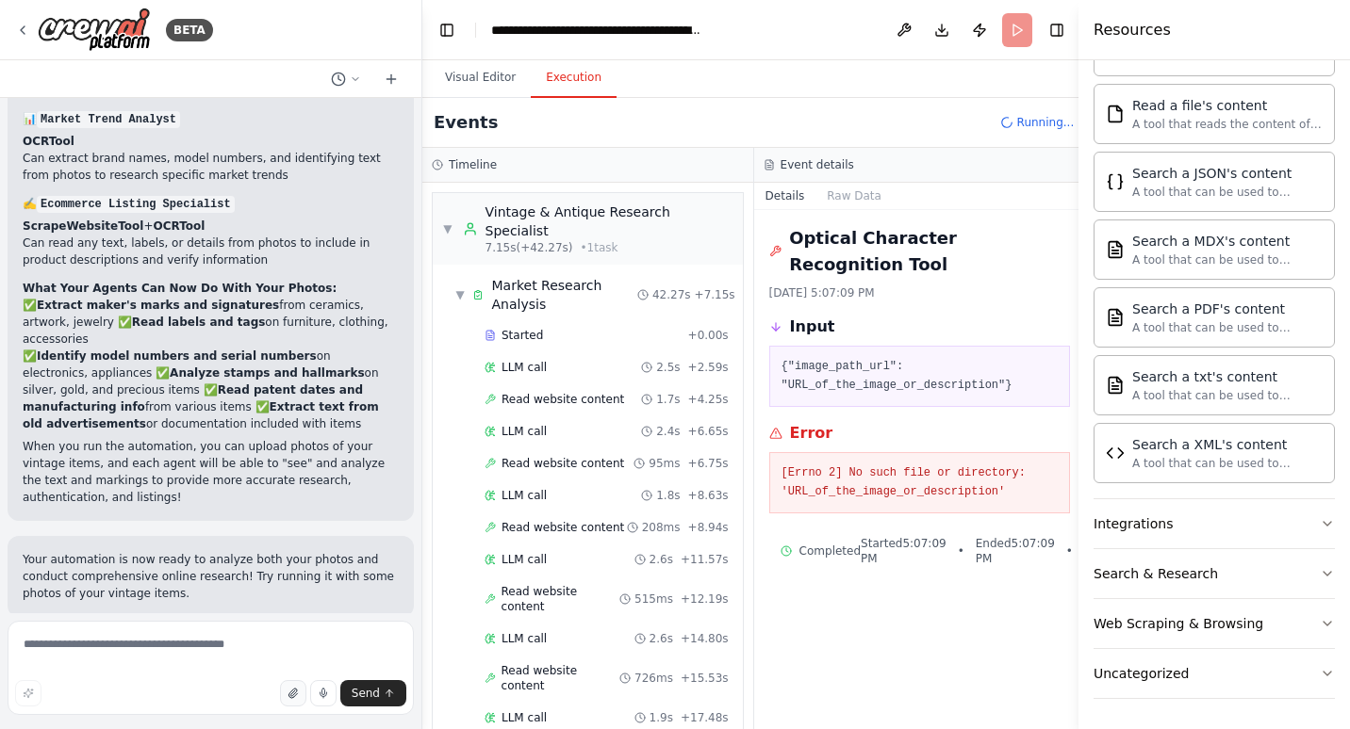
click at [294, 687] on button "button" at bounding box center [293, 693] width 26 height 26
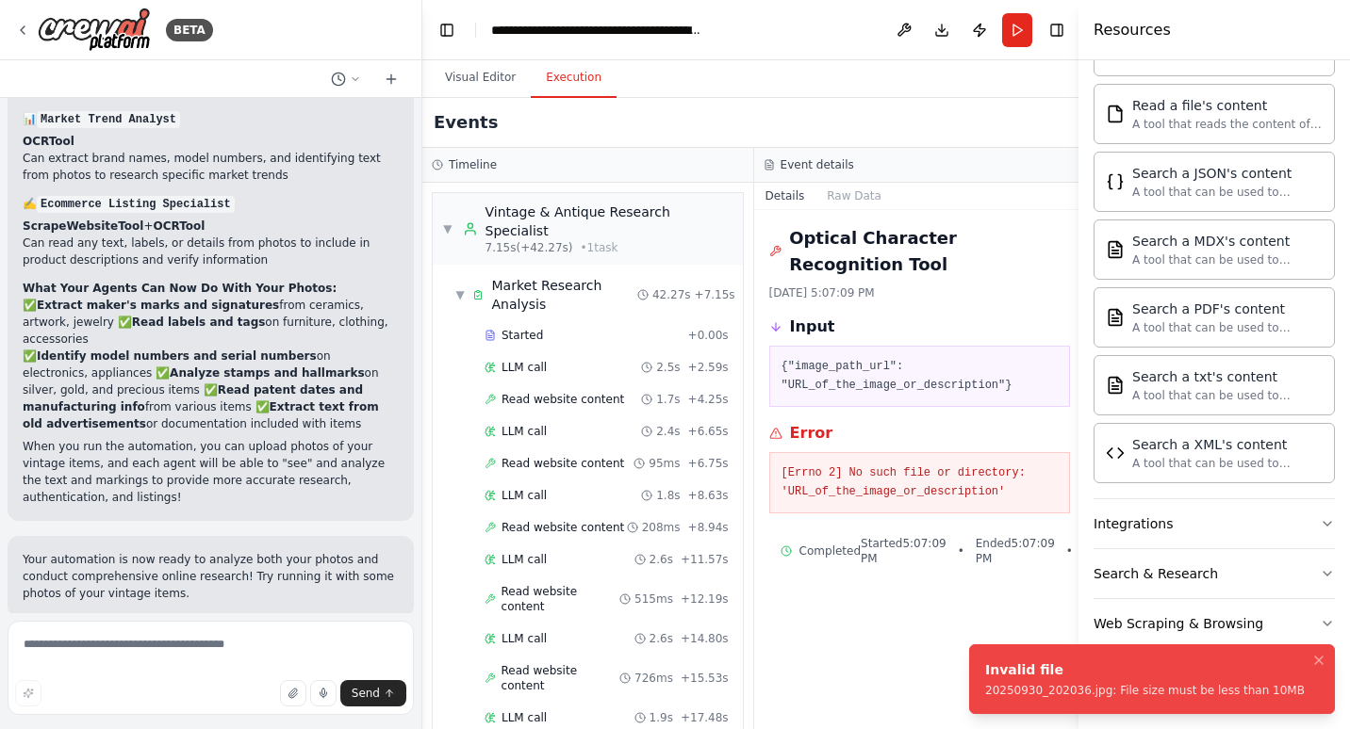
click at [1119, 681] on div "Invalid file 20250930_202036.jpg: File size must be less than 10MB" at bounding box center [1145, 680] width 320 height 38
click at [297, 690] on icon "button" at bounding box center [292, 693] width 11 height 11
click at [1324, 657] on icon "Notifications (F8)" at bounding box center [1318, 660] width 15 height 15
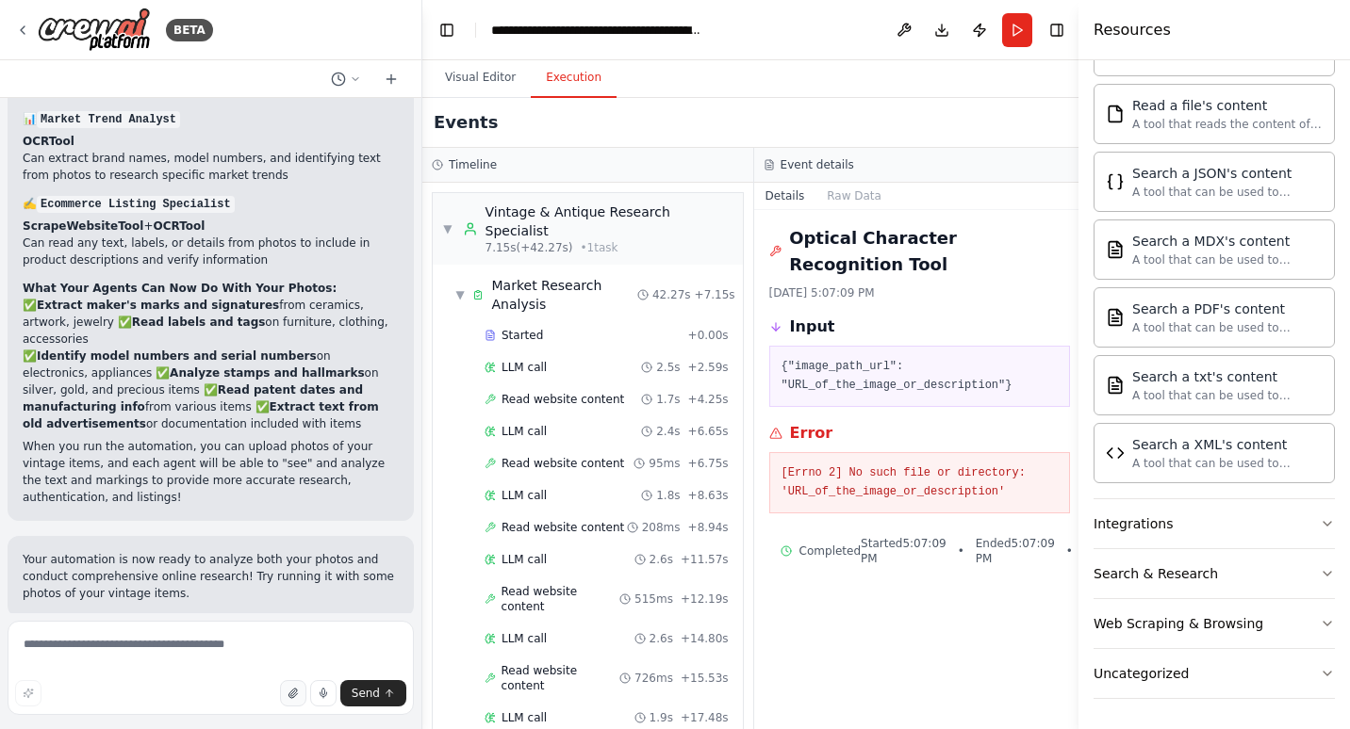
click at [295, 697] on icon "button" at bounding box center [292, 693] width 11 height 11
click at [301, 687] on button "button" at bounding box center [293, 693] width 26 height 26
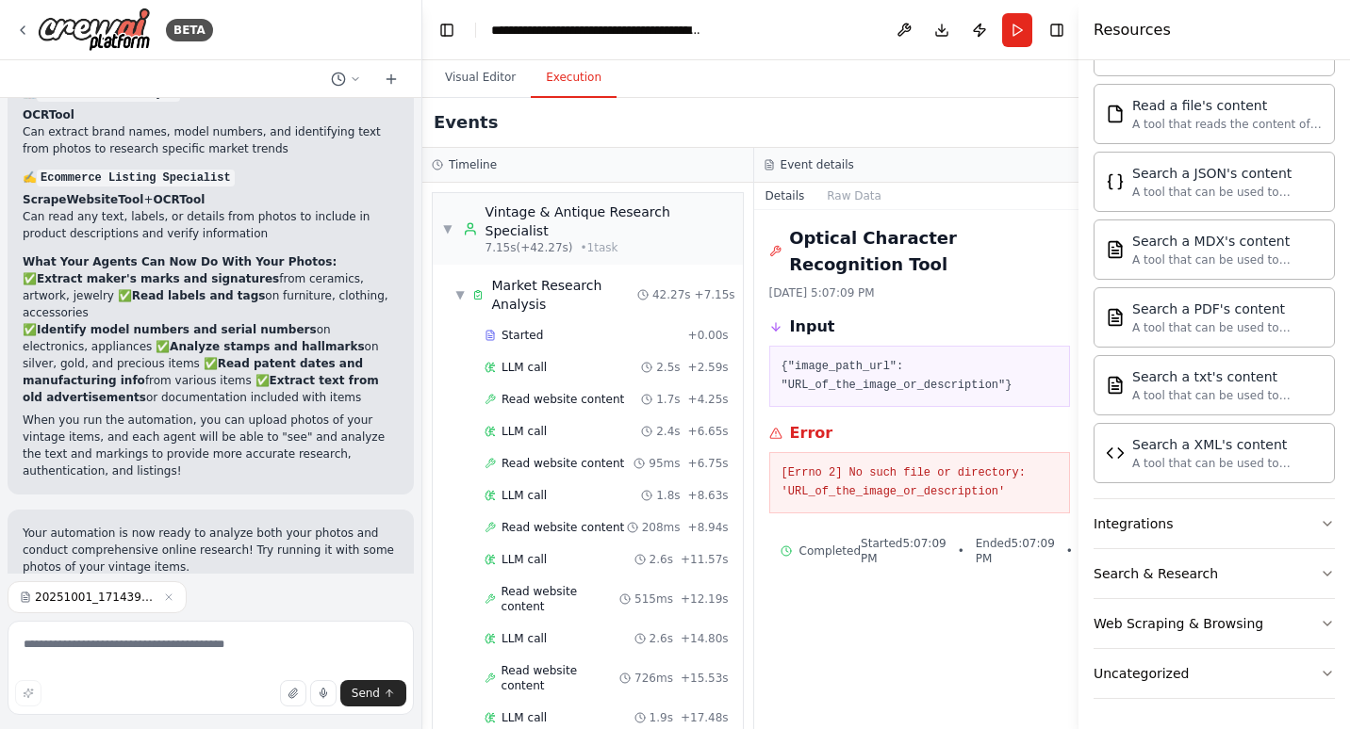
scroll to position [4301, 0]
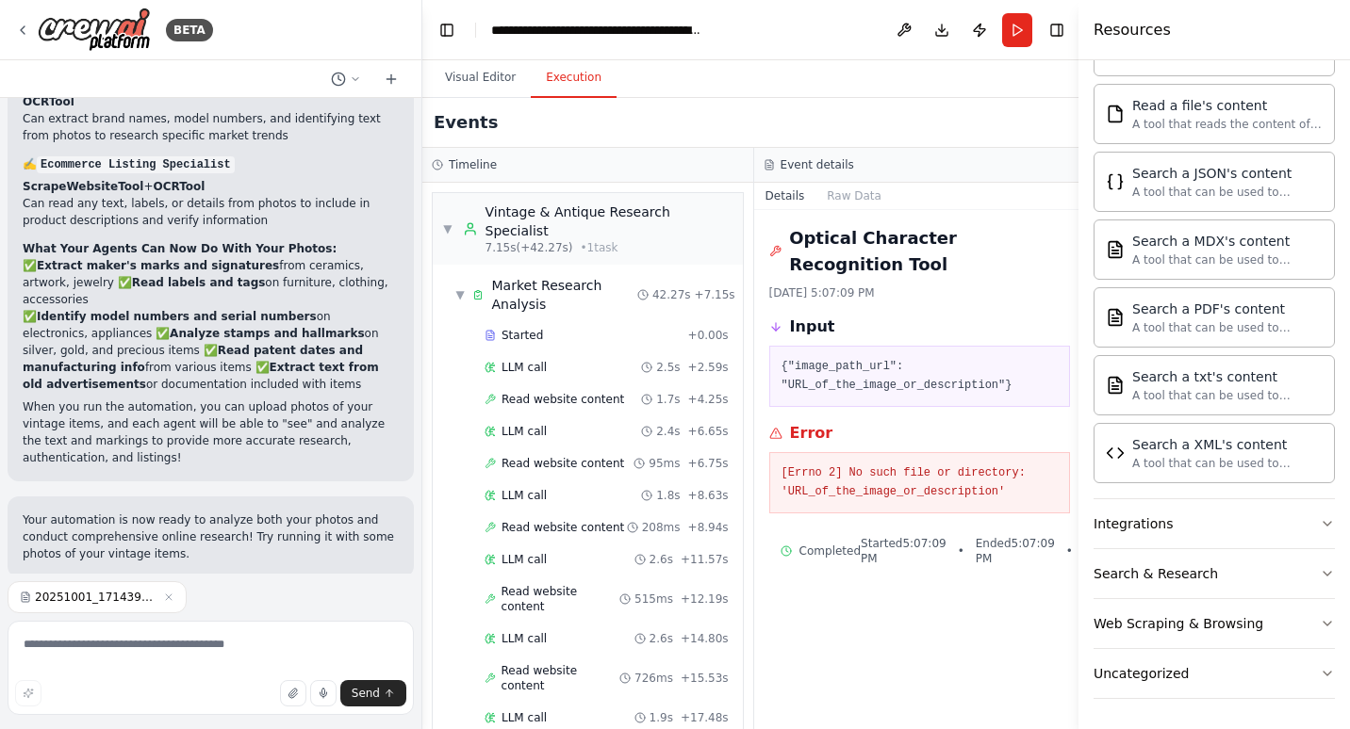
click at [255, 593] on div "Suggestion Dismiss I have some suggestions to help you move forward with your a…" at bounding box center [211, 662] width 406 height 138
drag, startPoint x: 255, startPoint y: 550, endPoint x: 193, endPoint y: 526, distance: 66.9
click at [193, 693] on span "Improve automation" at bounding box center [218, 700] width 115 height 15
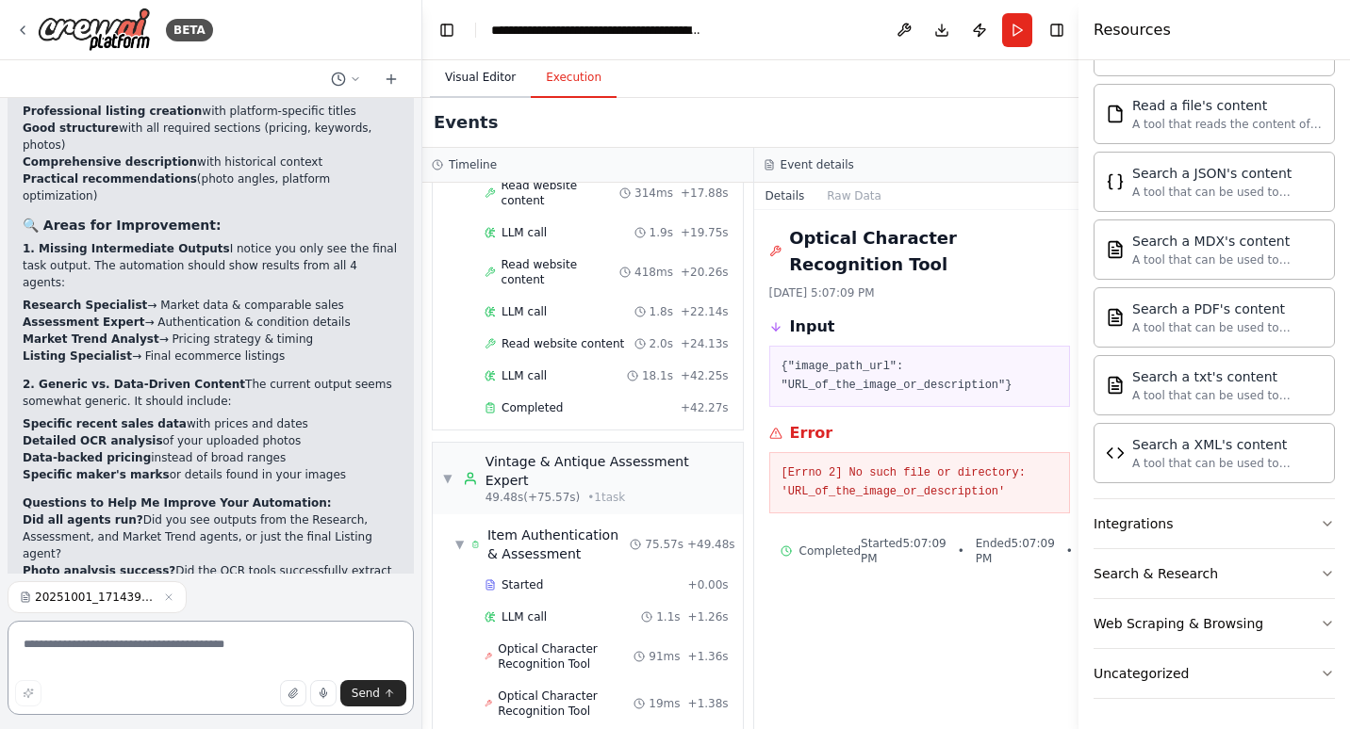
scroll to position [565, 0]
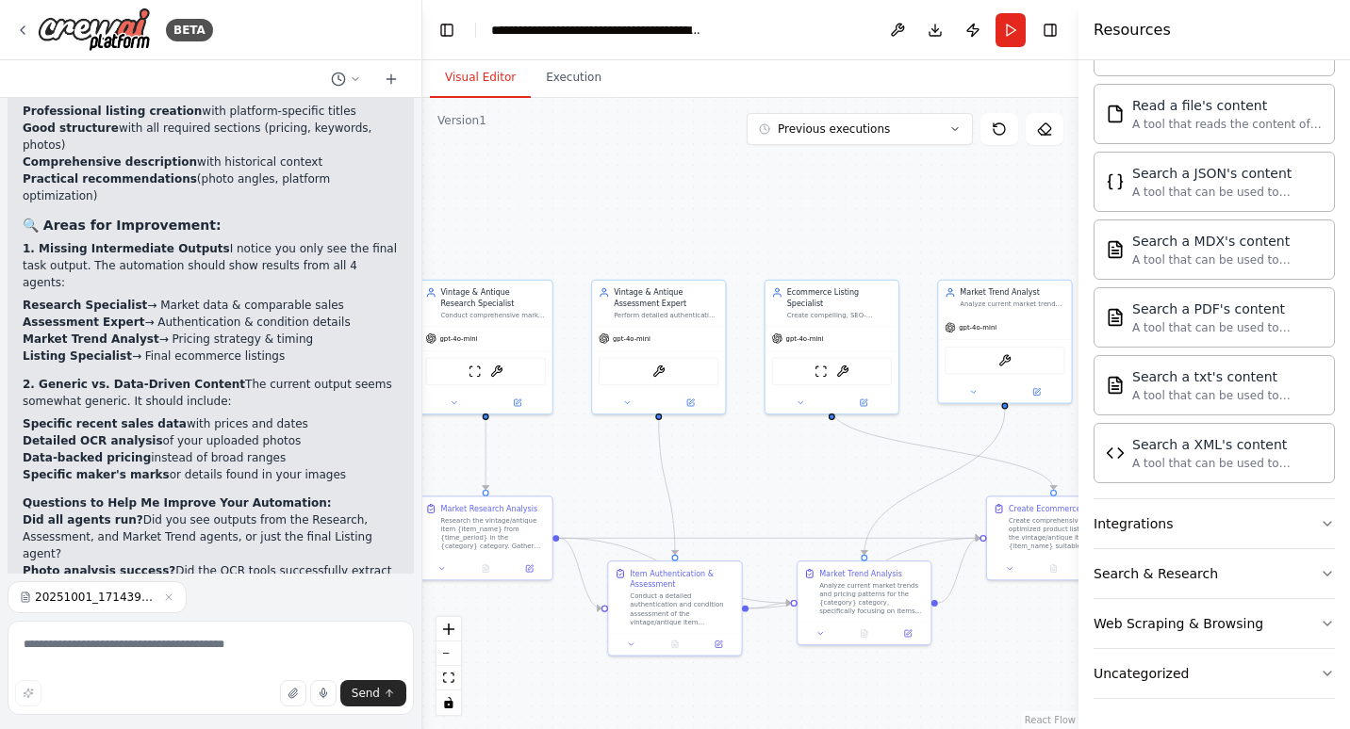
click at [484, 86] on button "Visual Editor" at bounding box center [480, 78] width 101 height 40
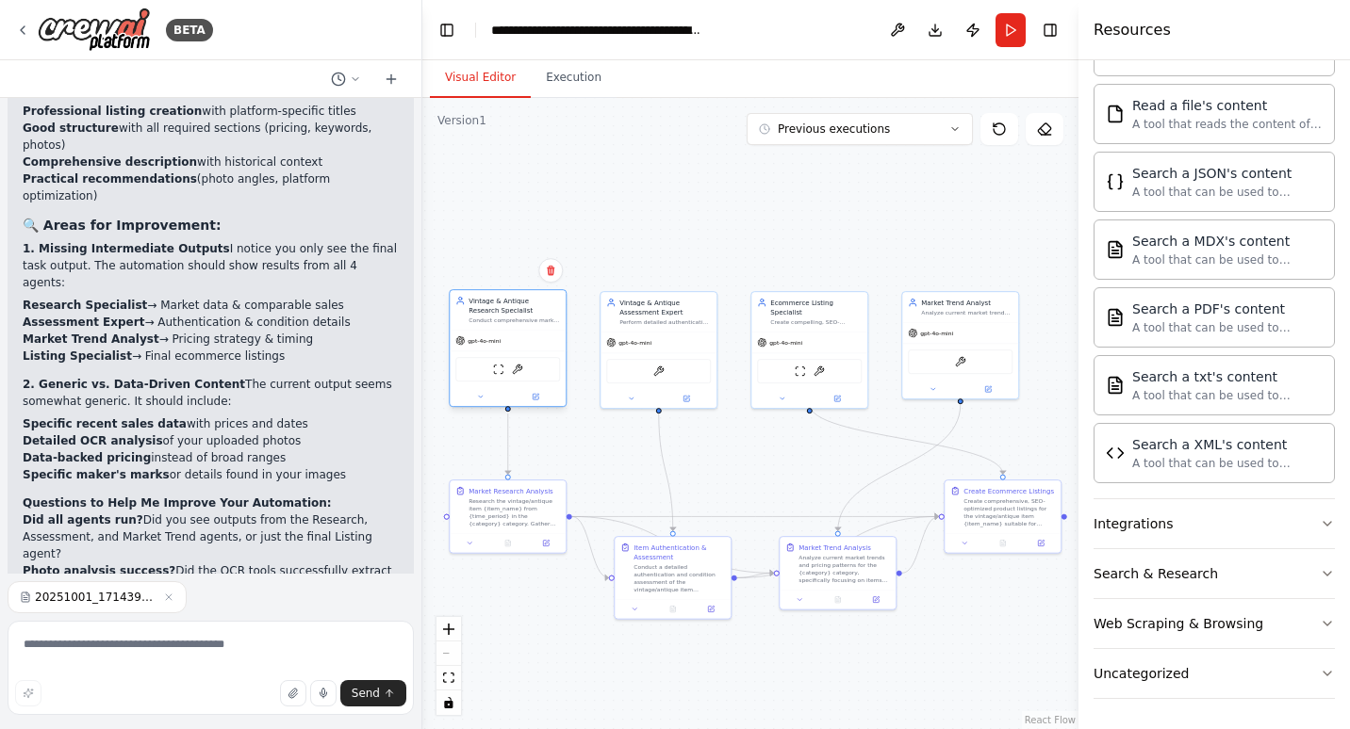
click at [516, 347] on div "gpt-4o-mini" at bounding box center [508, 341] width 116 height 21
click at [513, 348] on div "gpt-4o-mini" at bounding box center [508, 341] width 116 height 21
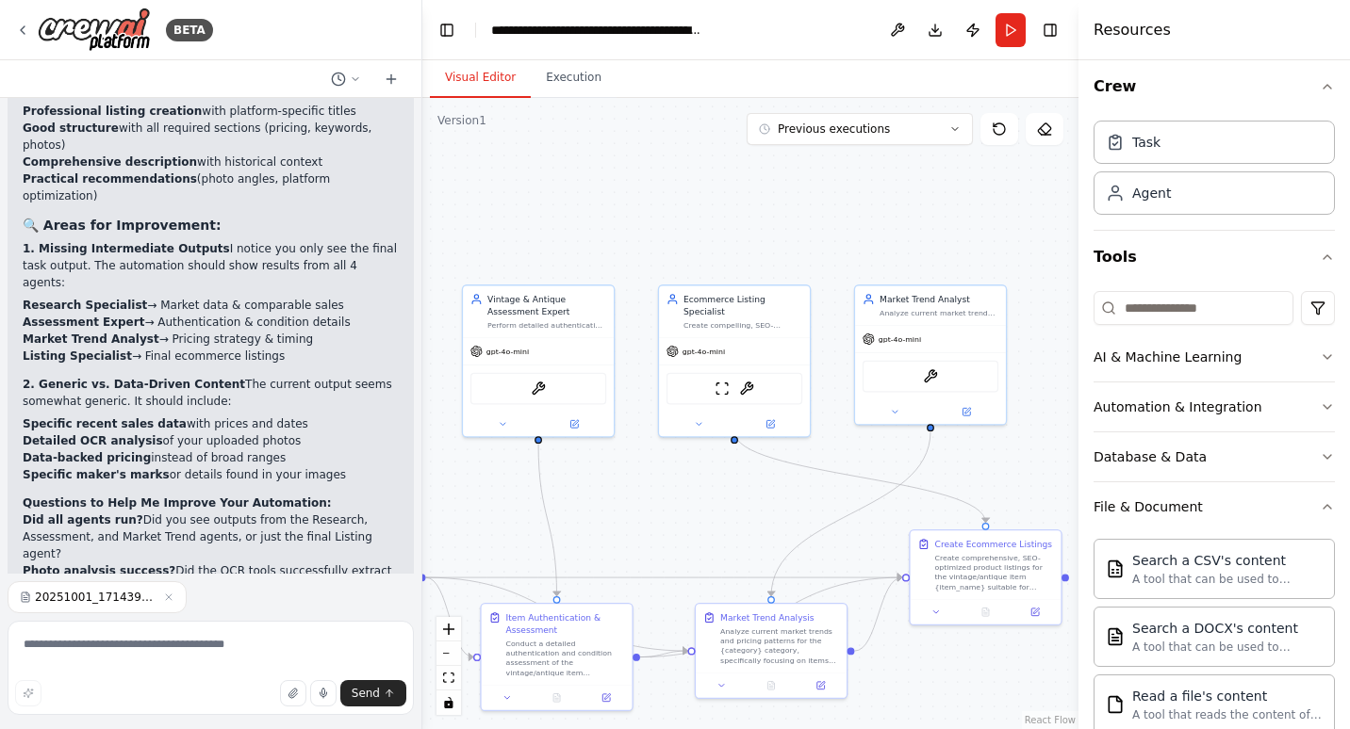
scroll to position [0, 0]
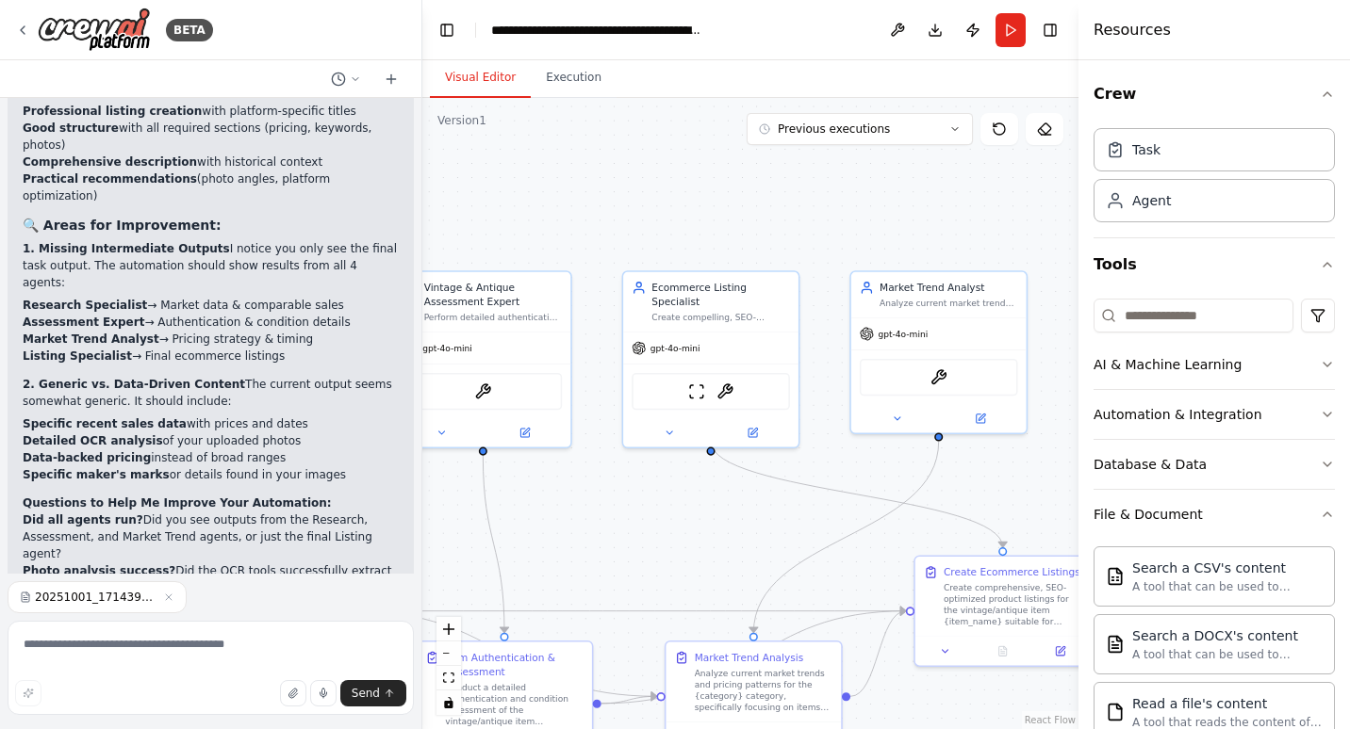
click at [1021, 31] on button "Run" at bounding box center [1010, 30] width 30 height 34
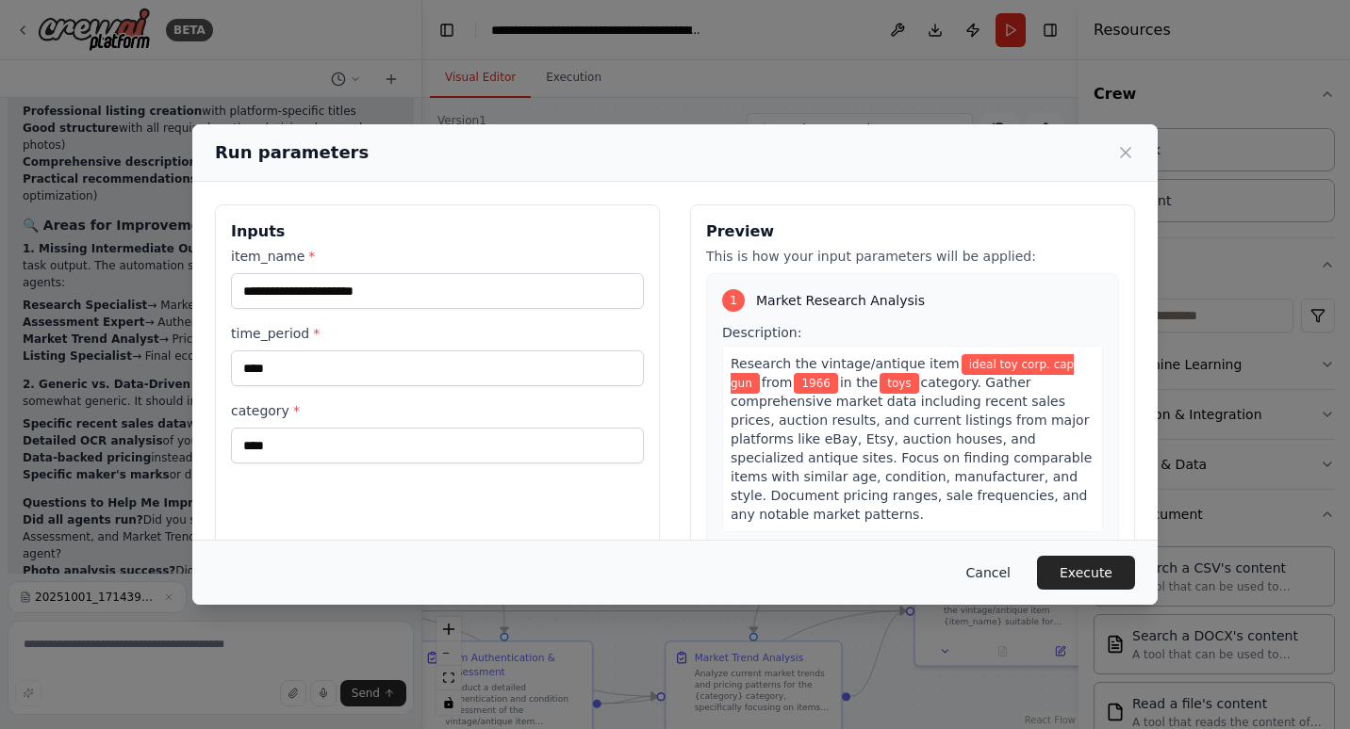
click at [1006, 574] on button "Cancel" at bounding box center [988, 573] width 74 height 34
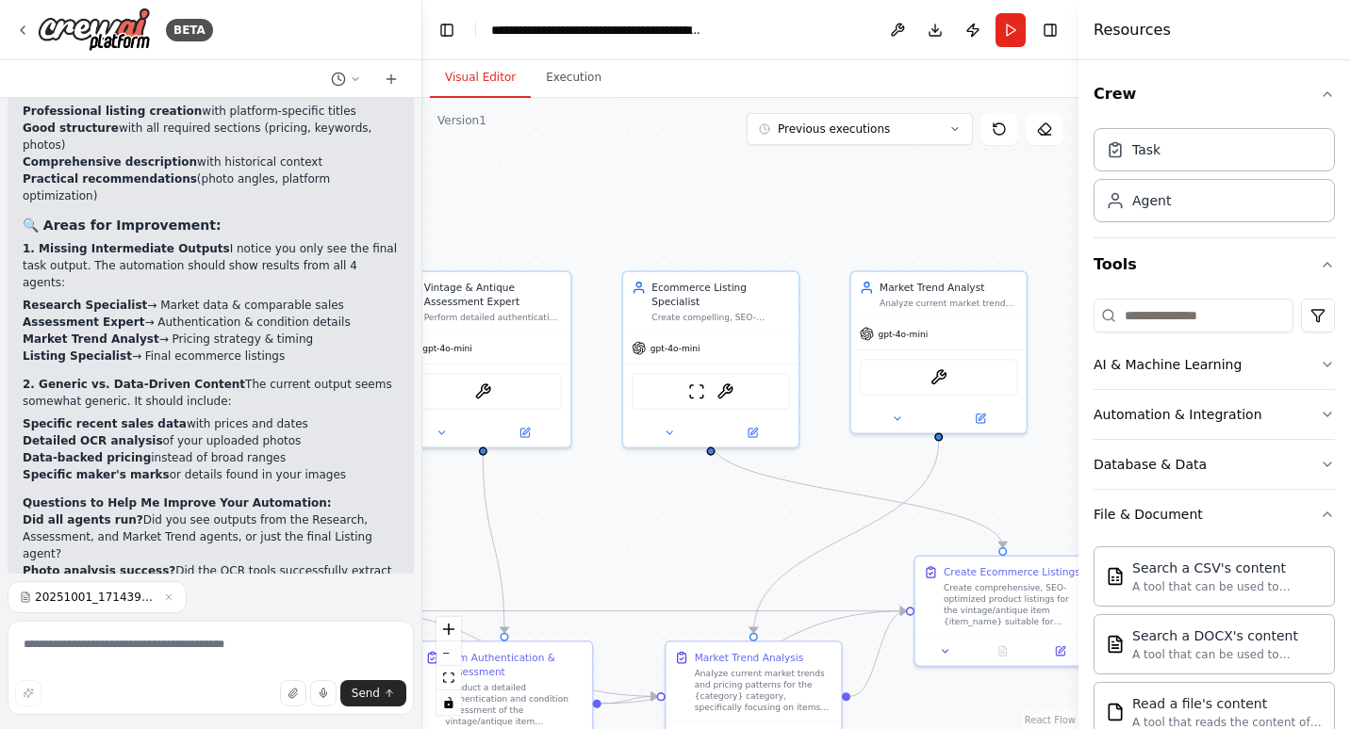
click at [90, 599] on span "20251001_171439.jpg" at bounding box center [95, 597] width 121 height 15
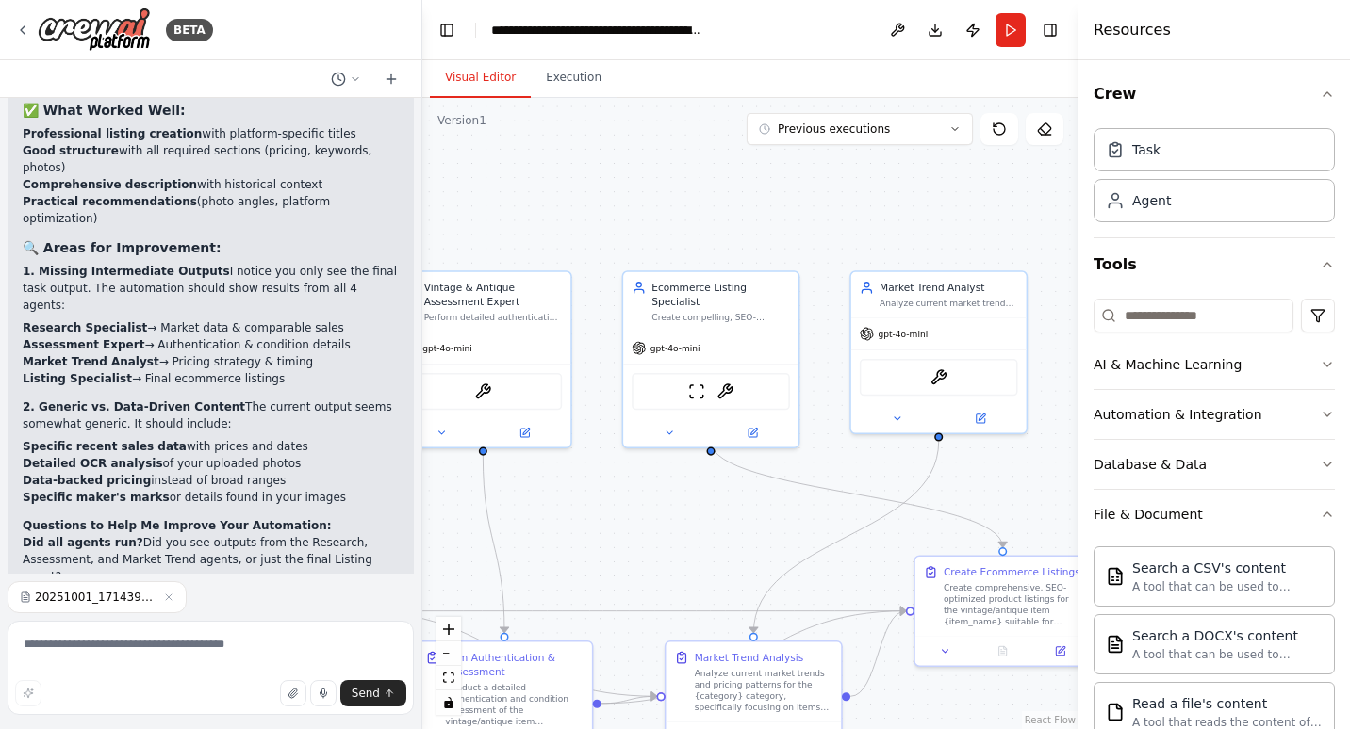
scroll to position [5036, 0]
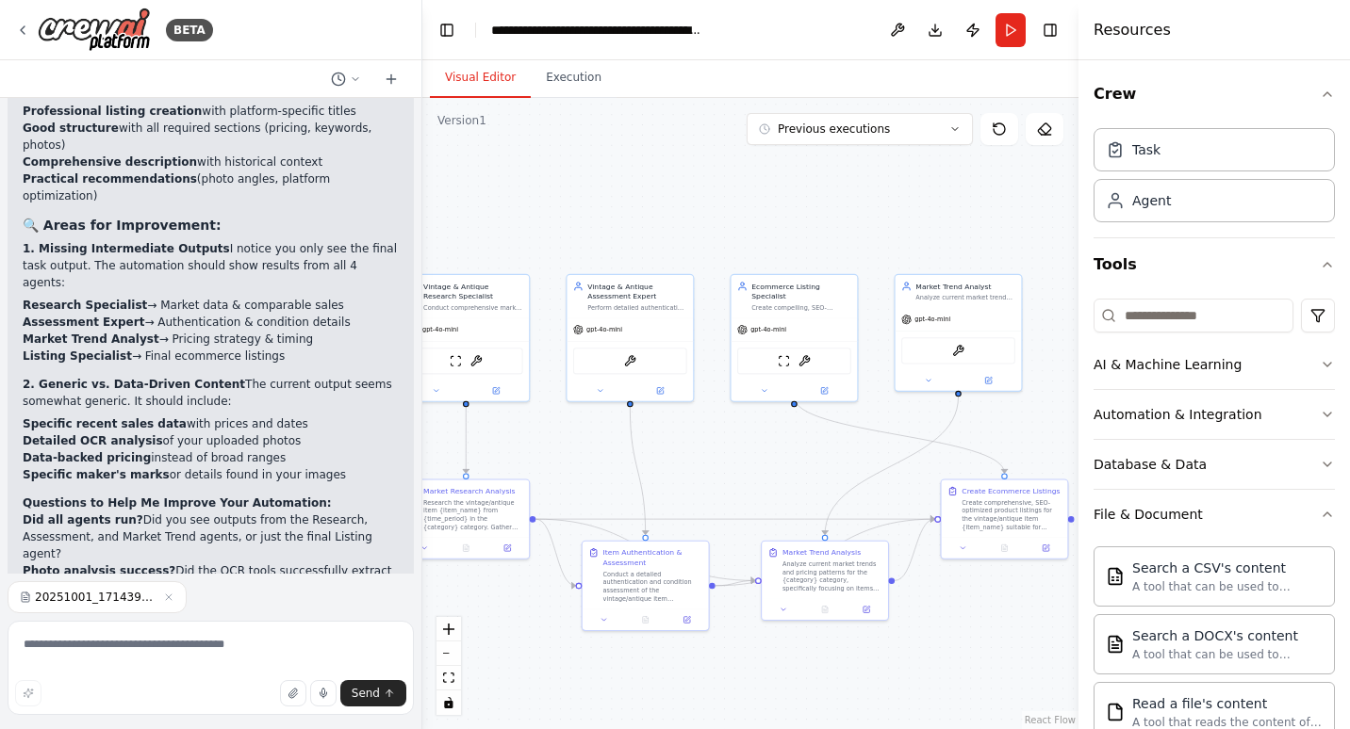
drag, startPoint x: 605, startPoint y: 519, endPoint x: 736, endPoint y: 470, distance: 139.9
click at [735, 470] on div ".deletable-edge-delete-btn { width: 20px; height: 20px; border: 0px solid #ffff…" at bounding box center [750, 413] width 656 height 631
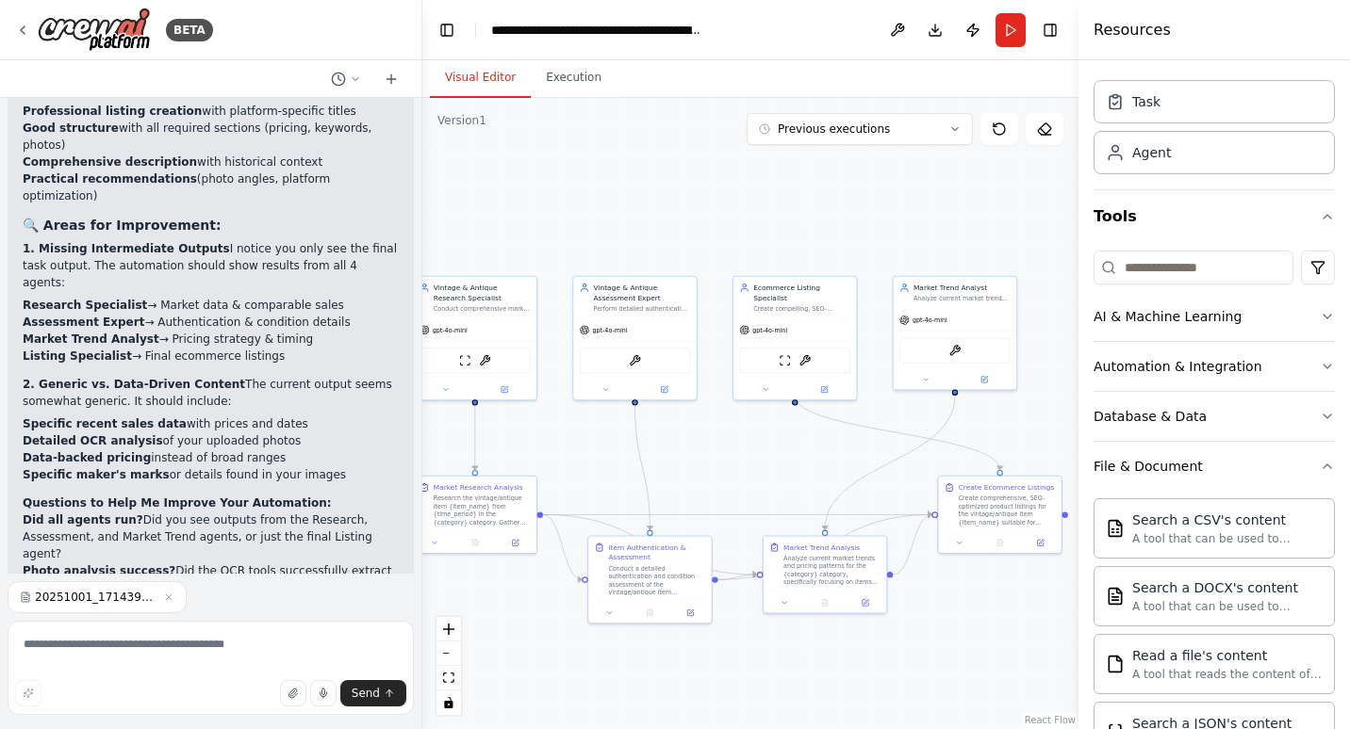
scroll to position [48, 0]
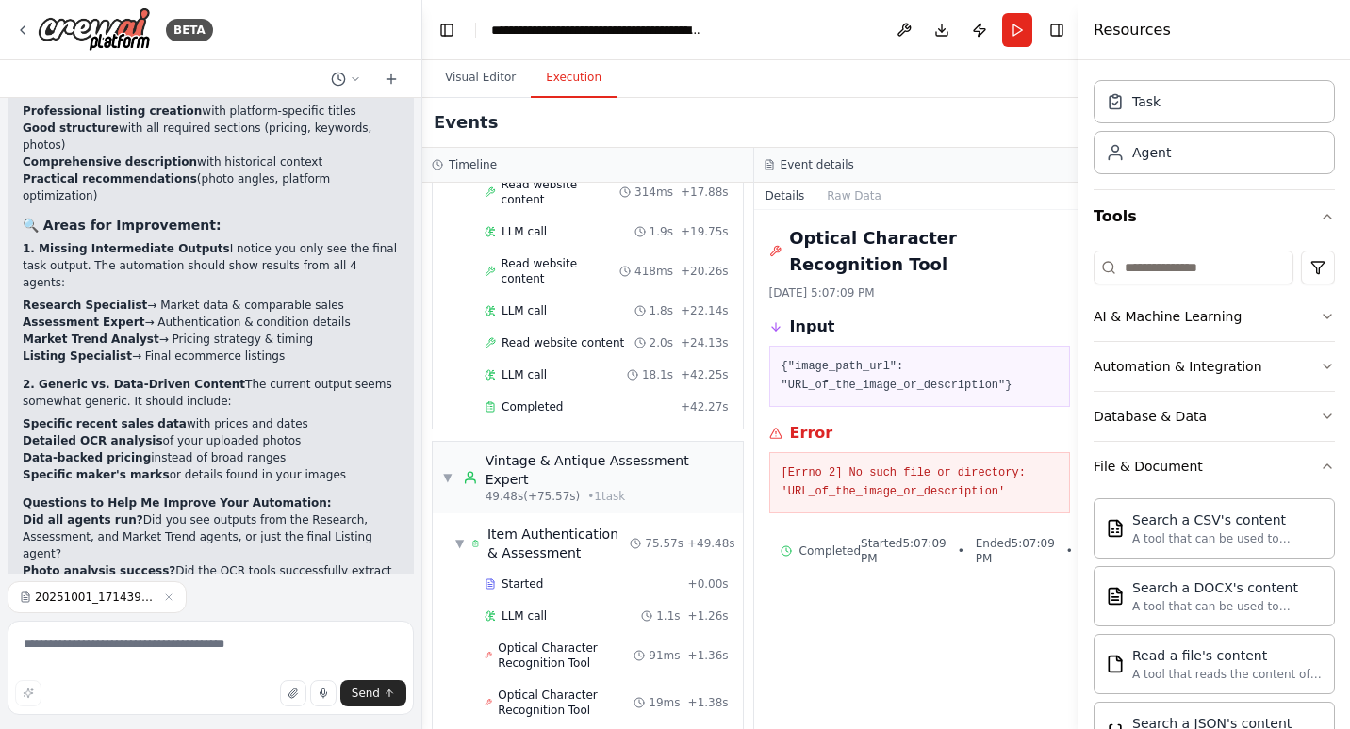
click at [567, 84] on button "Execution" at bounding box center [574, 78] width 86 height 40
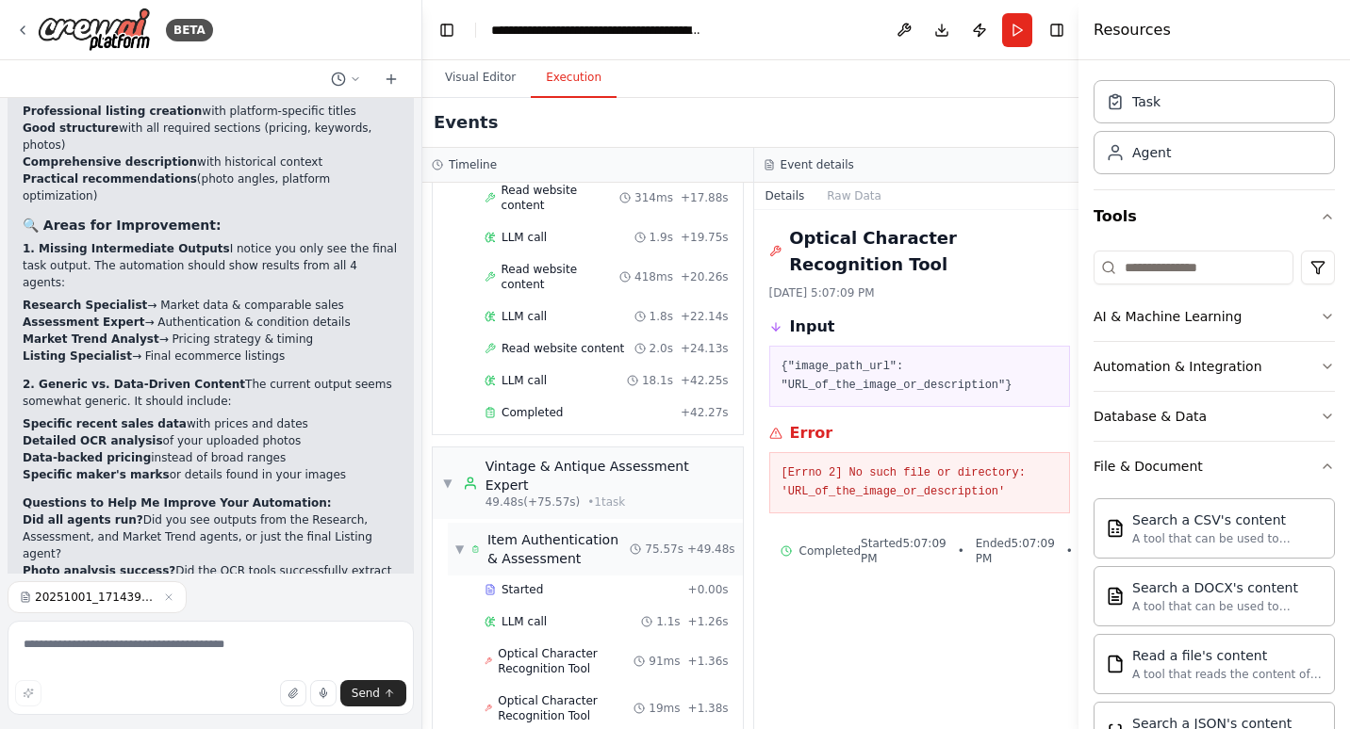
scroll to position [562, 0]
click at [539, 455] on div "Vintage & Antique Assessment Expert" at bounding box center [609, 474] width 248 height 38
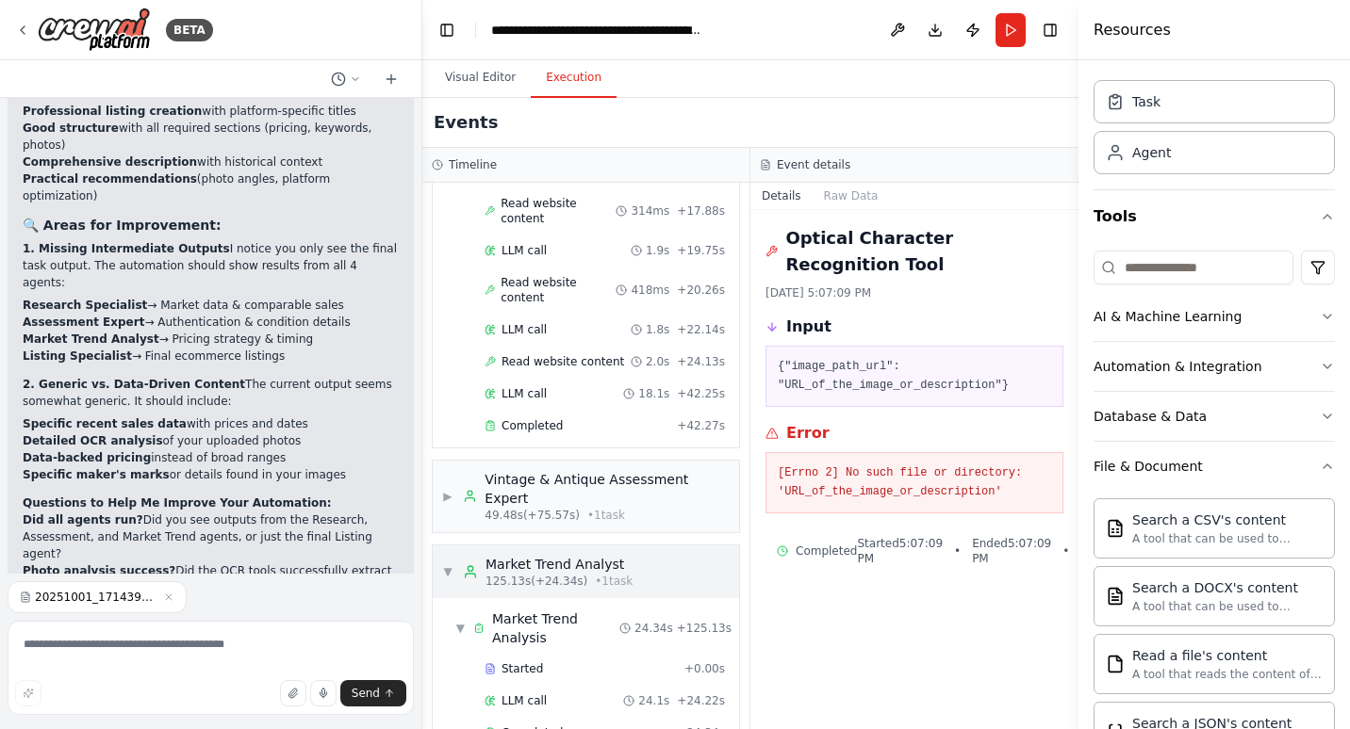
click at [537, 555] on div "Market Trend Analyst" at bounding box center [558, 564] width 147 height 19
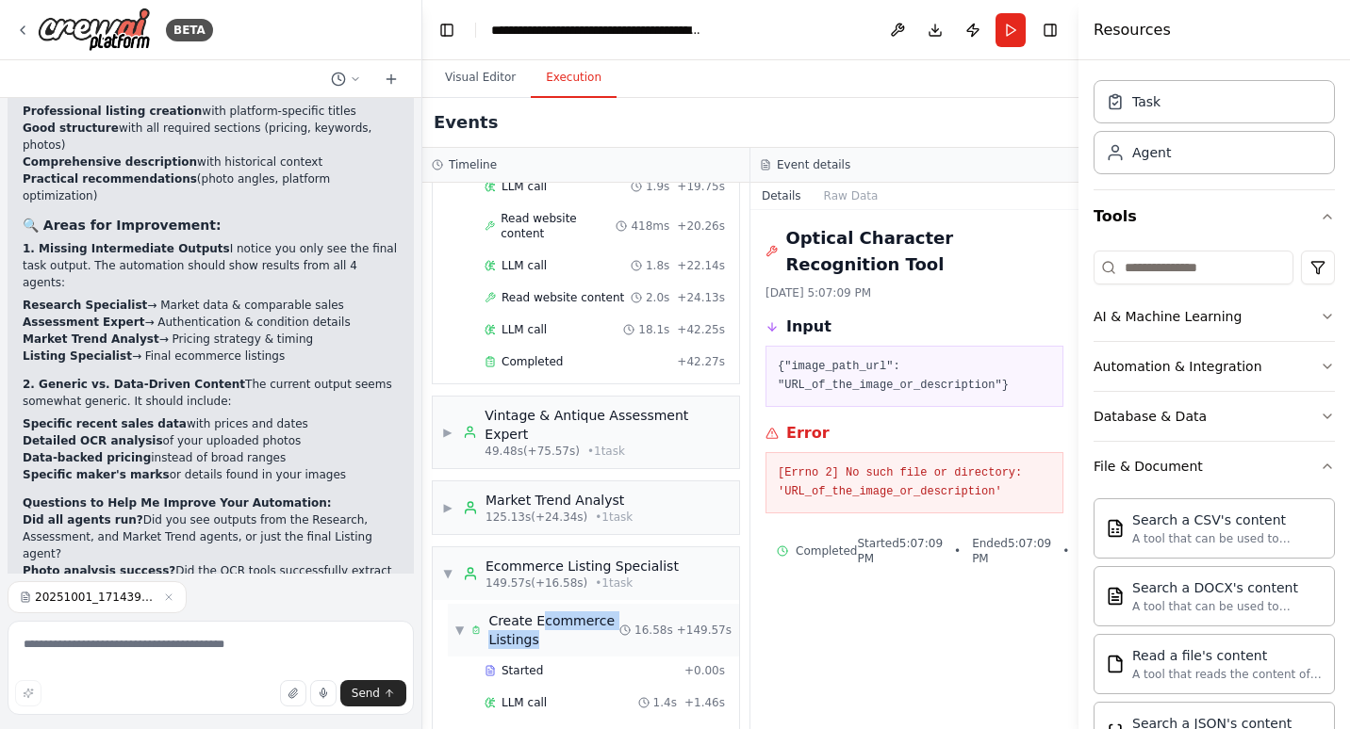
click at [537, 612] on span "Create Ecommerce Listings" at bounding box center [553, 631] width 131 height 38
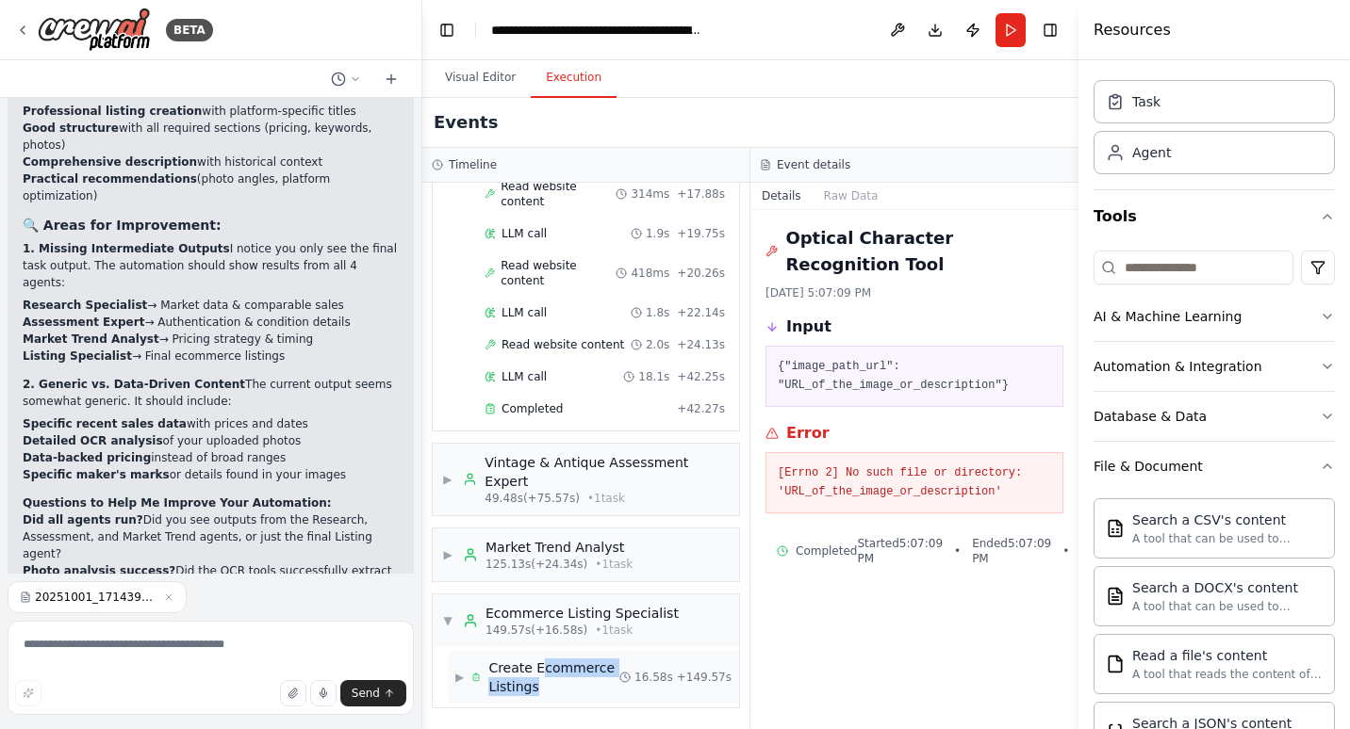
scroll to position [466, 0]
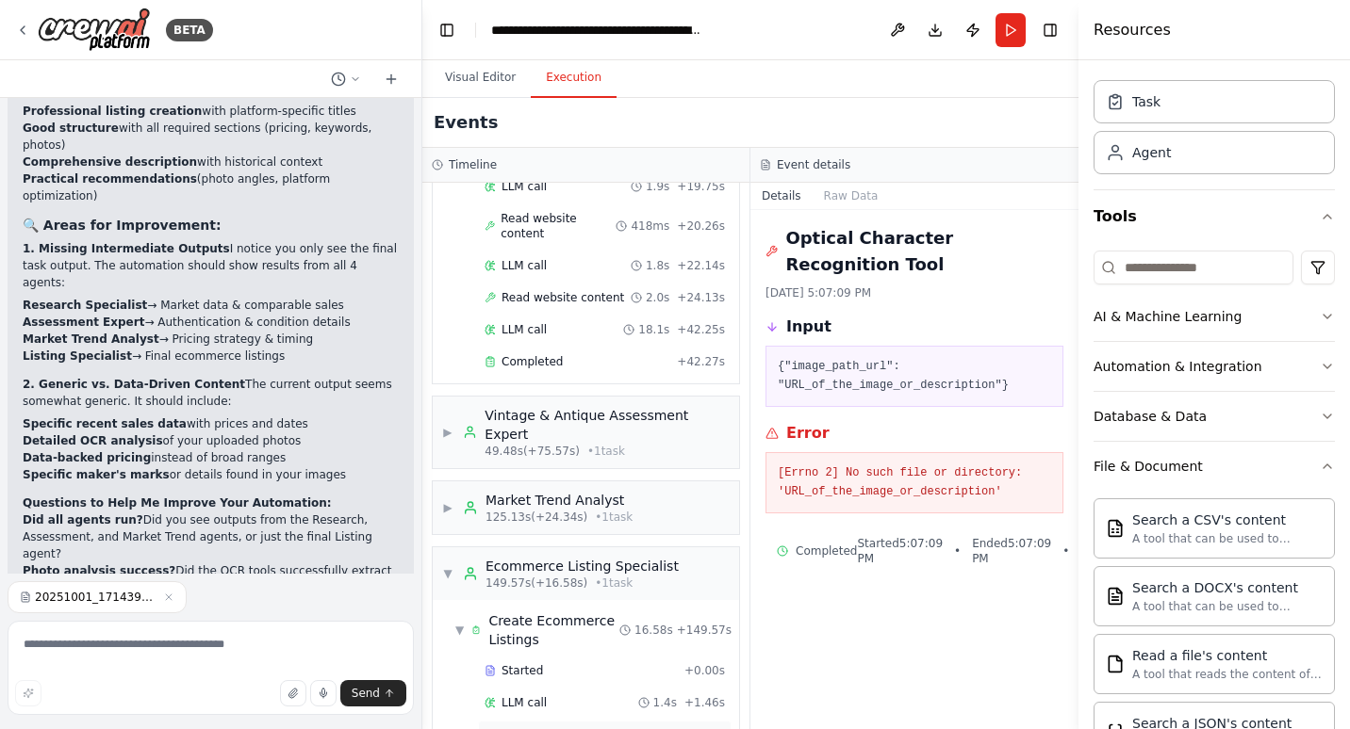
click at [516, 728] on span "Read website content" at bounding box center [562, 735] width 123 height 15
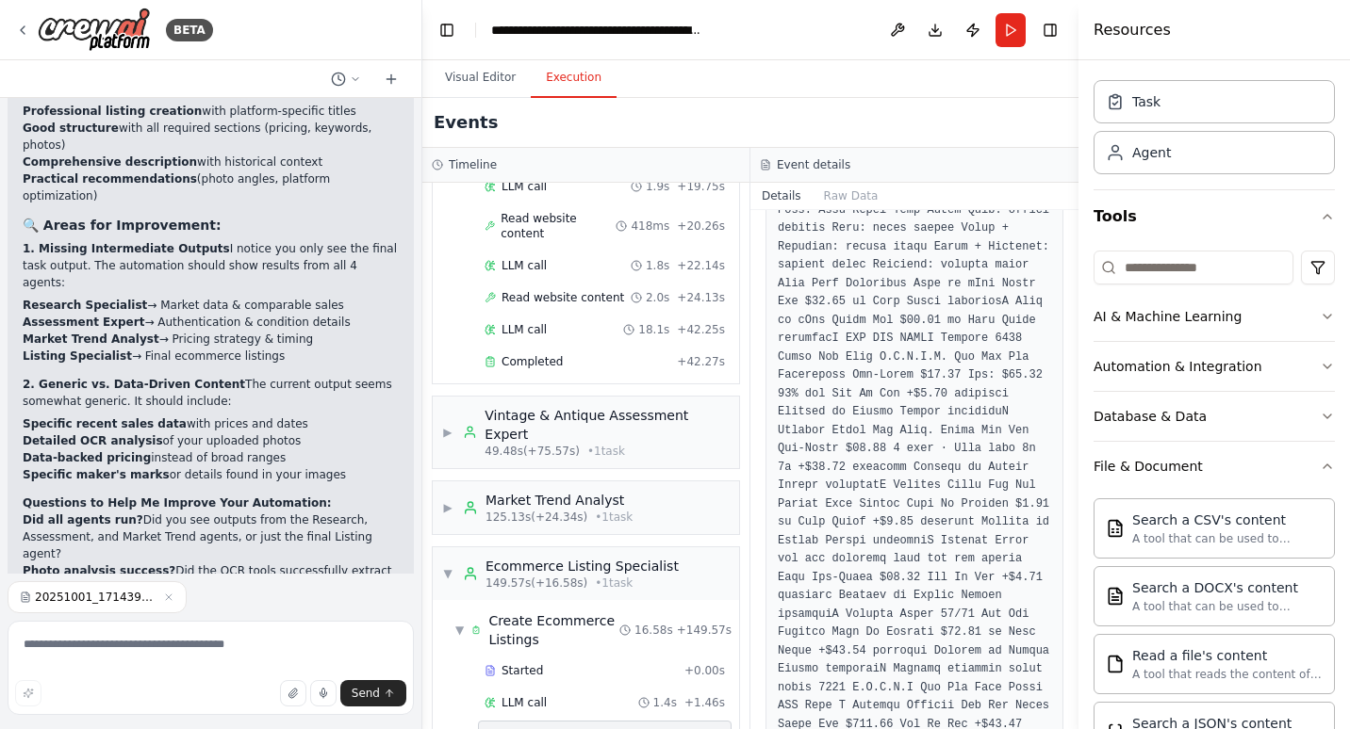
scroll to position [1507, 0]
click at [519, 557] on div "Ecommerce Listing Specialist" at bounding box center [581, 566] width 193 height 19
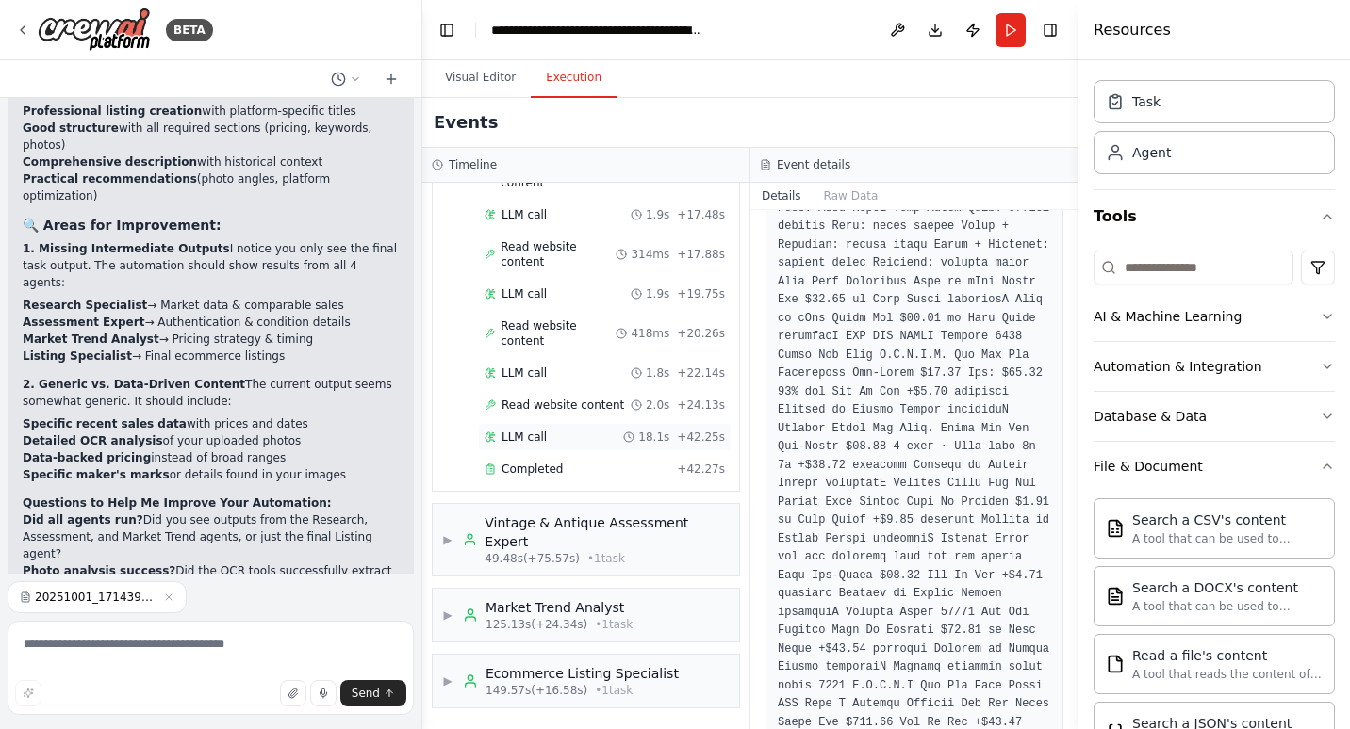
scroll to position [405, 0]
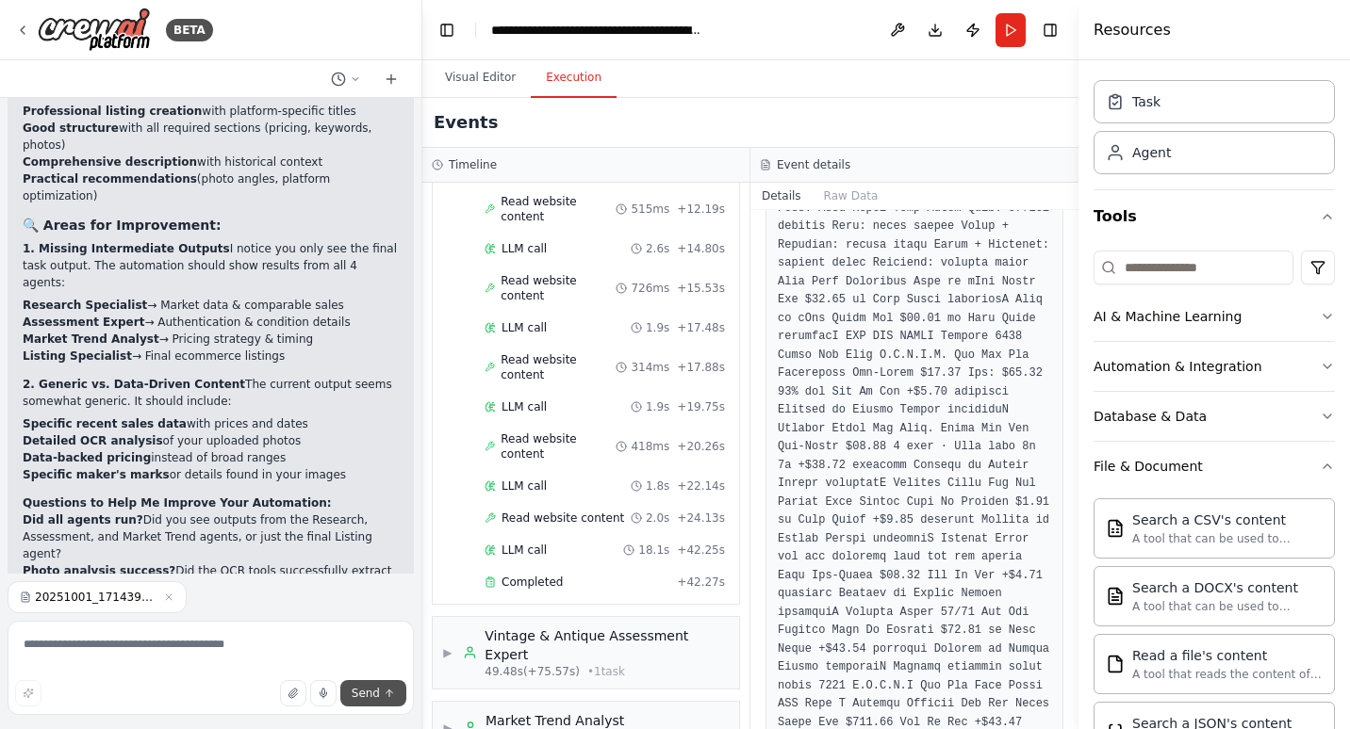
click at [398, 704] on button "Send" at bounding box center [373, 693] width 66 height 26
click at [392, 697] on icon "submit" at bounding box center [389, 693] width 11 height 11
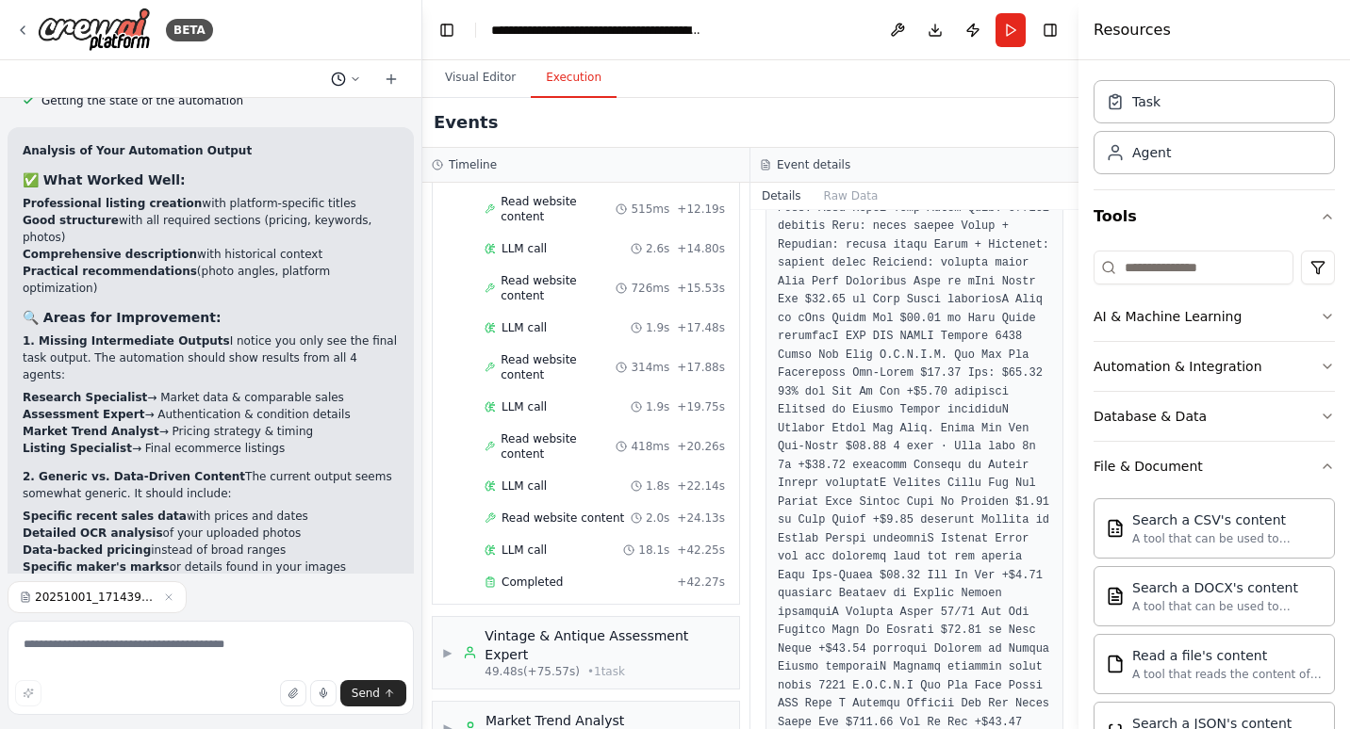
click at [360, 81] on button at bounding box center [345, 79] width 45 height 23
click at [356, 77] on div at bounding box center [211, 364] width 422 height 729
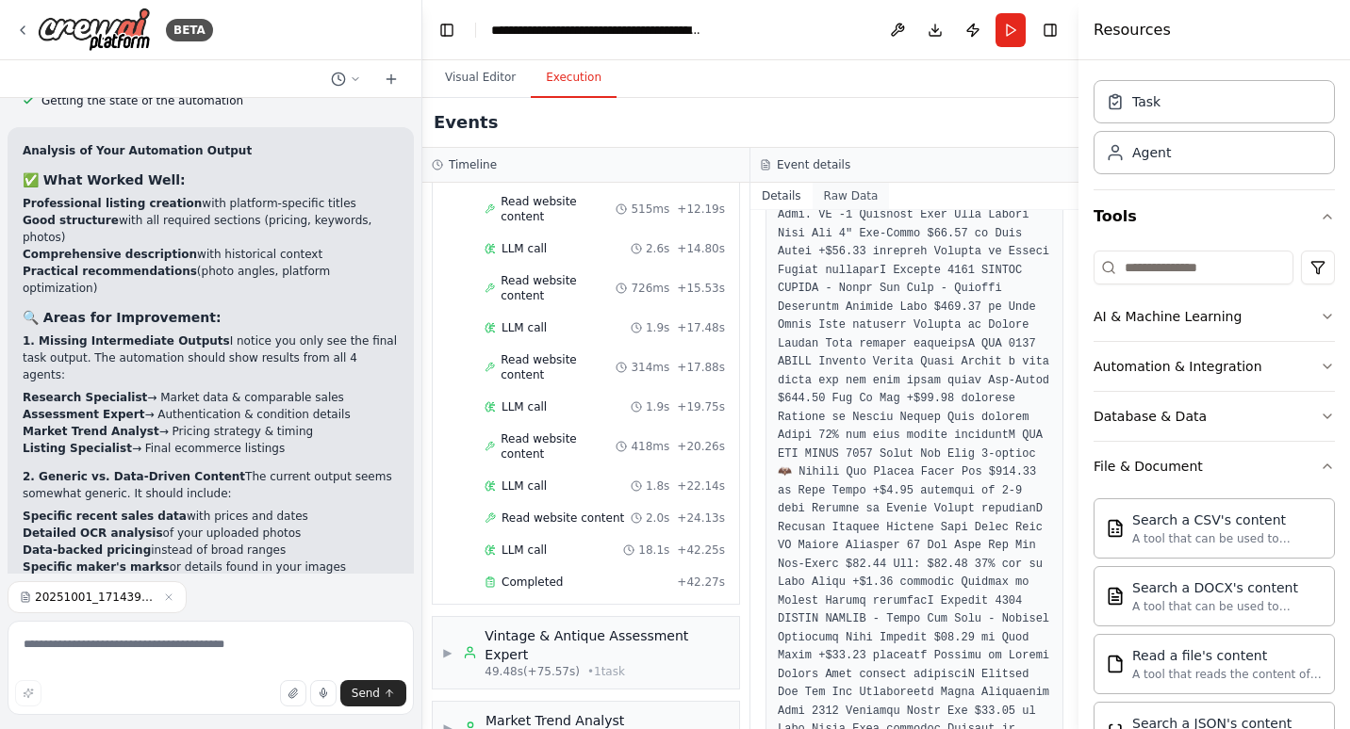
scroll to position [2731, 0]
click at [844, 195] on button "Raw Data" at bounding box center [850, 196] width 77 height 26
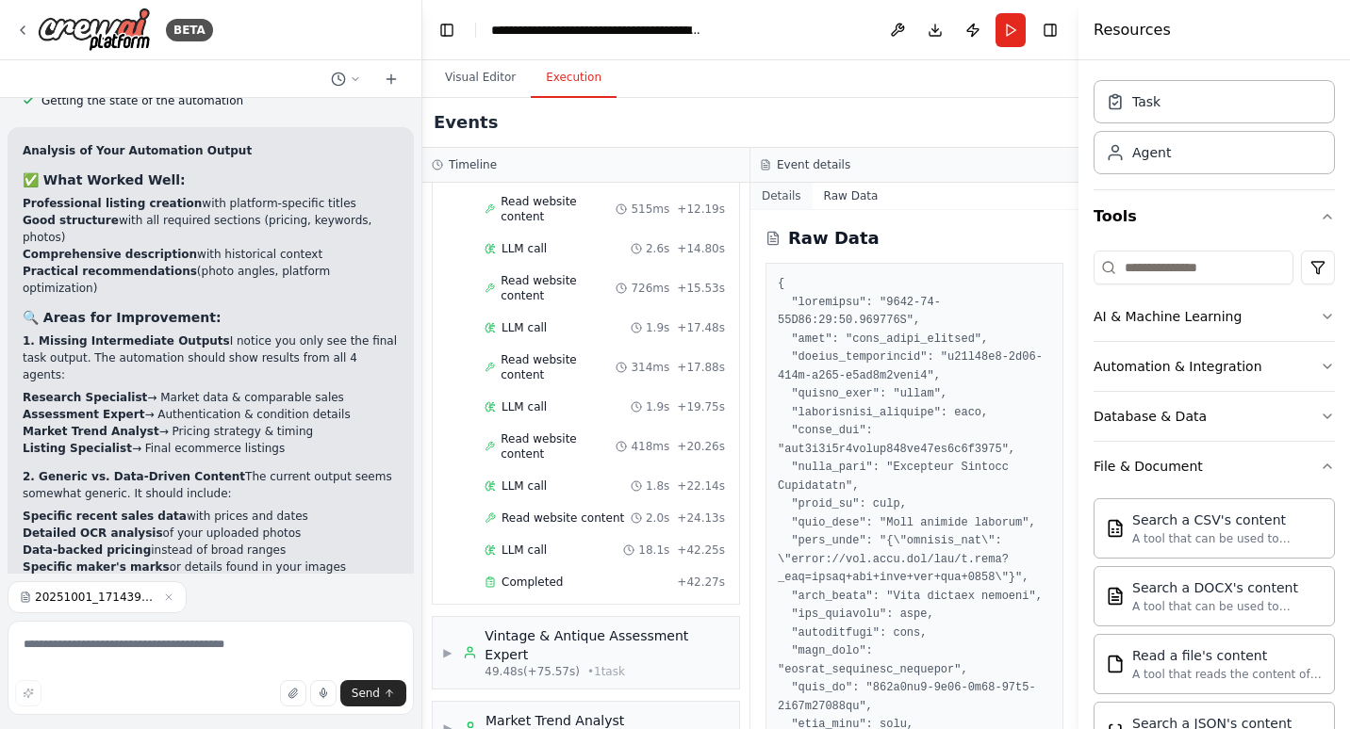
click at [783, 191] on button "Details" at bounding box center [781, 196] width 62 height 26
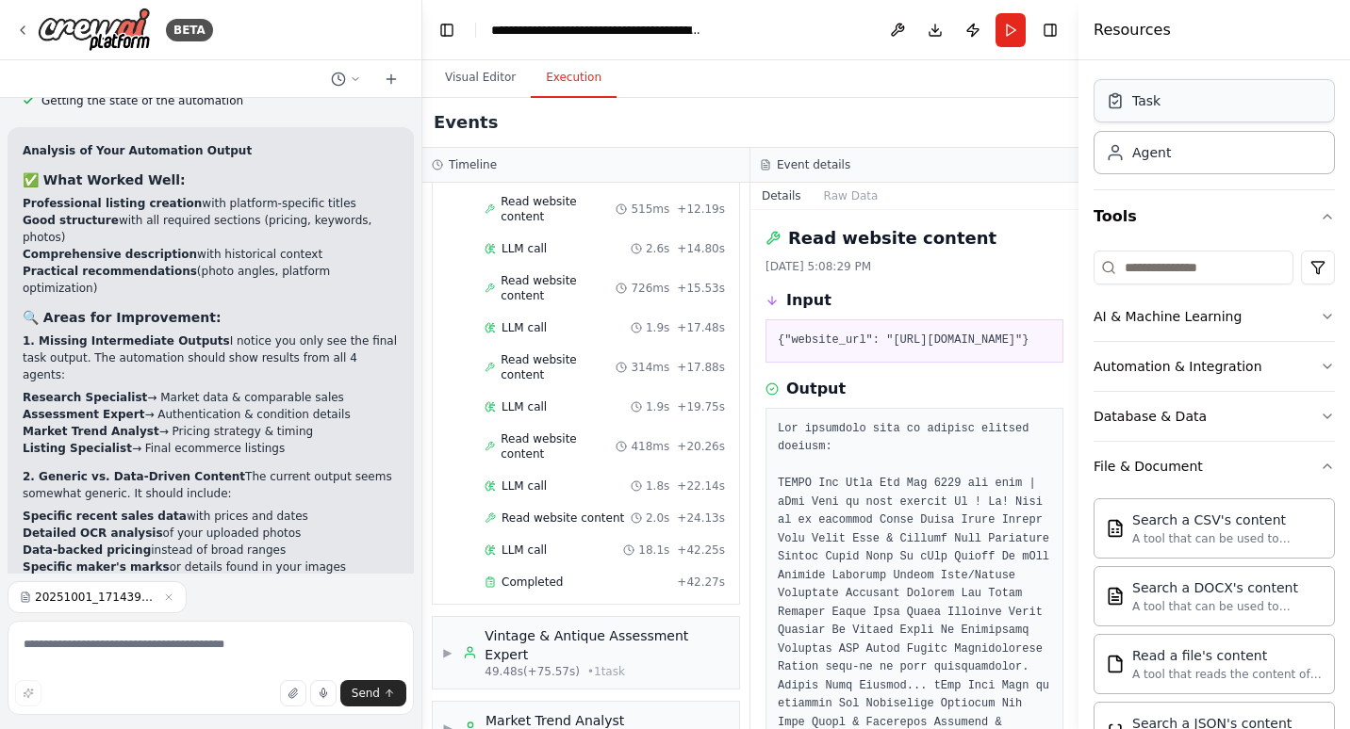
click at [1155, 107] on div "Task" at bounding box center [1146, 100] width 28 height 19
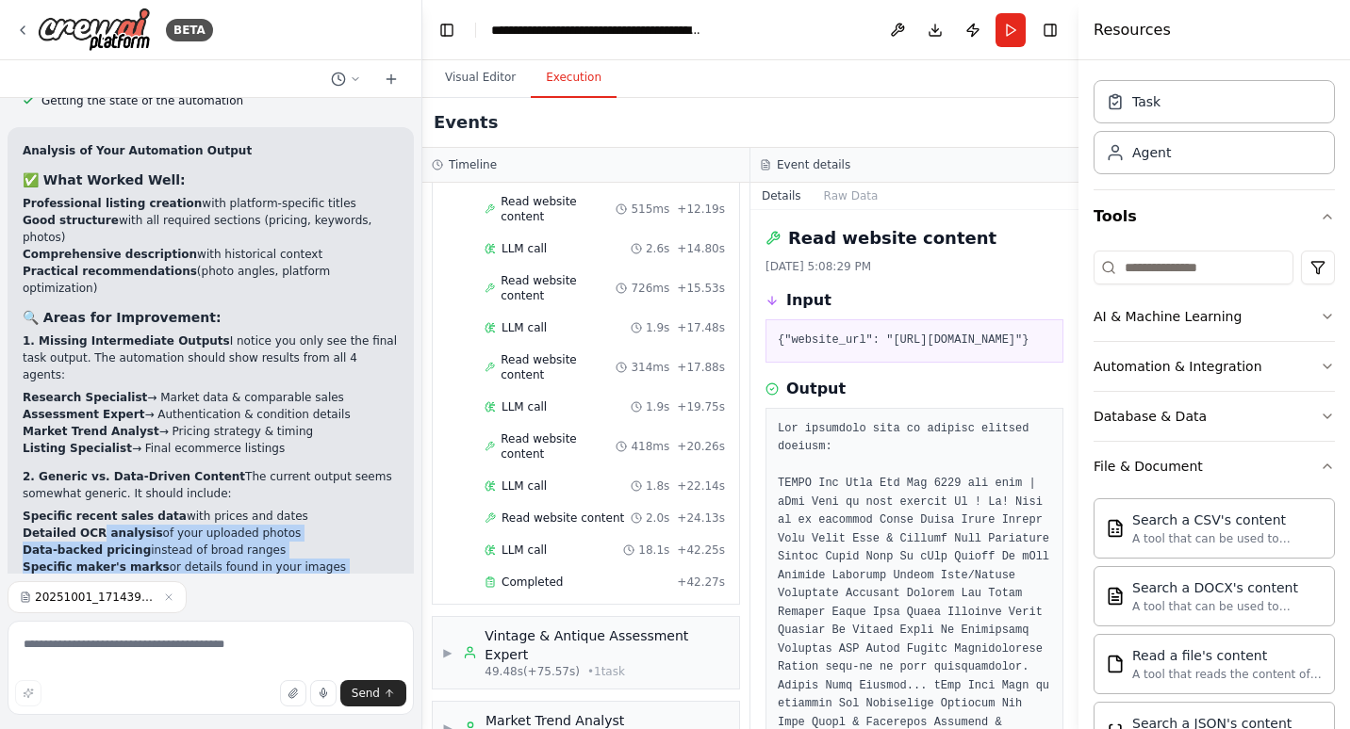
click at [111, 406] on div "Analysis of Your Automation Output ✅ What Worked Well: Professional listing cre…" at bounding box center [211, 508] width 376 height 733
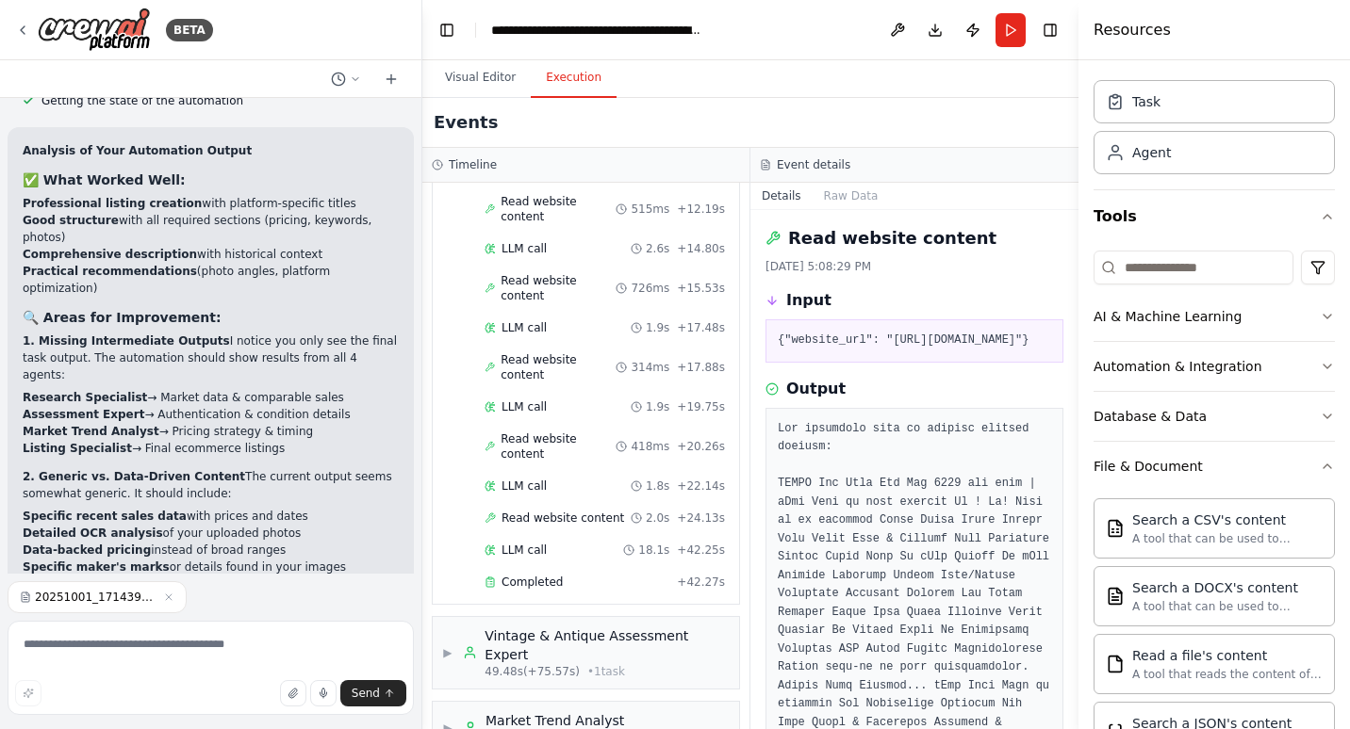
drag, startPoint x: 111, startPoint y: 406, endPoint x: 307, endPoint y: 265, distance: 241.7
click at [309, 468] on p "2. Generic vs. Data-Driven Content The current output seems somewhat generic. I…" at bounding box center [211, 485] width 376 height 34
click at [1155, 165] on div "Agent" at bounding box center [1213, 151] width 241 height 43
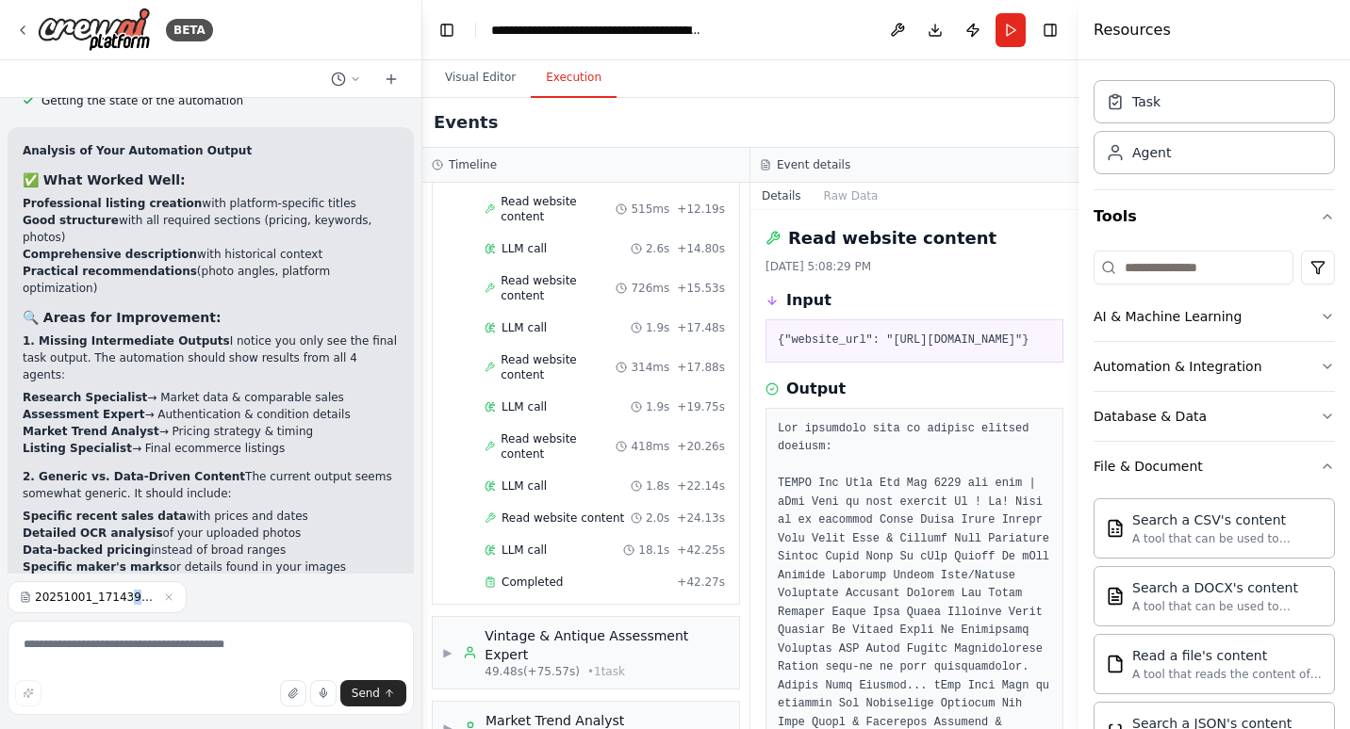
drag, startPoint x: 120, startPoint y: 601, endPoint x: 135, endPoint y: 644, distance: 45.0
click at [157, 673] on div "20251001_171439.jpg Send" at bounding box center [211, 652] width 406 height 140
click at [60, 593] on span "20251001_171439.jpg" at bounding box center [95, 597] width 121 height 15
click at [321, 694] on icon "button" at bounding box center [323, 693] width 11 height 11
click at [357, 694] on span "Send" at bounding box center [366, 693] width 28 height 15
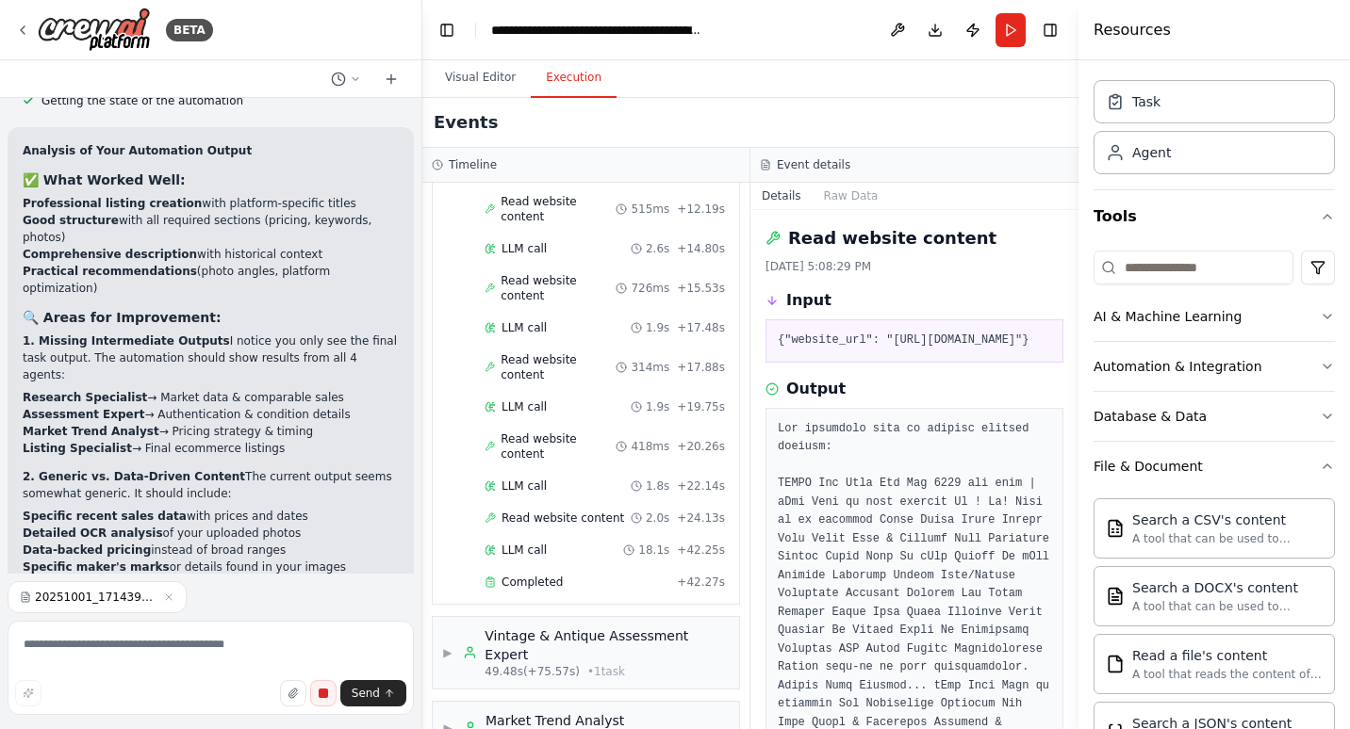
click at [324, 695] on rect "button" at bounding box center [323, 694] width 8 height 8
type textarea "**********"
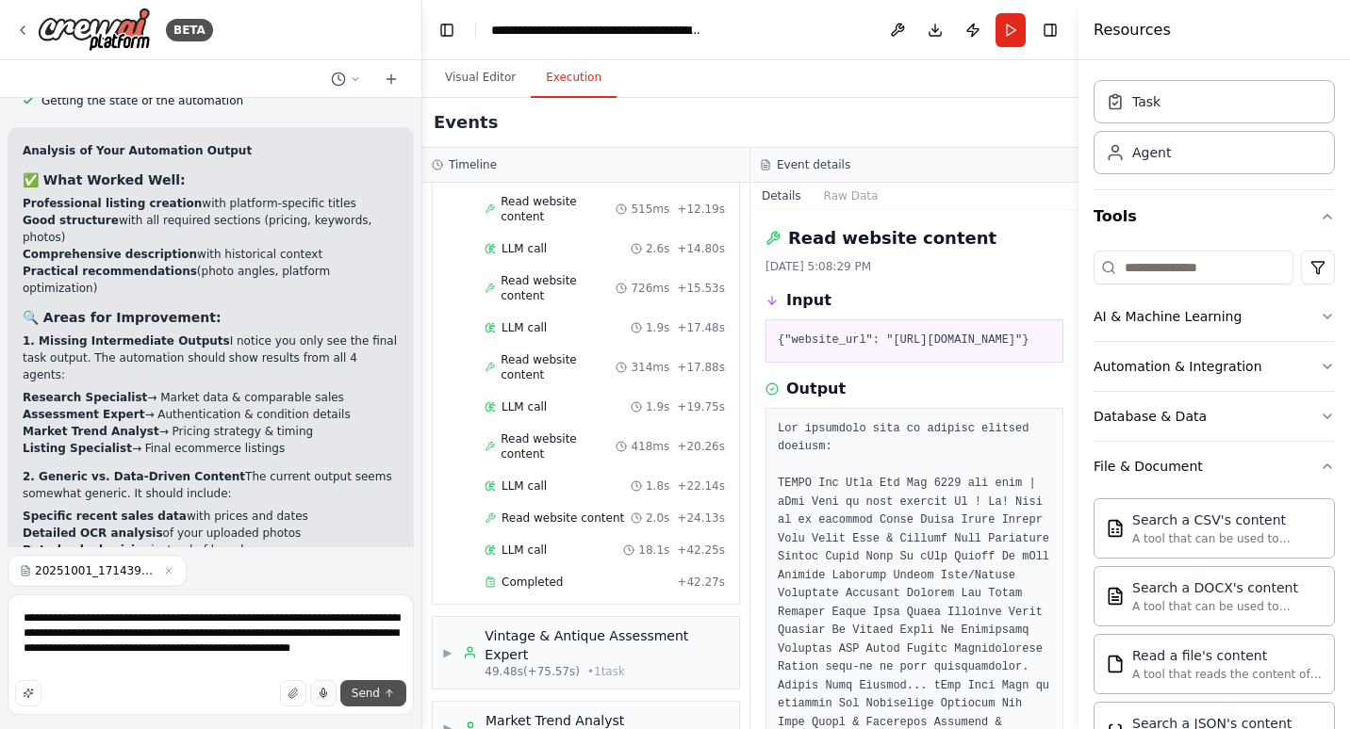
click at [356, 695] on span "Send" at bounding box center [366, 693] width 28 height 15
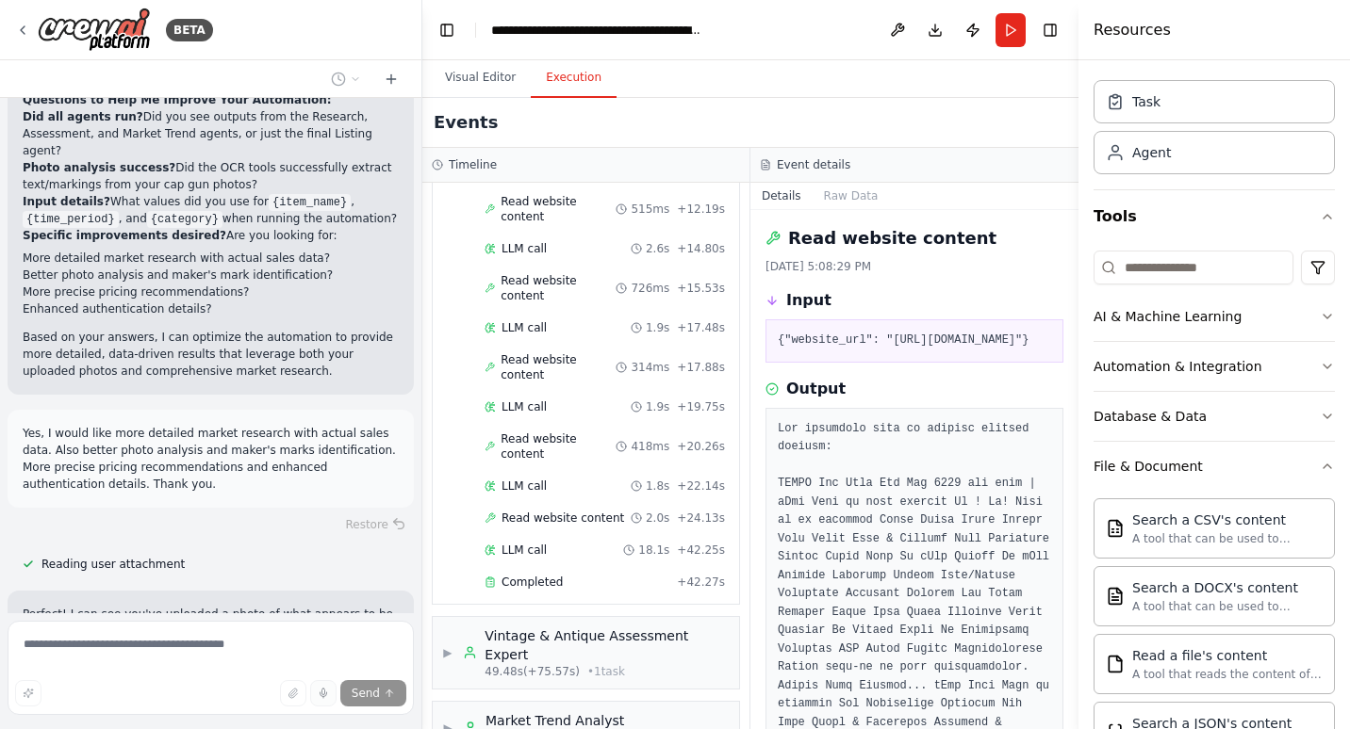
scroll to position [5477, 0]
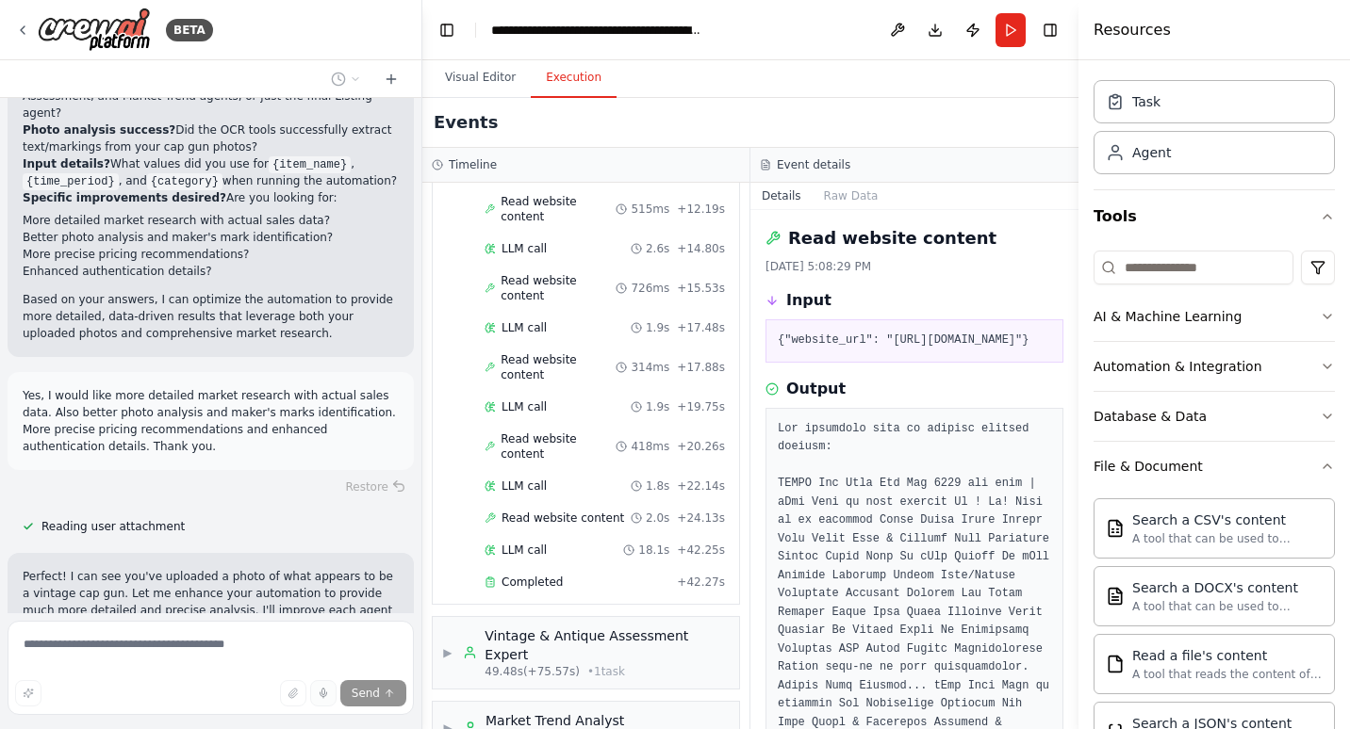
drag, startPoint x: 1073, startPoint y: 248, endPoint x: 1067, endPoint y: 631, distance: 382.7
click at [1067, 631] on div "BETA you are a valued, vintage and antique assessment researcher, an evaluator …" at bounding box center [675, 364] width 1350 height 729
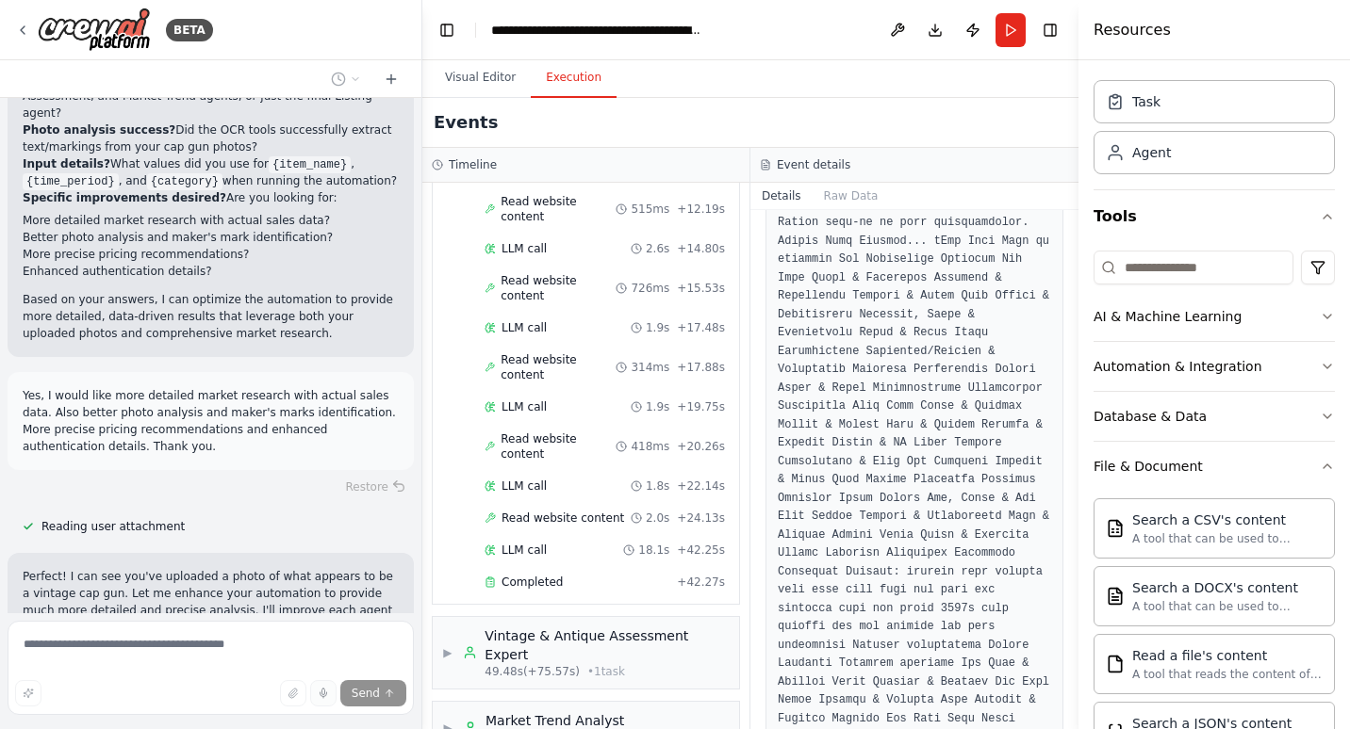
scroll to position [454, 0]
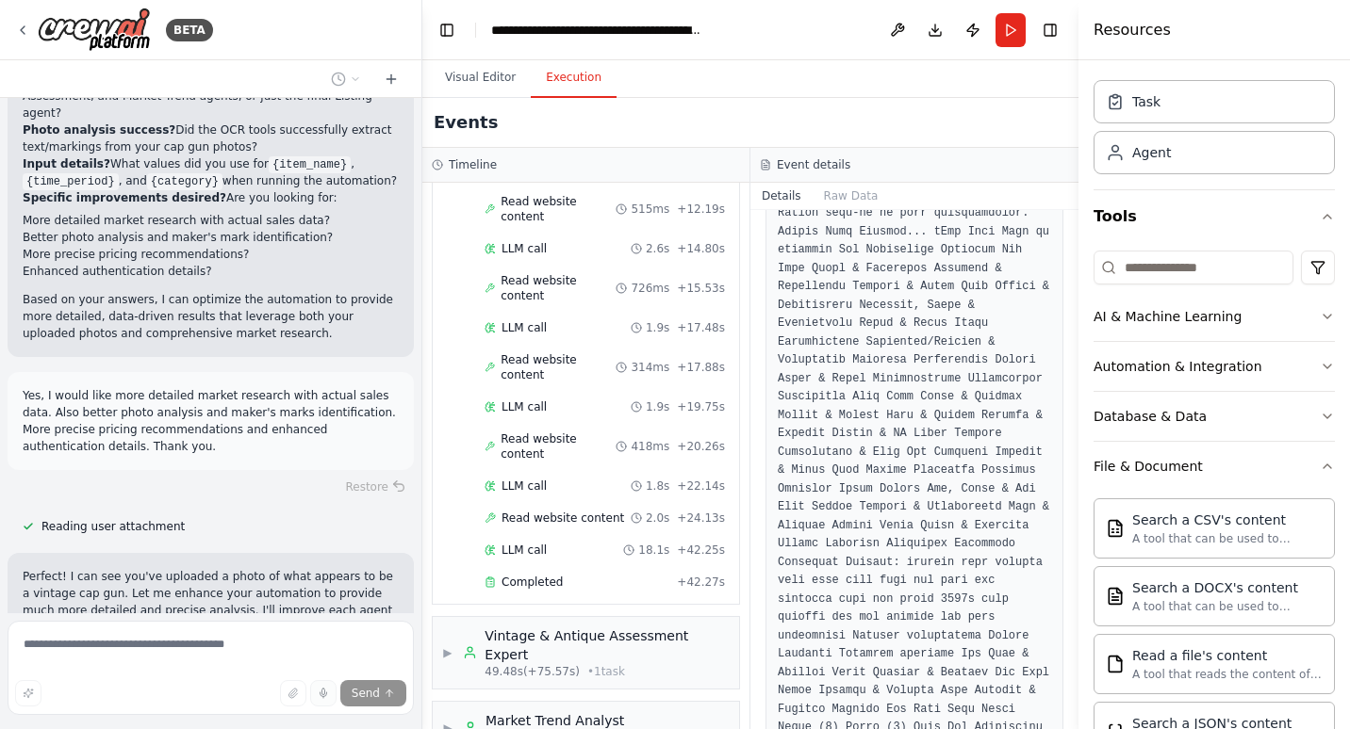
drag, startPoint x: 1071, startPoint y: 628, endPoint x: 1072, endPoint y: 649, distance: 21.7
click at [1072, 649] on button "Toggle Sidebar" at bounding box center [1078, 364] width 15 height 729
drag, startPoint x: 1071, startPoint y: 283, endPoint x: 1068, endPoint y: 464, distance: 181.0
click at [1068, 467] on div "BETA you are a valued, vintage and antique assessment researcher, an evaluator …" at bounding box center [675, 364] width 1350 height 729
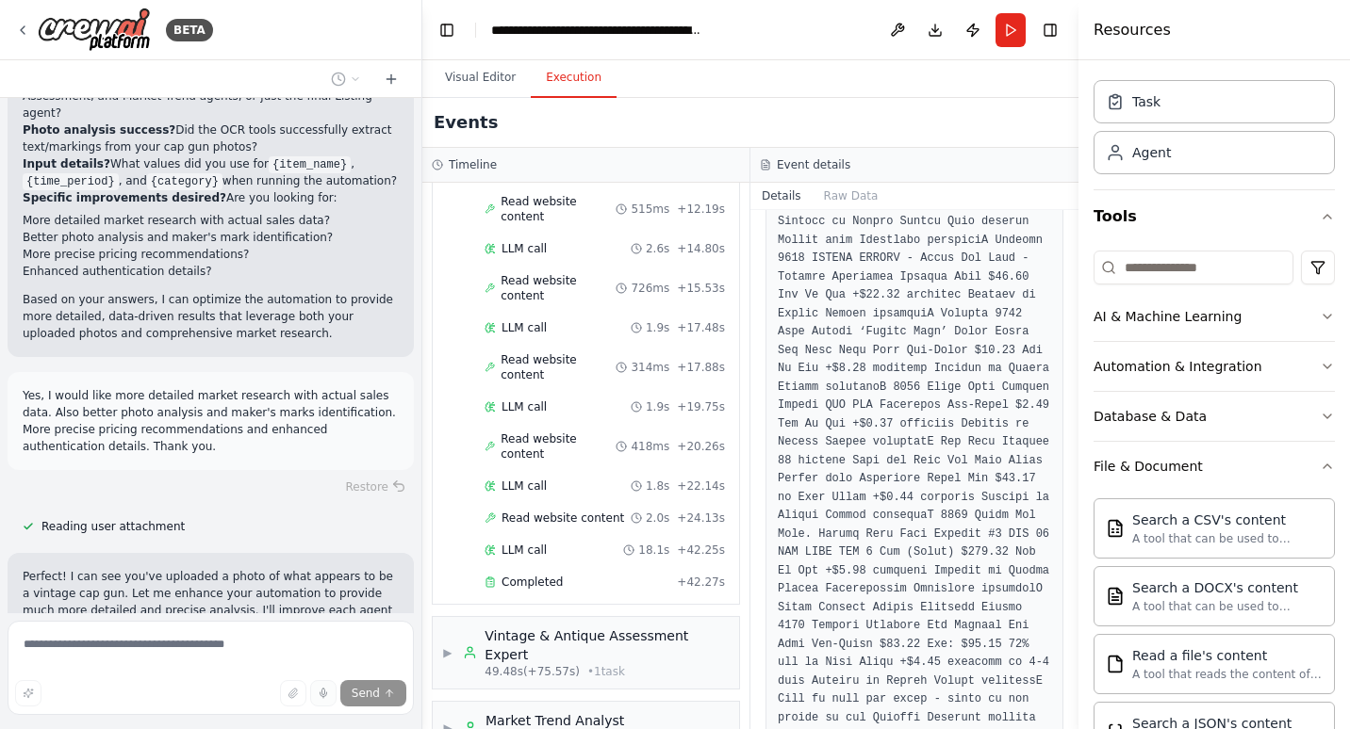
scroll to position [6167, 0]
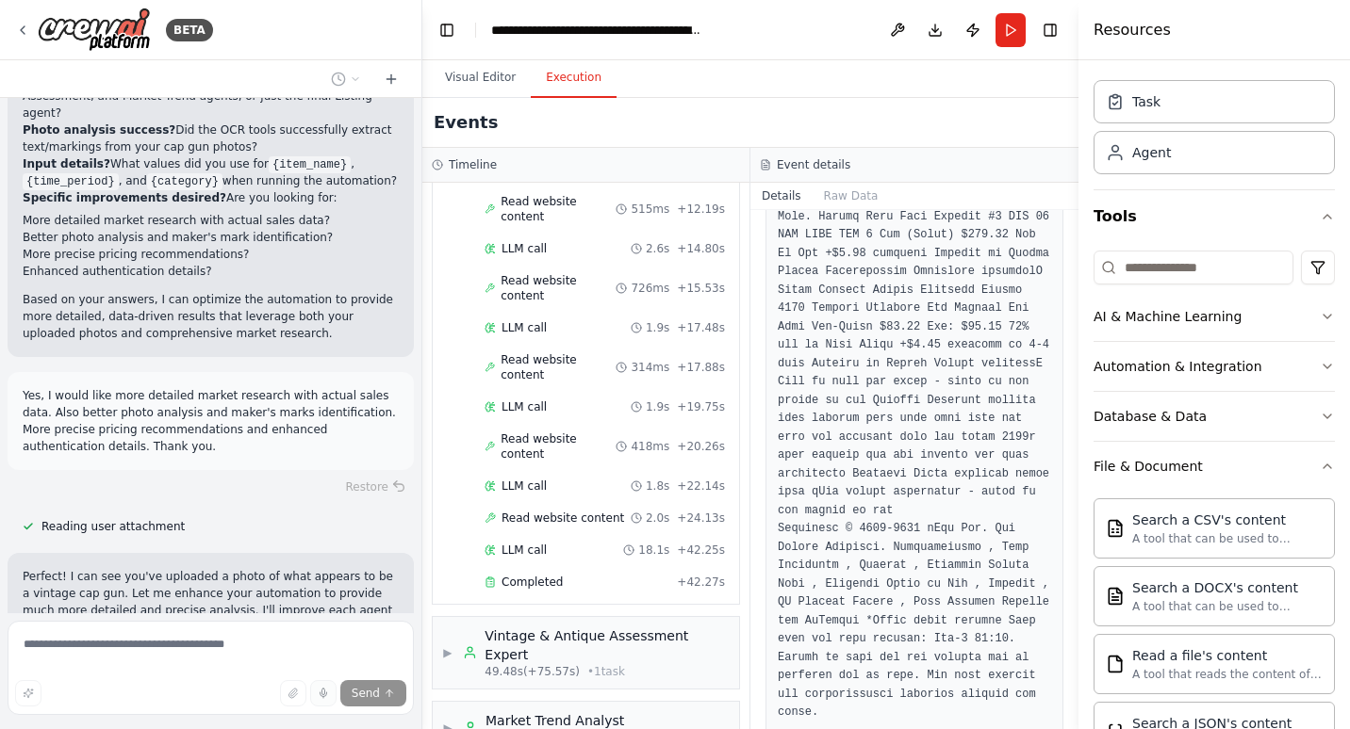
drag, startPoint x: 958, startPoint y: 681, endPoint x: 938, endPoint y: 691, distance: 21.9
drag, startPoint x: 938, startPoint y: 691, endPoint x: 893, endPoint y: 623, distance: 81.0
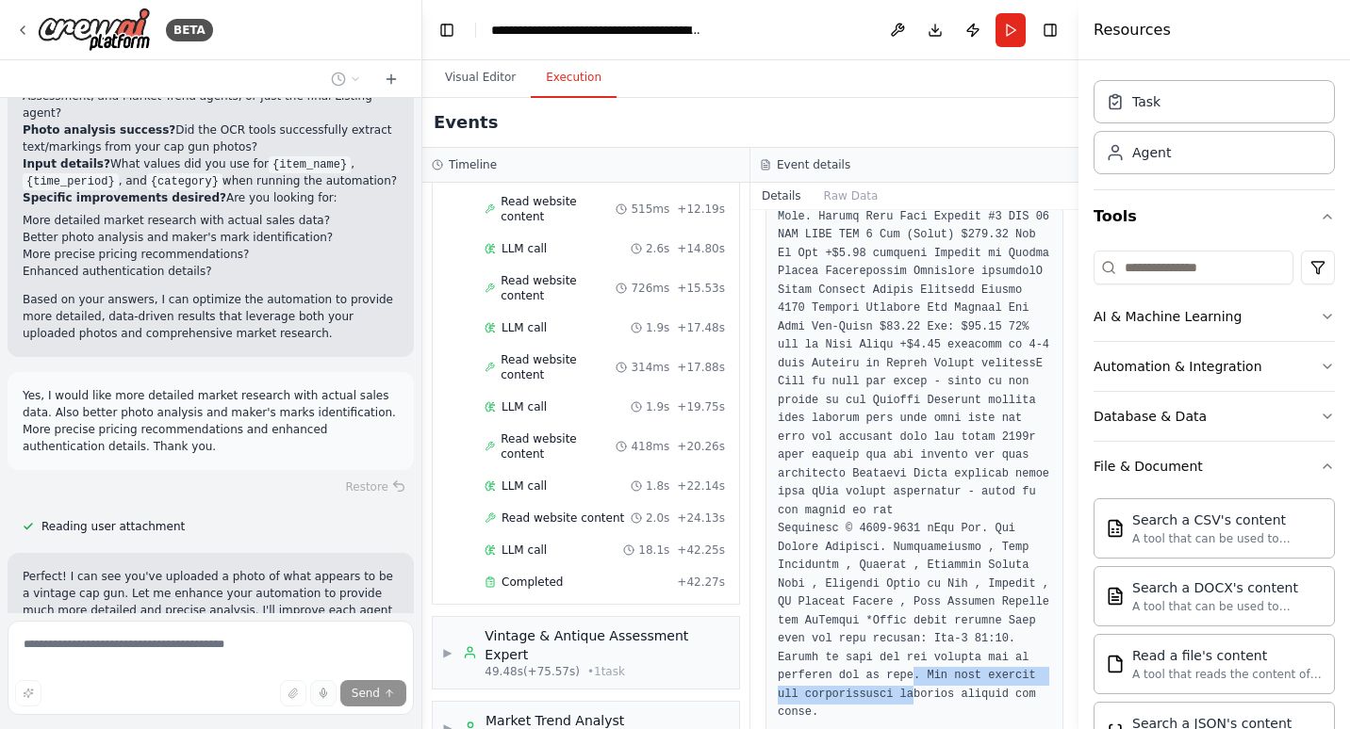
drag, startPoint x: 896, startPoint y: 583, endPoint x: 861, endPoint y: 522, distance: 70.5
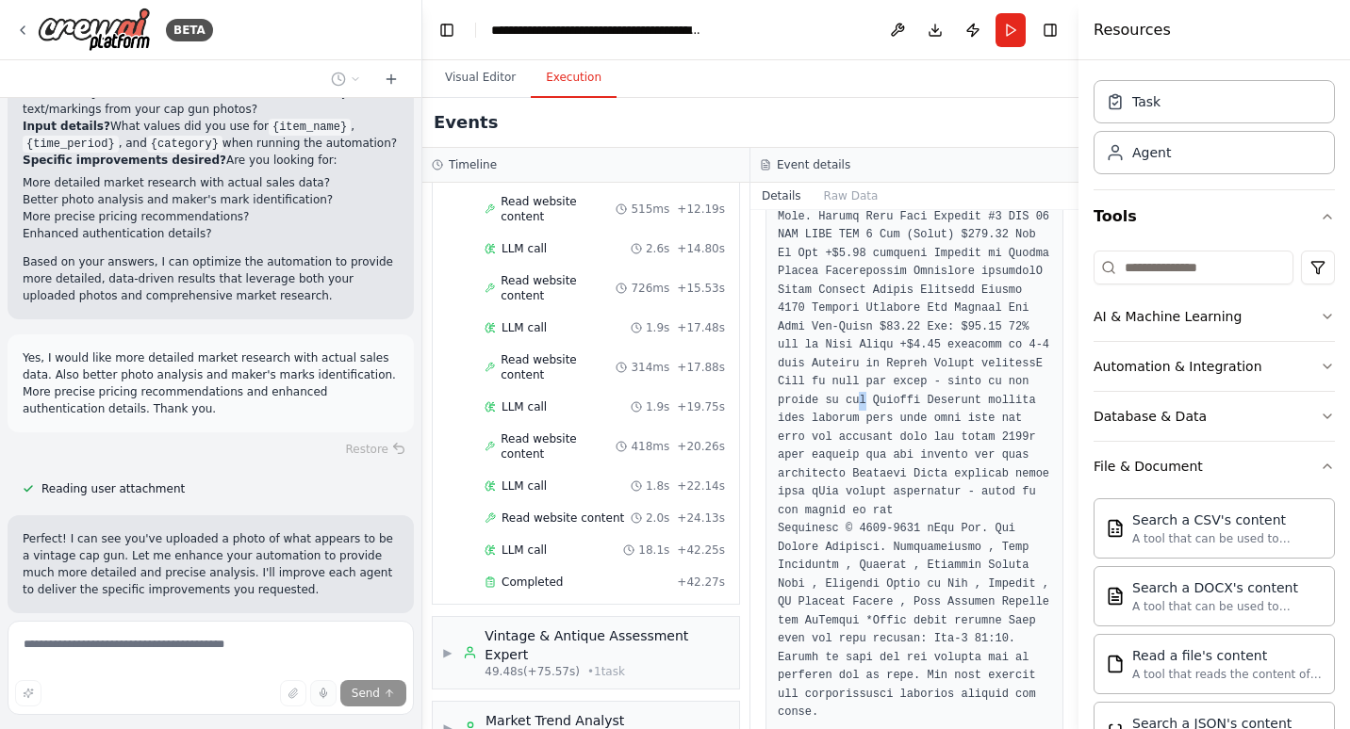
drag, startPoint x: 864, startPoint y: 516, endPoint x: 811, endPoint y: 312, distance: 211.2
drag, startPoint x: 819, startPoint y: 315, endPoint x: 921, endPoint y: 294, distance: 103.9
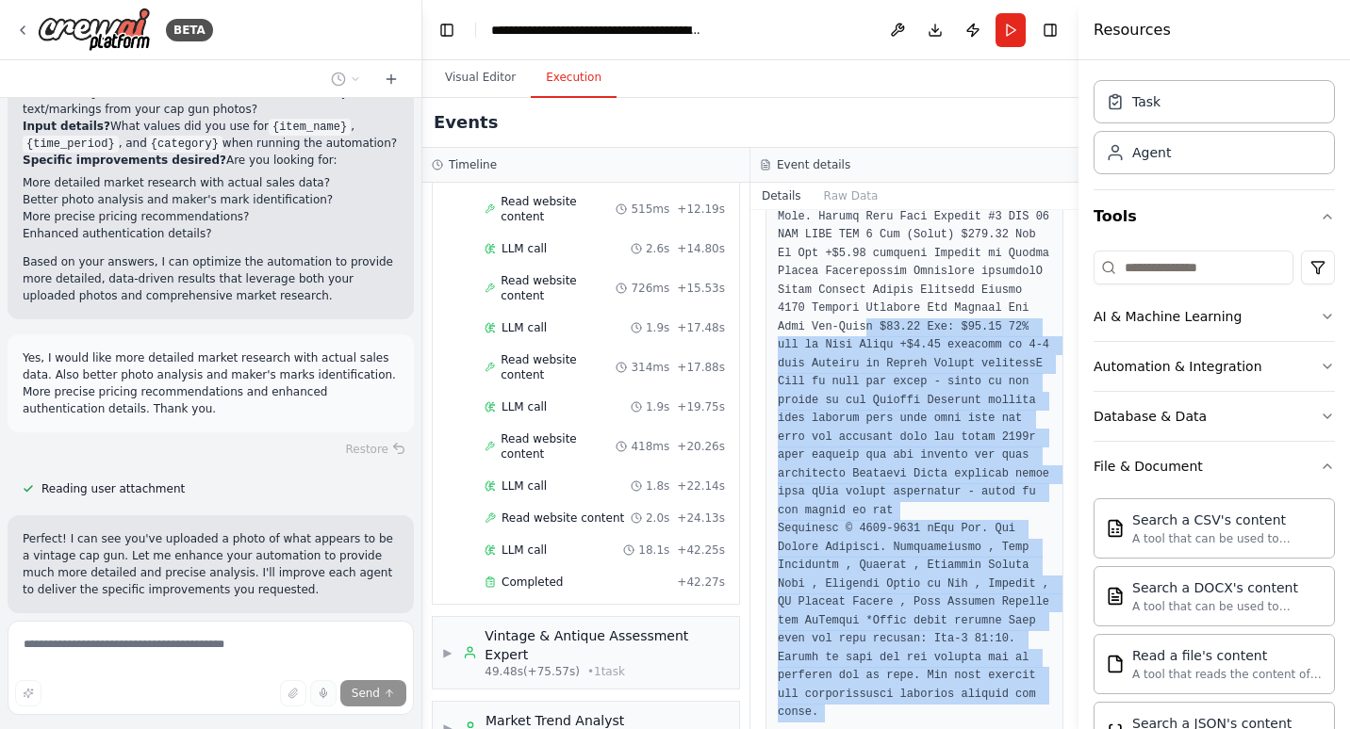
drag, startPoint x: 830, startPoint y: 239, endPoint x: 1015, endPoint y: 660, distance: 459.1
click at [1015, 660] on div "Read website content 10/1/2025, 5:08:29 PM Input {"website_url": "https://www.e…" at bounding box center [914, 469] width 328 height 519
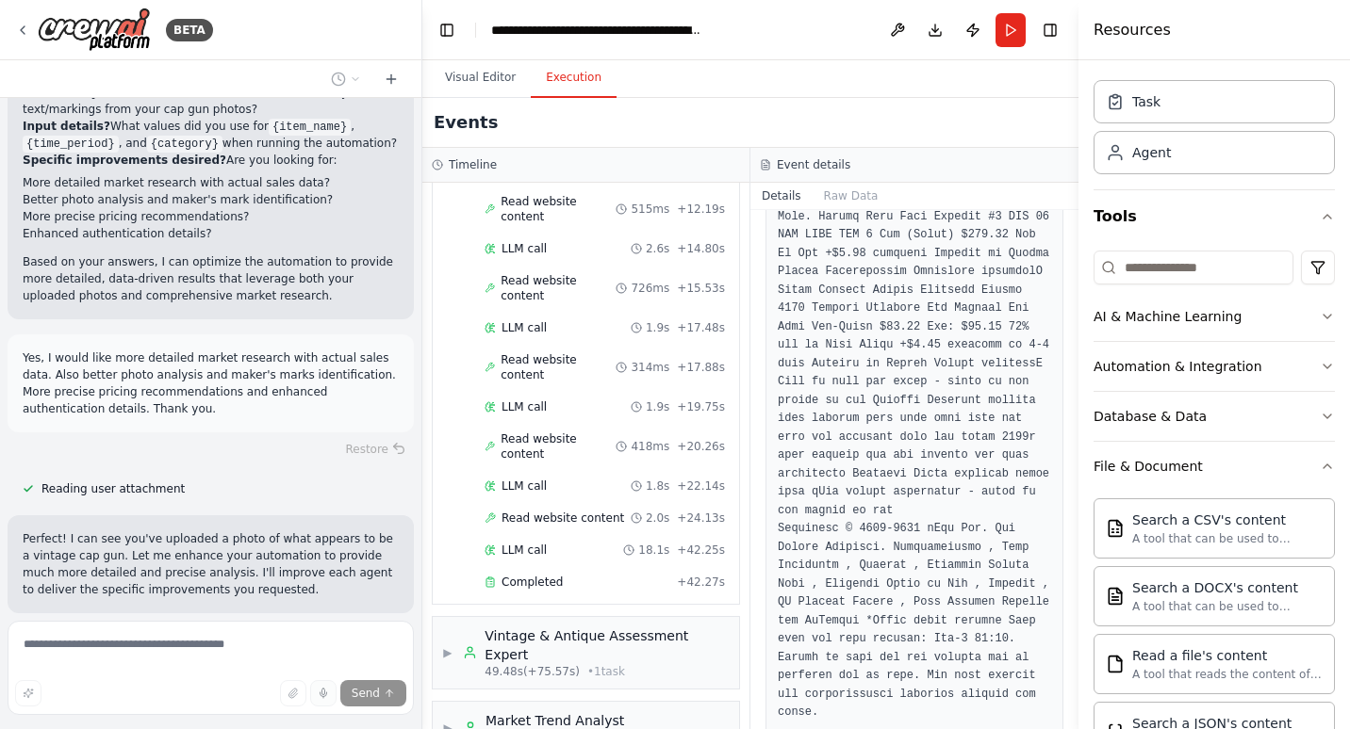
click at [775, 198] on button "Details" at bounding box center [781, 196] width 62 height 26
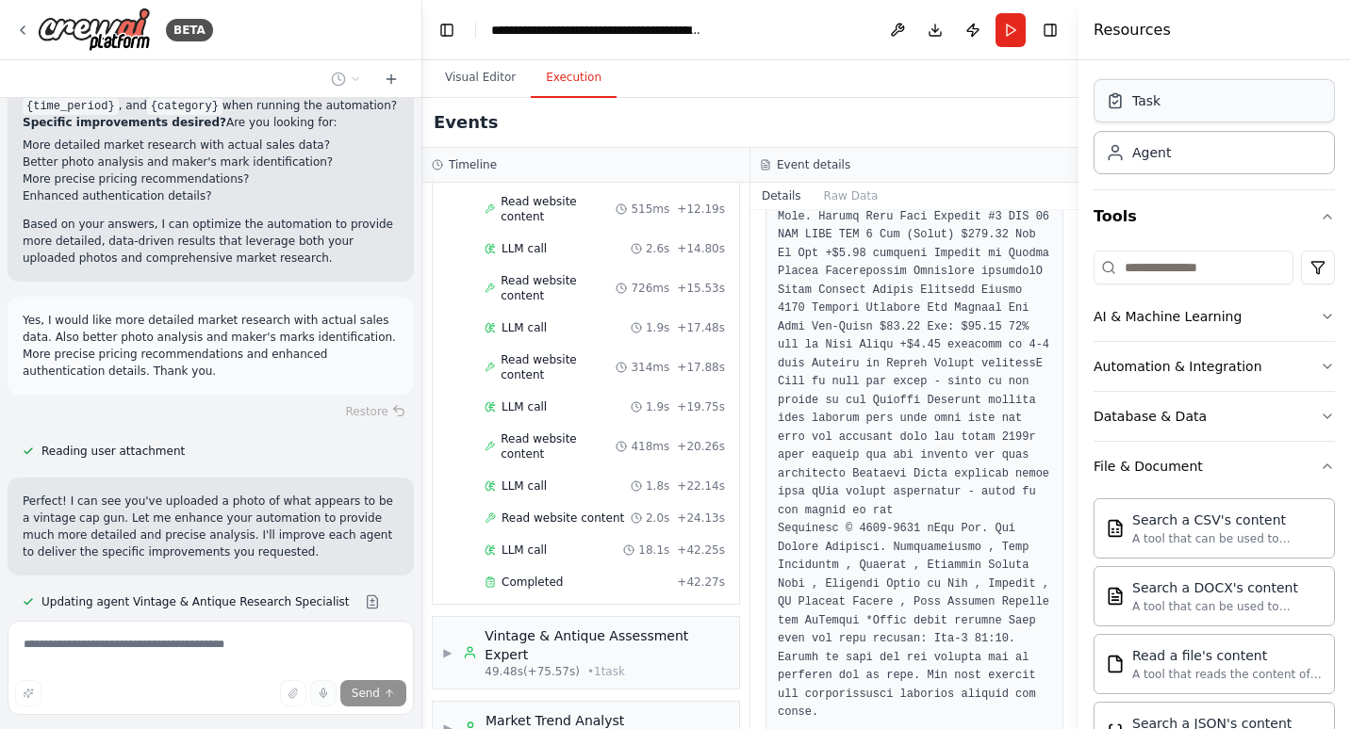
click at [1180, 107] on div "Task" at bounding box center [1213, 100] width 241 height 43
drag, startPoint x: 1180, startPoint y: 105, endPoint x: 955, endPoint y: 198, distance: 243.8
click at [955, 198] on div "Details Raw Data" at bounding box center [914, 196] width 328 height 27
click at [842, 191] on button "Raw Data" at bounding box center [850, 196] width 77 height 26
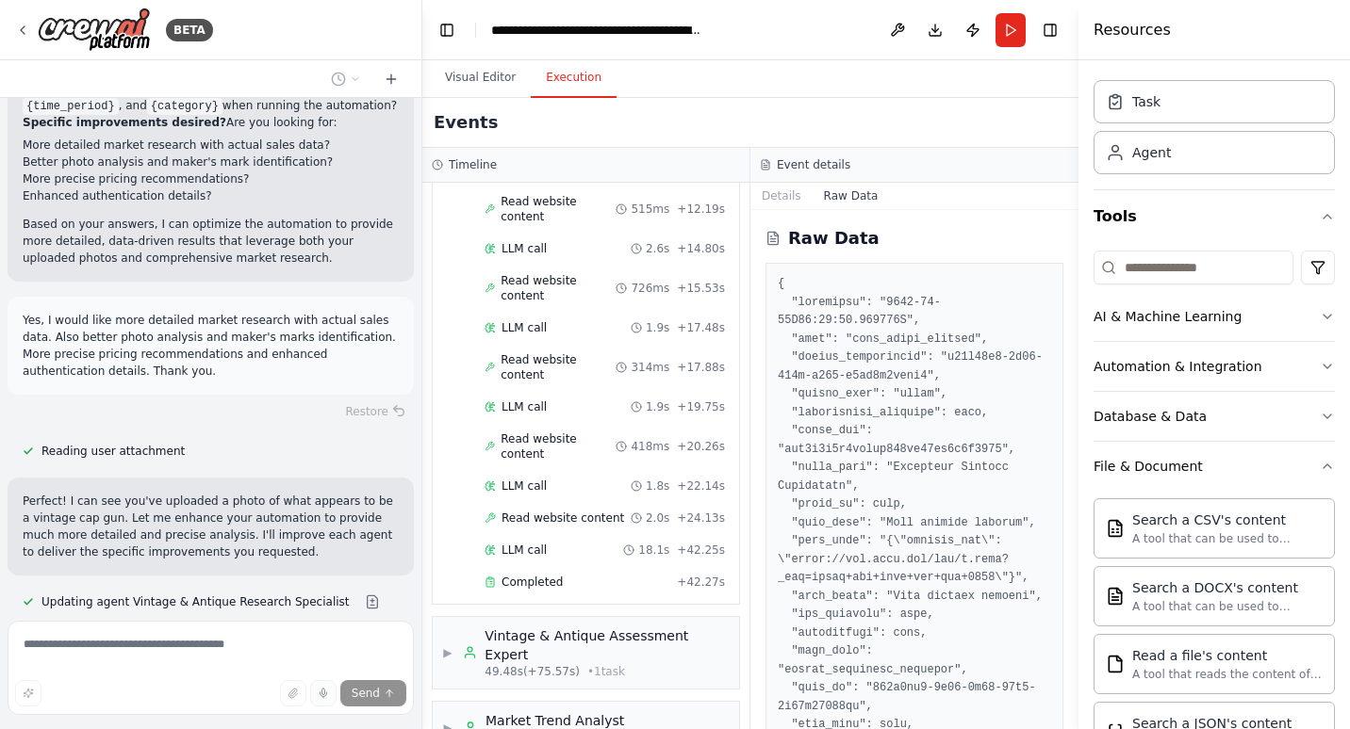
scroll to position [5590, 0]
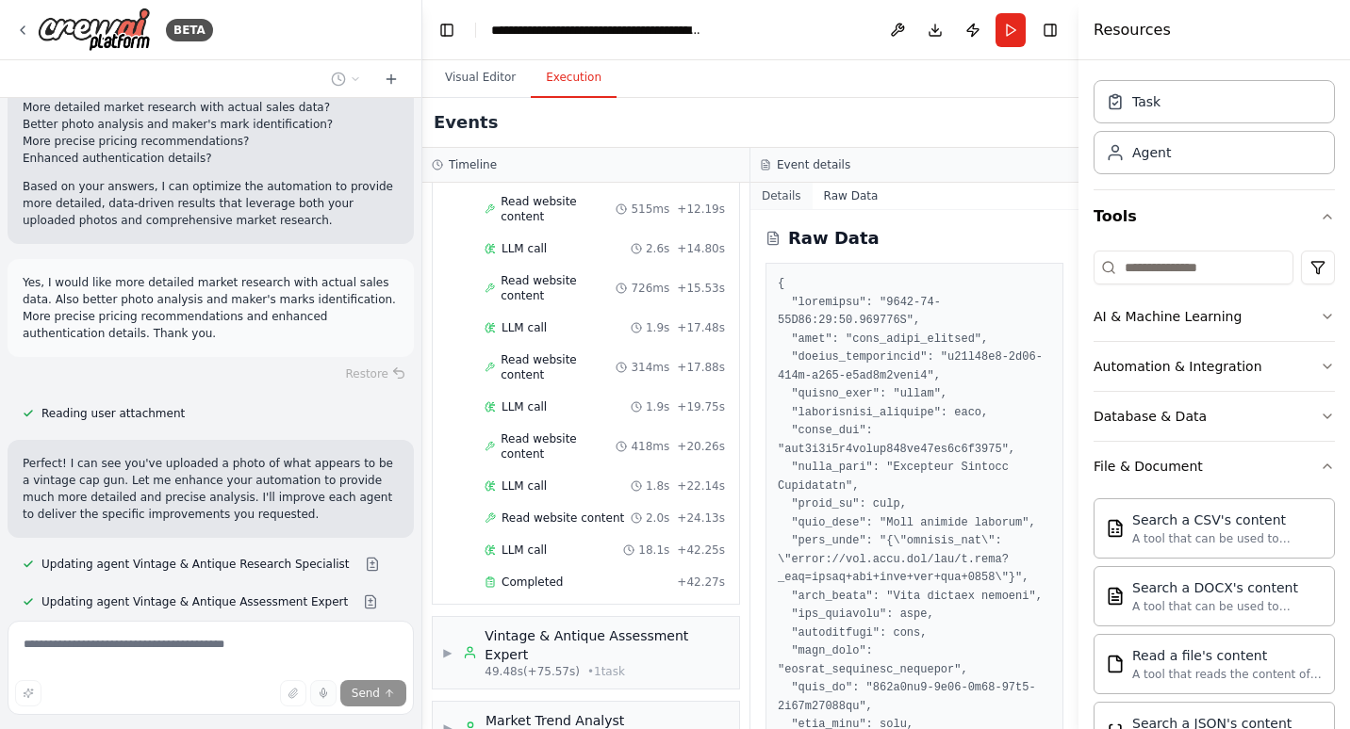
drag, startPoint x: 841, startPoint y: 336, endPoint x: 778, endPoint y: 193, distance: 155.3
click at [778, 193] on button "Details" at bounding box center [781, 196] width 62 height 26
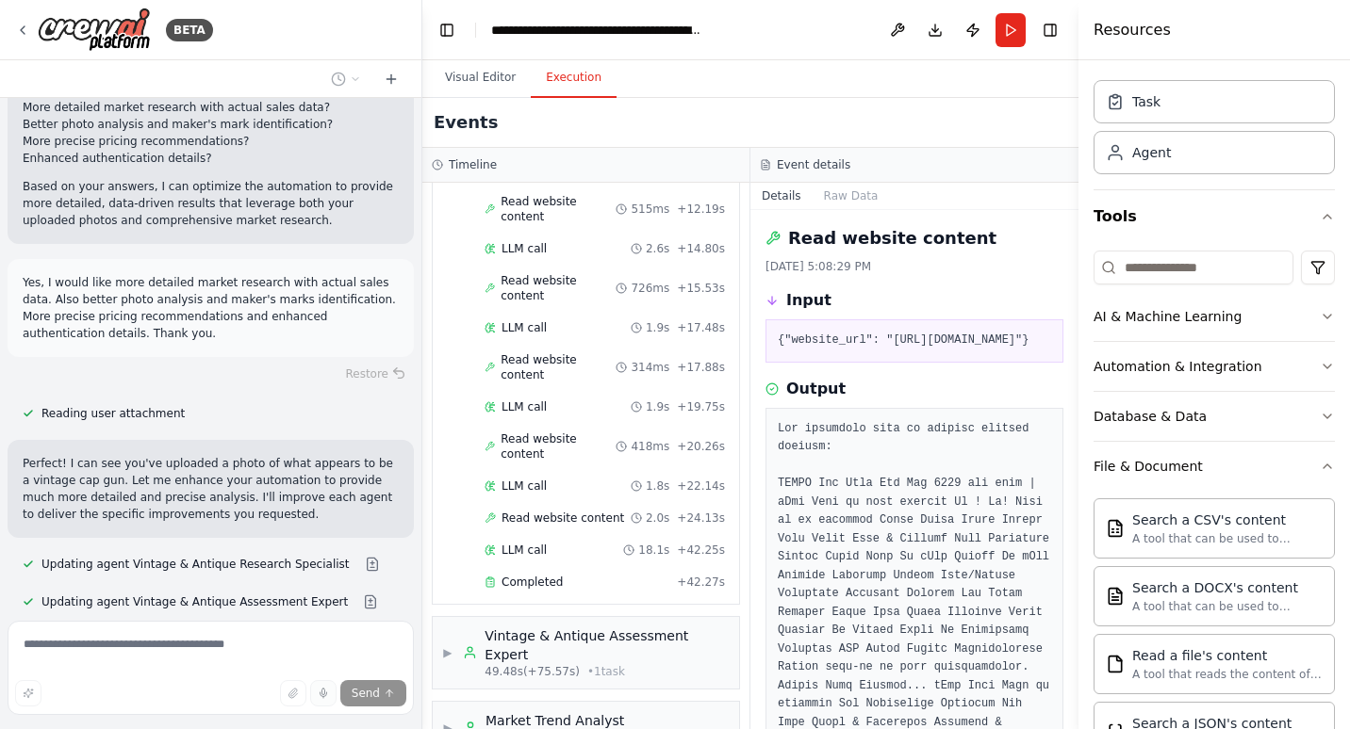
click at [778, 193] on button "Details" at bounding box center [781, 196] width 62 height 26
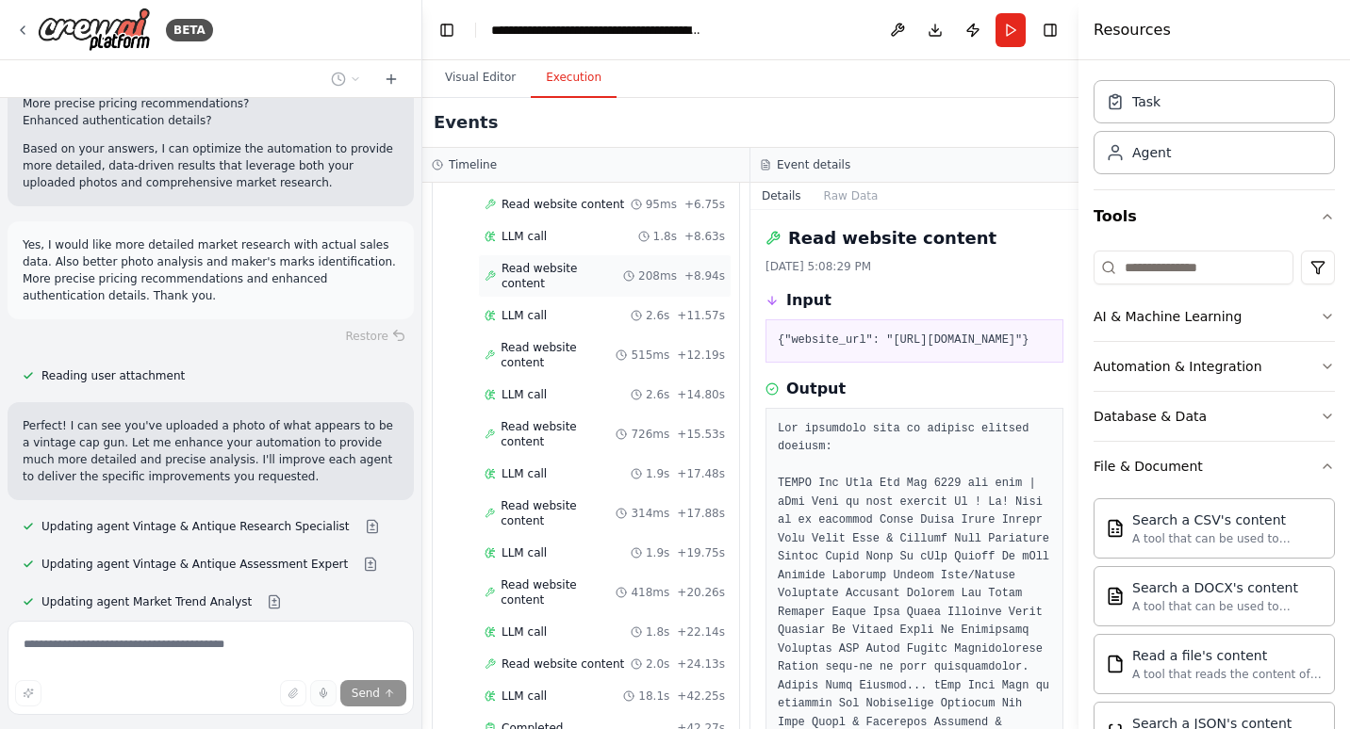
scroll to position [0, 0]
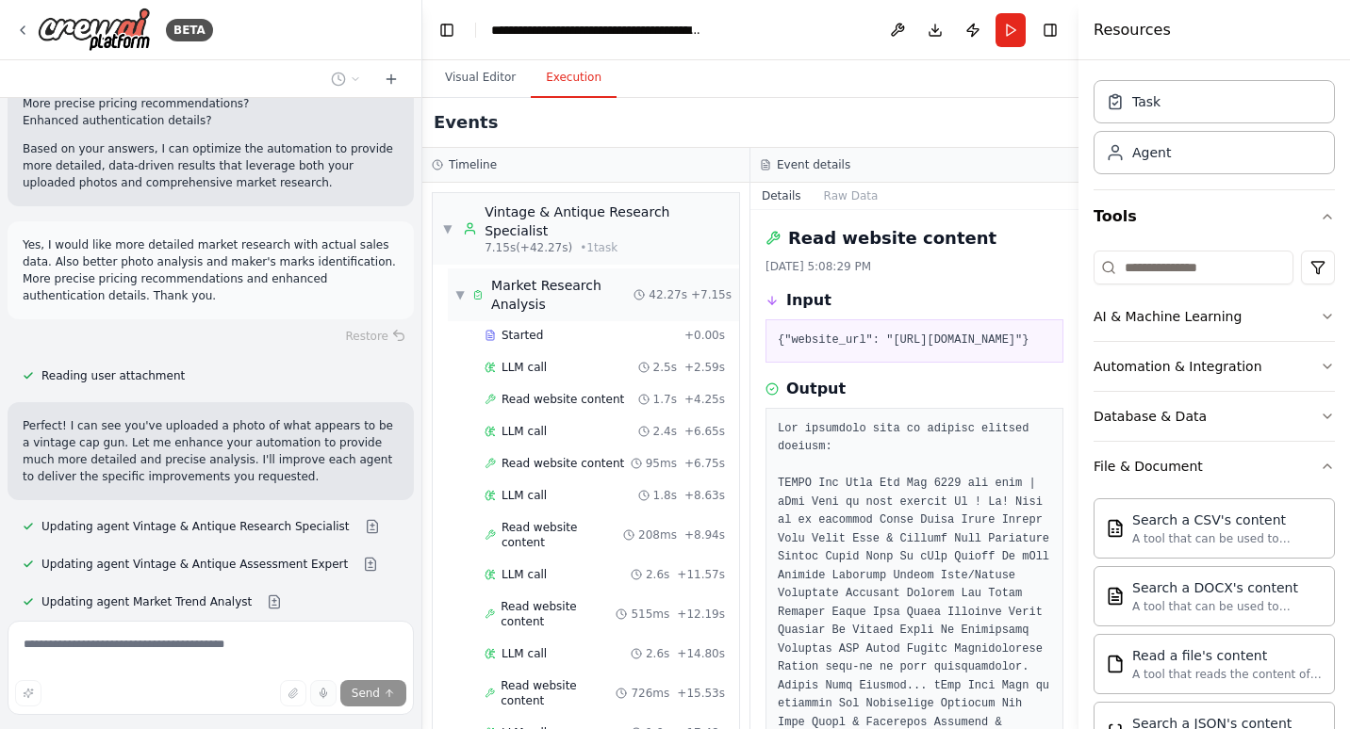
click at [544, 276] on span "Market Research Analysis" at bounding box center [562, 295] width 142 height 38
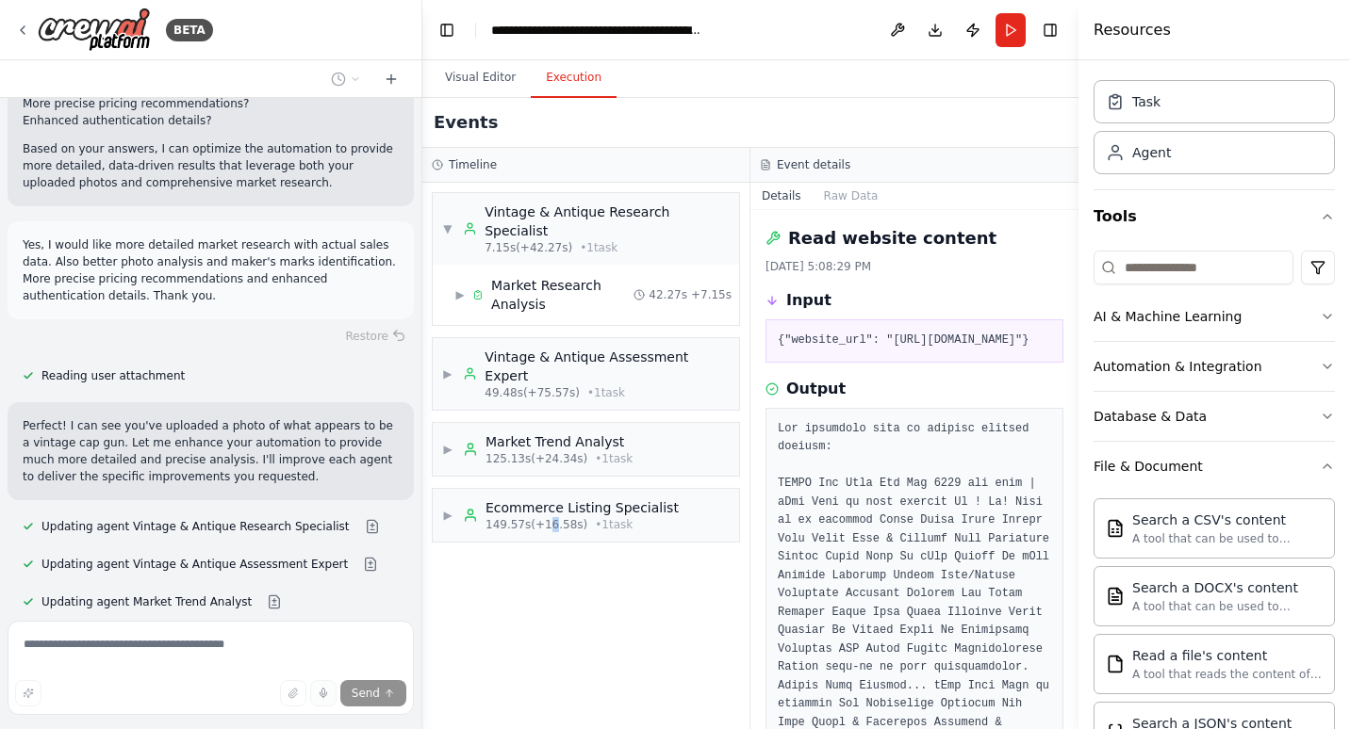
drag, startPoint x: 482, startPoint y: 455, endPoint x: 541, endPoint y: 580, distance: 137.9
click at [541, 580] on div "▼ Vintage & Antique Research Specialist 7.15s (+42.27s) • 1 task ▶ Market Resea…" at bounding box center [585, 456] width 327 height 547
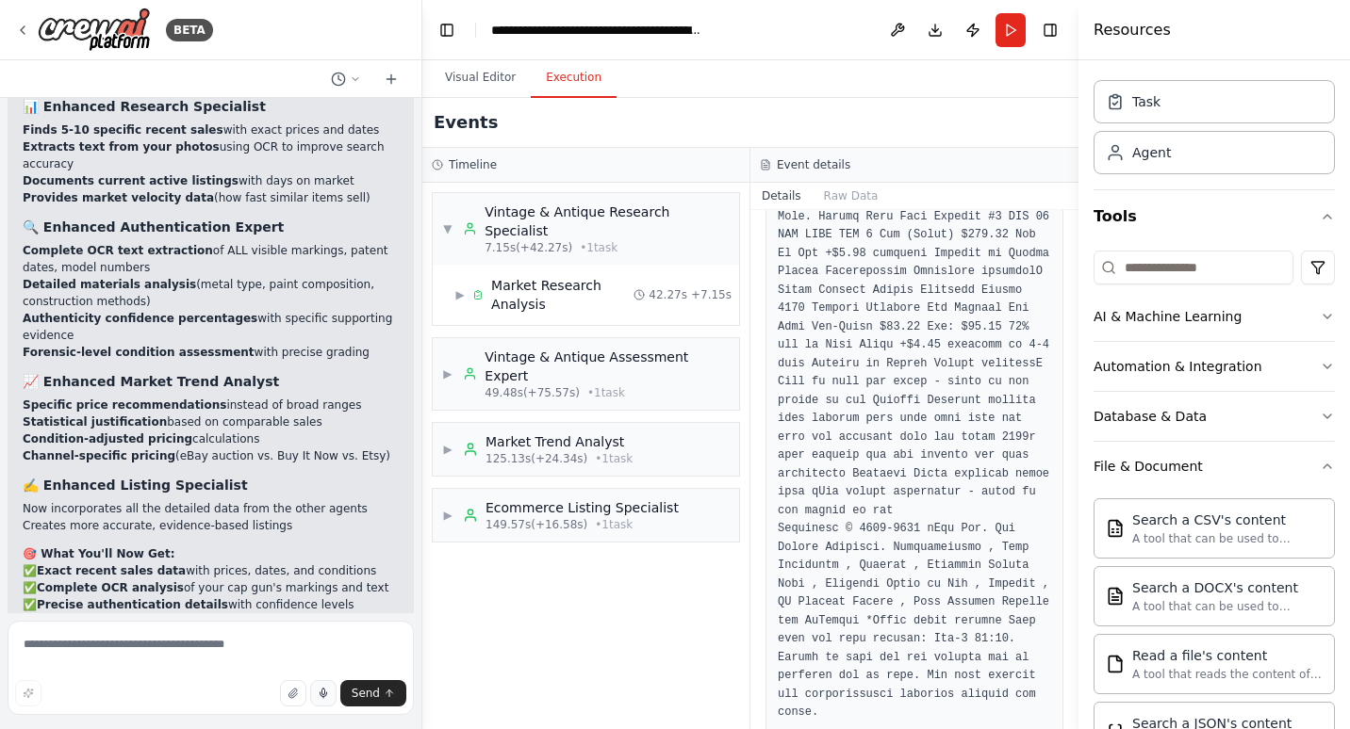
scroll to position [6404, 0]
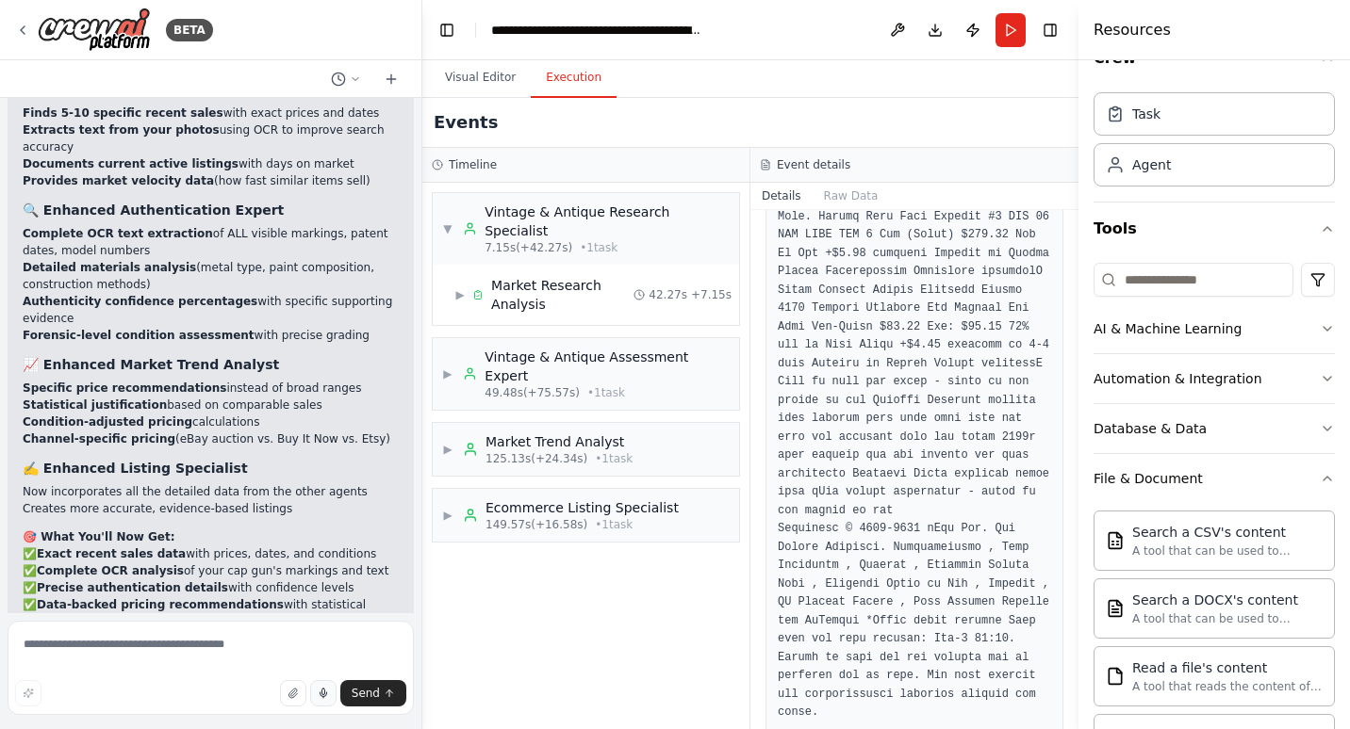
scroll to position [34, 0]
click at [1140, 481] on div "File & Document" at bounding box center [1147, 480] width 109 height 19
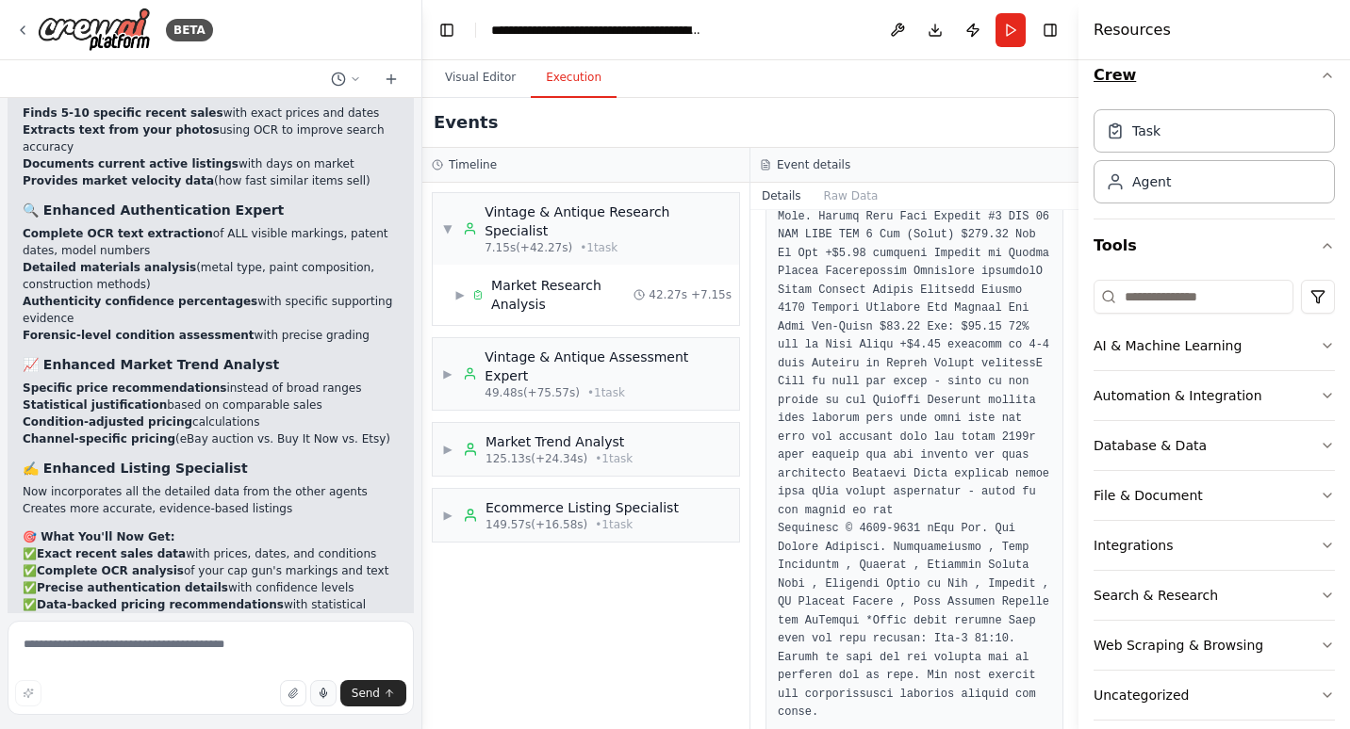
scroll to position [0, 0]
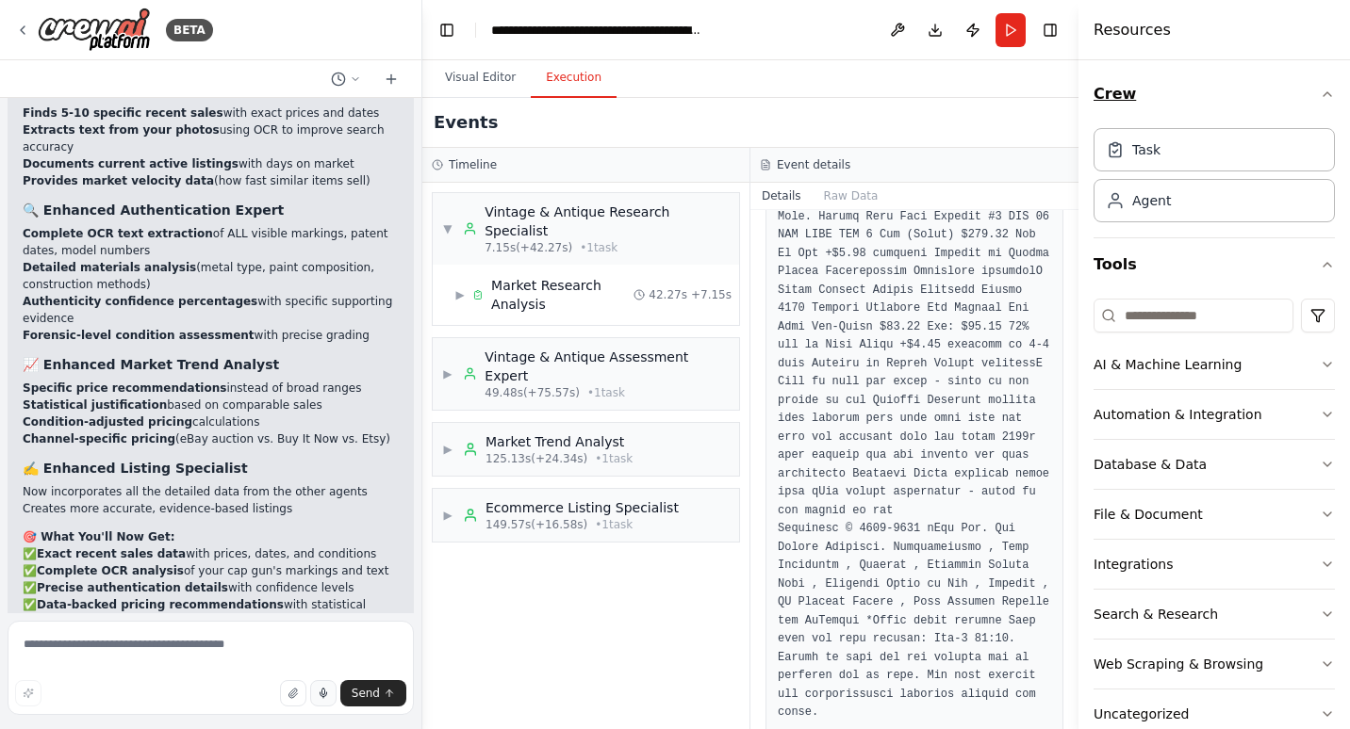
click at [1114, 102] on button "Crew" at bounding box center [1213, 94] width 241 height 53
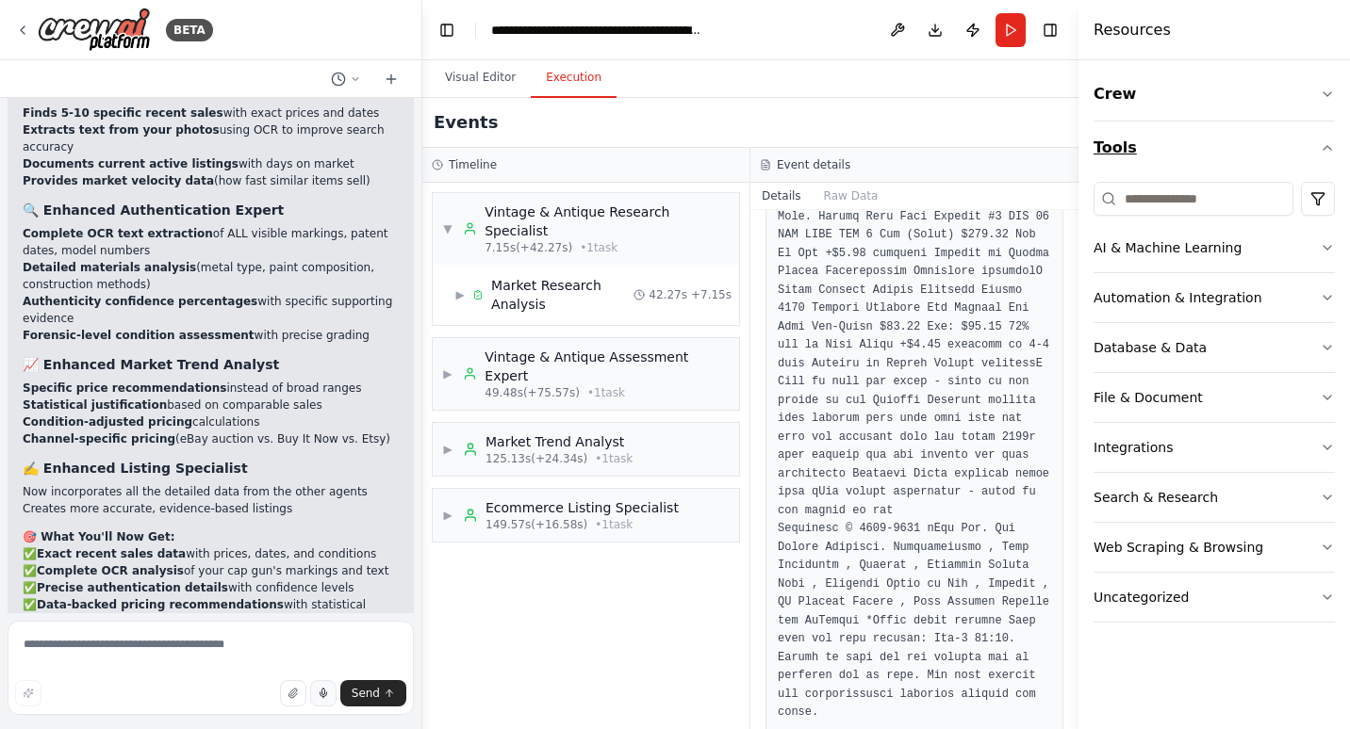
click at [1121, 150] on button "Tools" at bounding box center [1213, 148] width 241 height 53
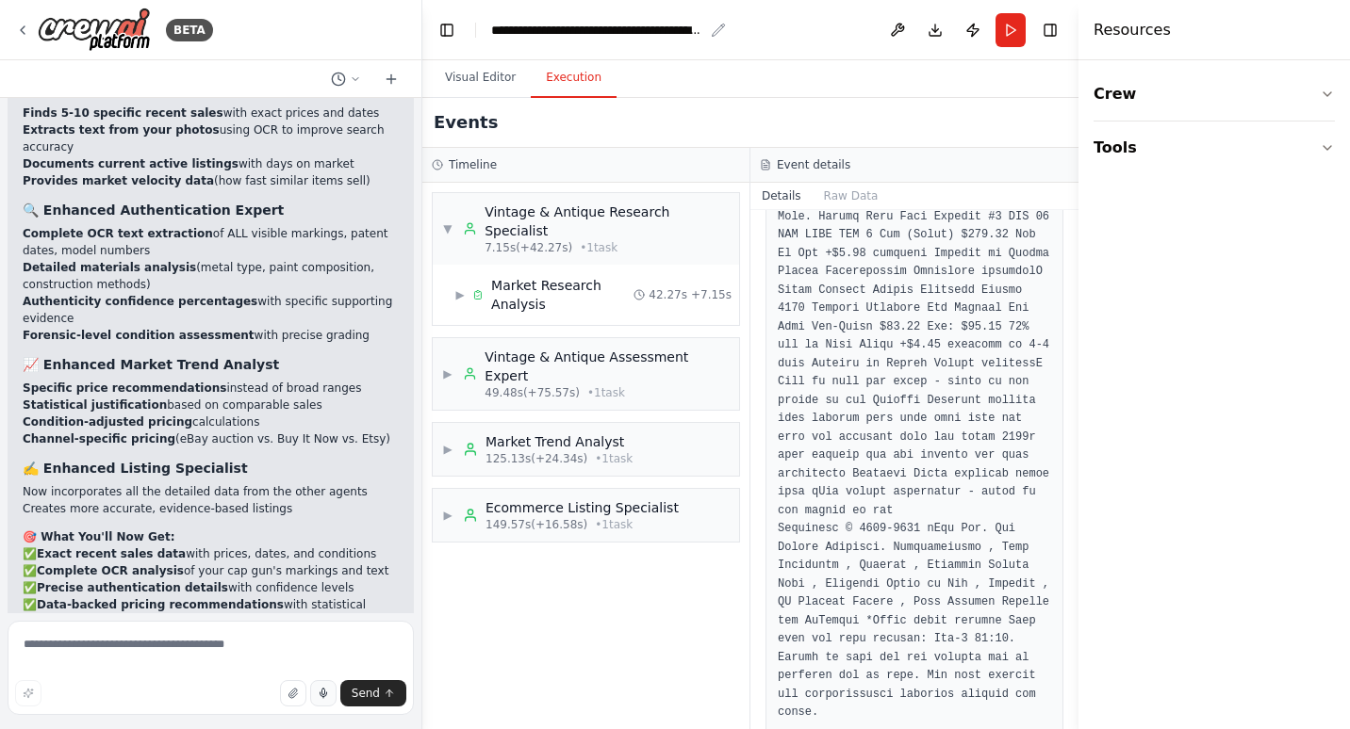
click at [546, 29] on div "**********" at bounding box center [597, 30] width 212 height 19
click at [353, 72] on button at bounding box center [345, 79] width 45 height 23
click at [352, 72] on div at bounding box center [211, 364] width 422 height 729
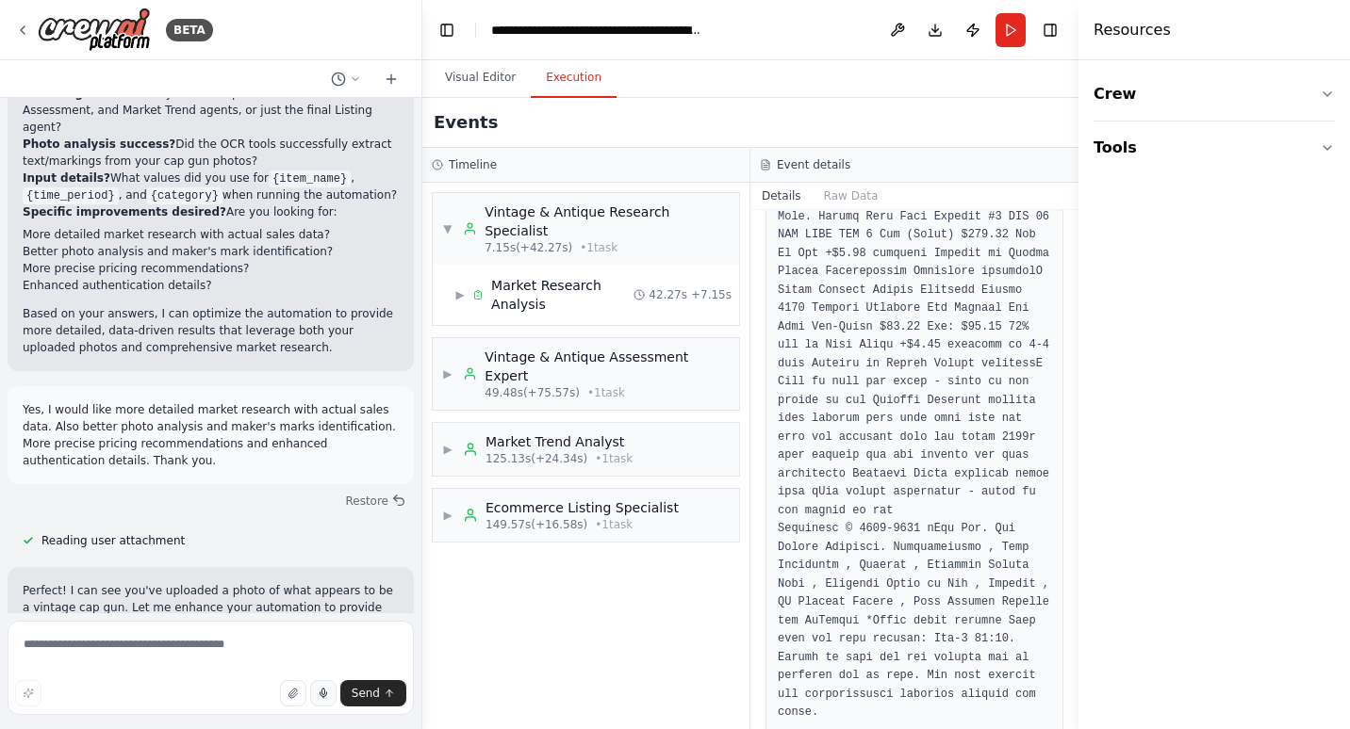
scroll to position [5462, 0]
drag, startPoint x: 810, startPoint y: 157, endPoint x: 1261, endPoint y: 289, distance: 470.3
click at [1261, 289] on div "Crew Tools" at bounding box center [1213, 394] width 271 height 669
click at [1168, 110] on button "Crew" at bounding box center [1213, 94] width 241 height 53
click at [1160, 104] on button "Crew" at bounding box center [1213, 94] width 241 height 53
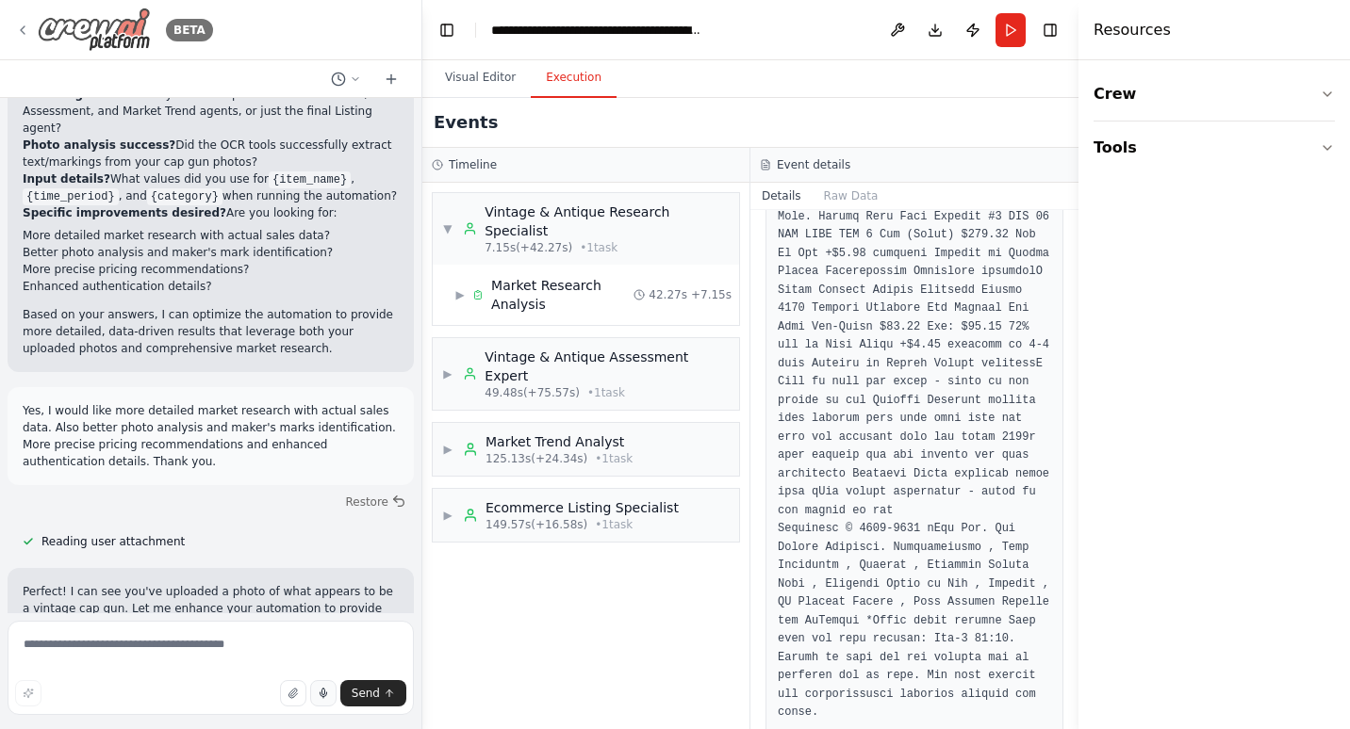
click at [25, 26] on icon at bounding box center [22, 30] width 15 height 15
